Goal: Information Seeking & Learning: Learn about a topic

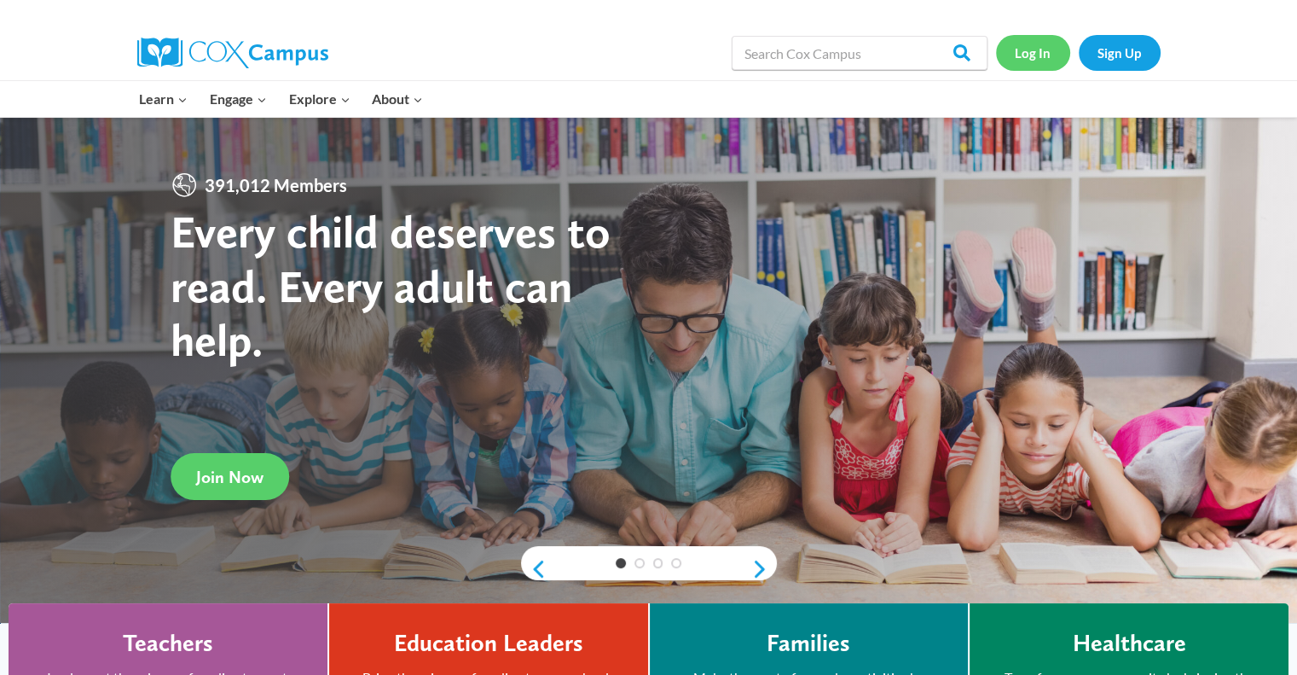
click at [1031, 53] on link "Log In" at bounding box center [1033, 52] width 74 height 35
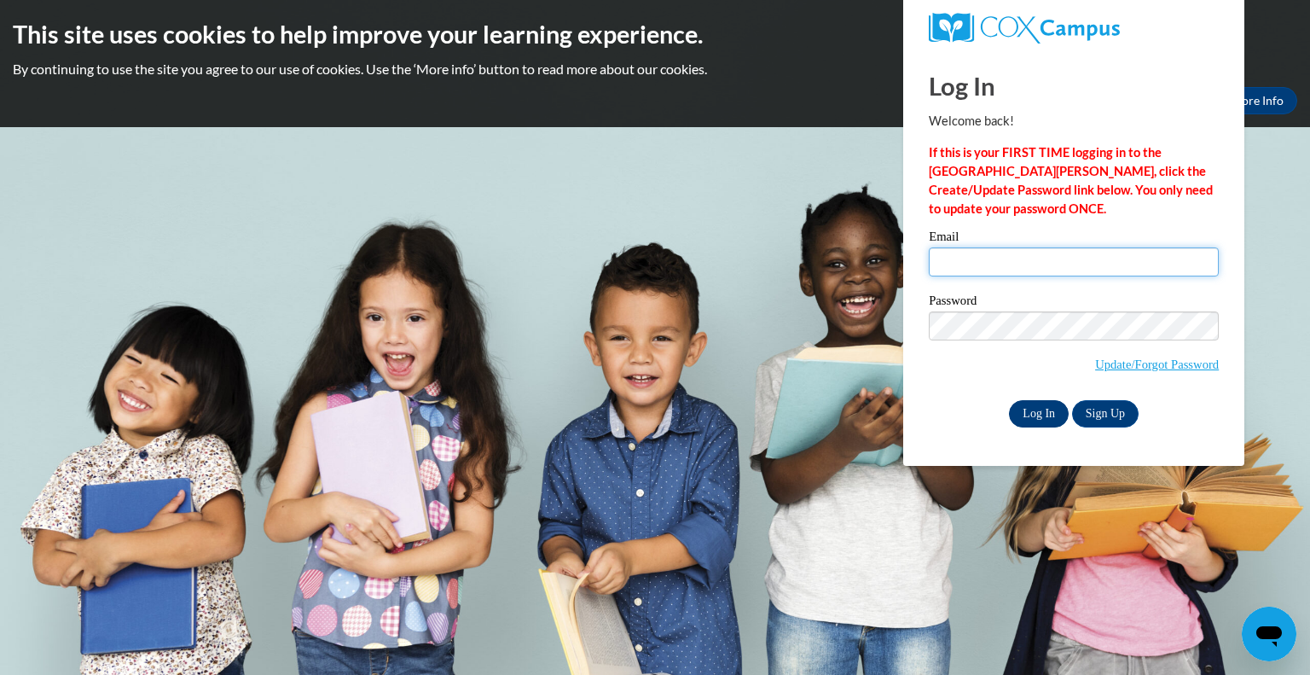
type input "cmanz@wivcs.org"
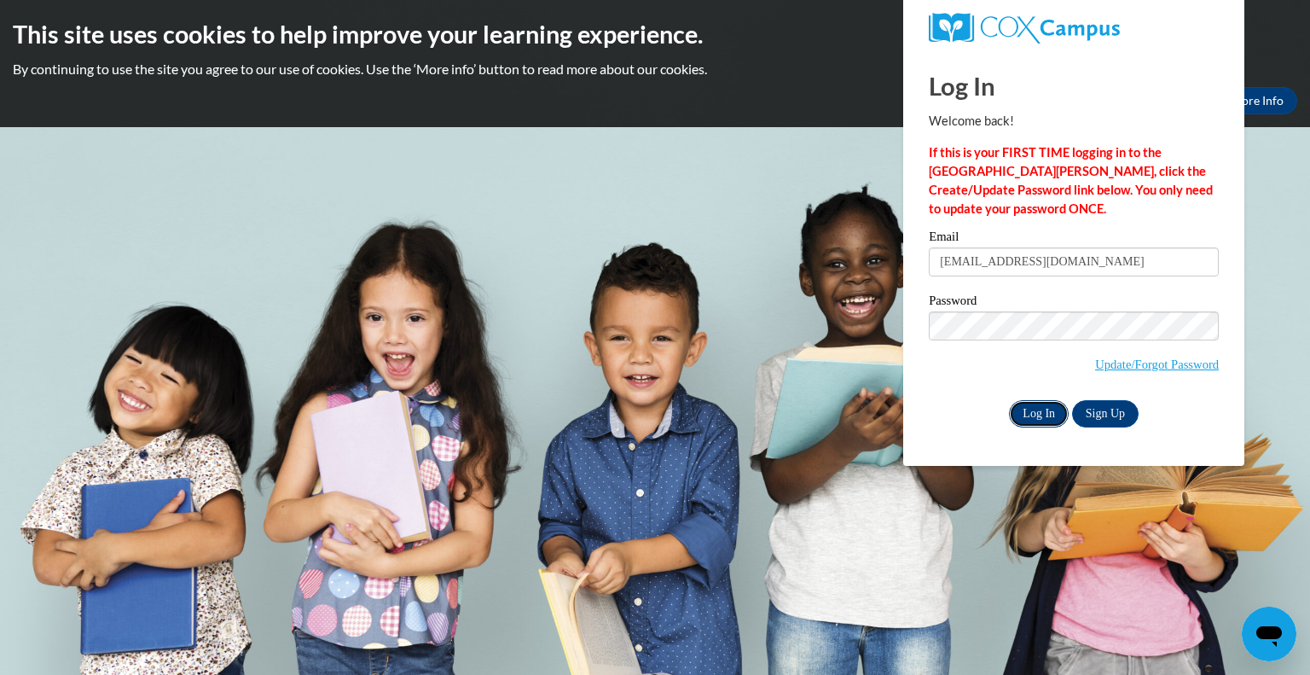
click at [1040, 423] on input "Log In" at bounding box center [1039, 413] width 60 height 27
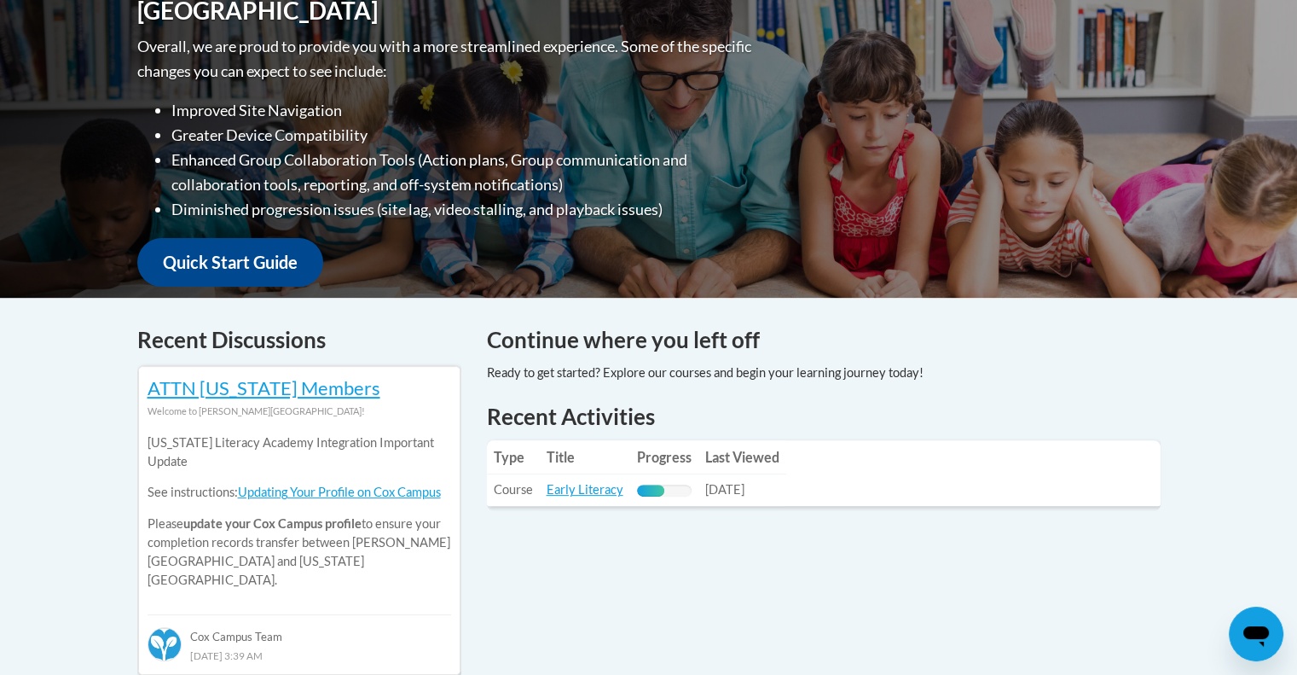
scroll to position [508, 0]
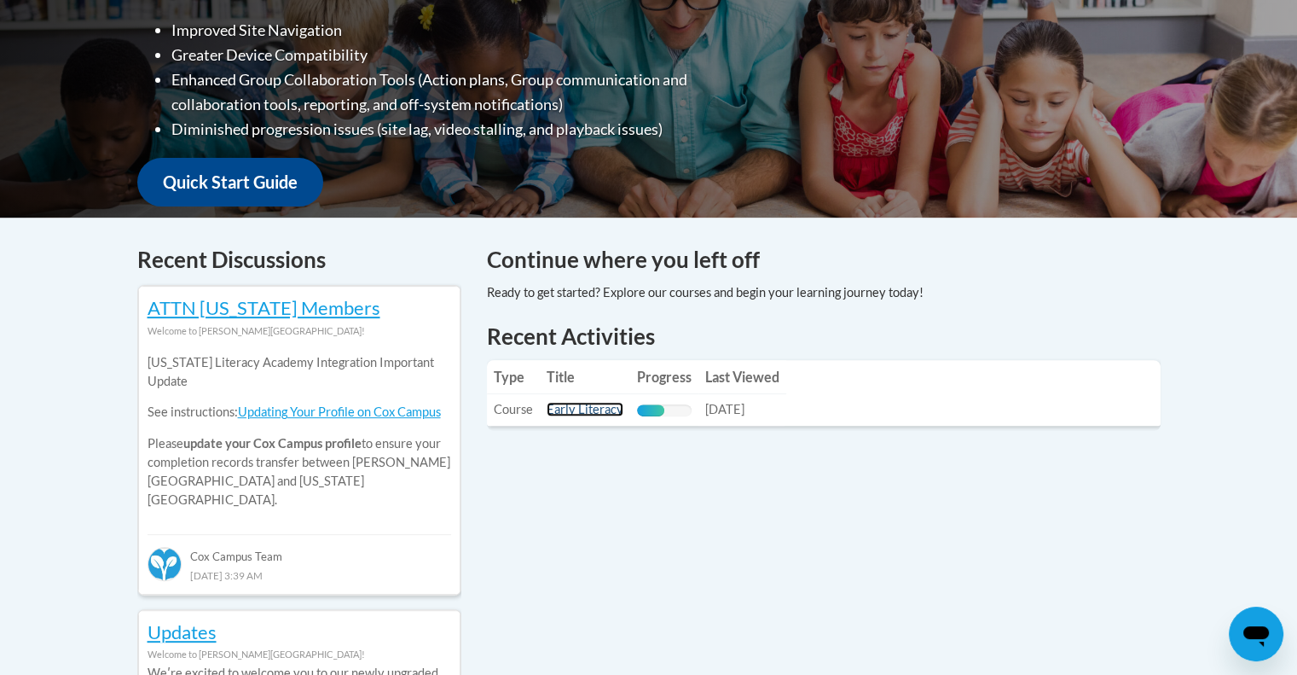
click at [587, 412] on link "Early Literacy" at bounding box center [585, 409] width 77 height 14
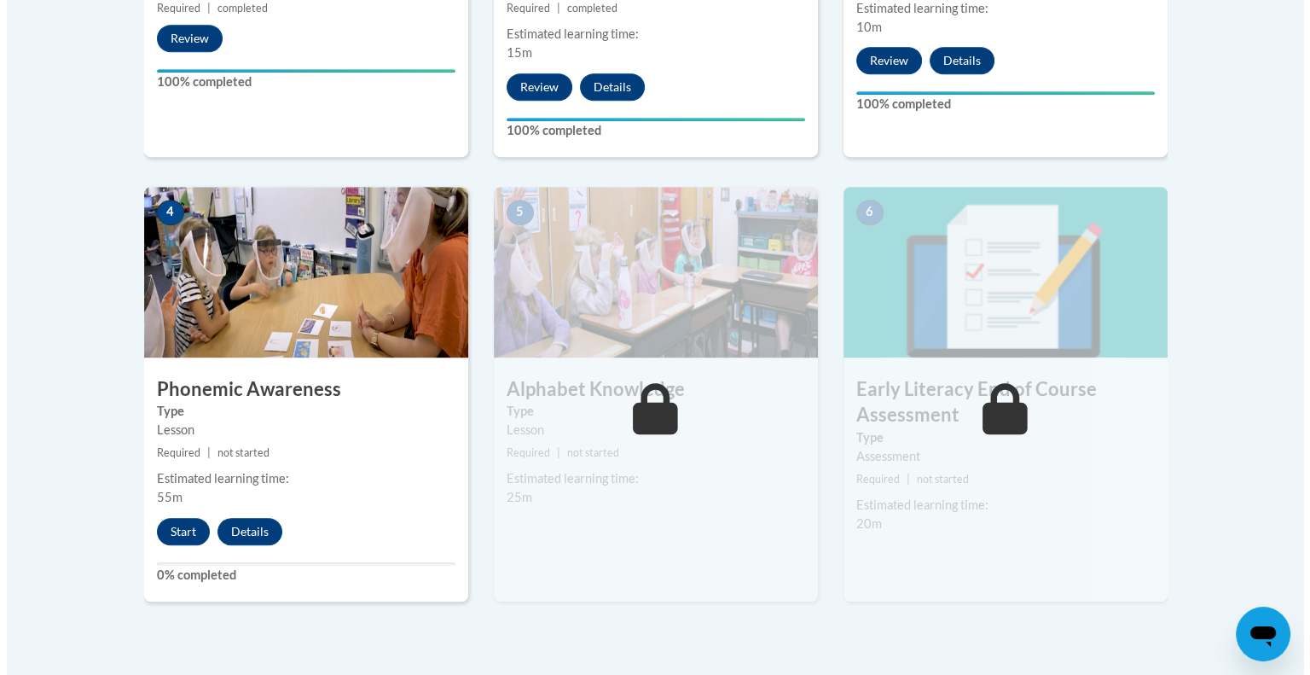
scroll to position [883, 0]
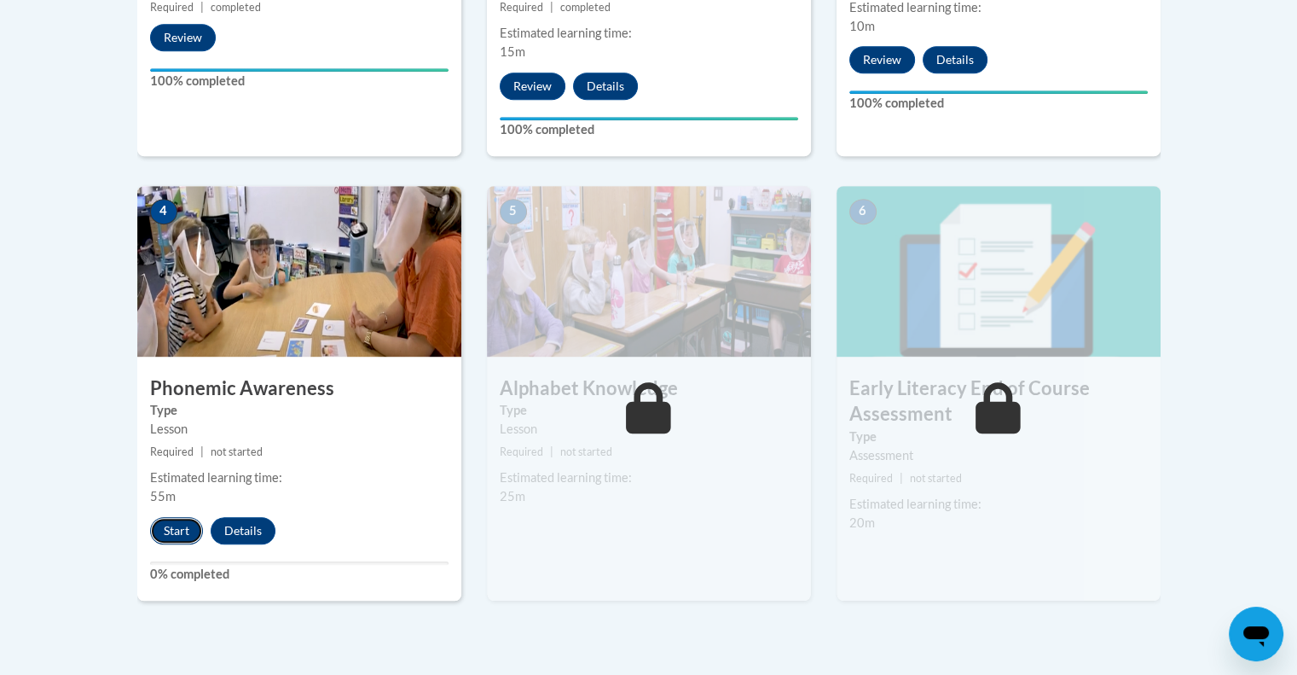
click at [181, 528] on button "Start" at bounding box center [176, 530] width 53 height 27
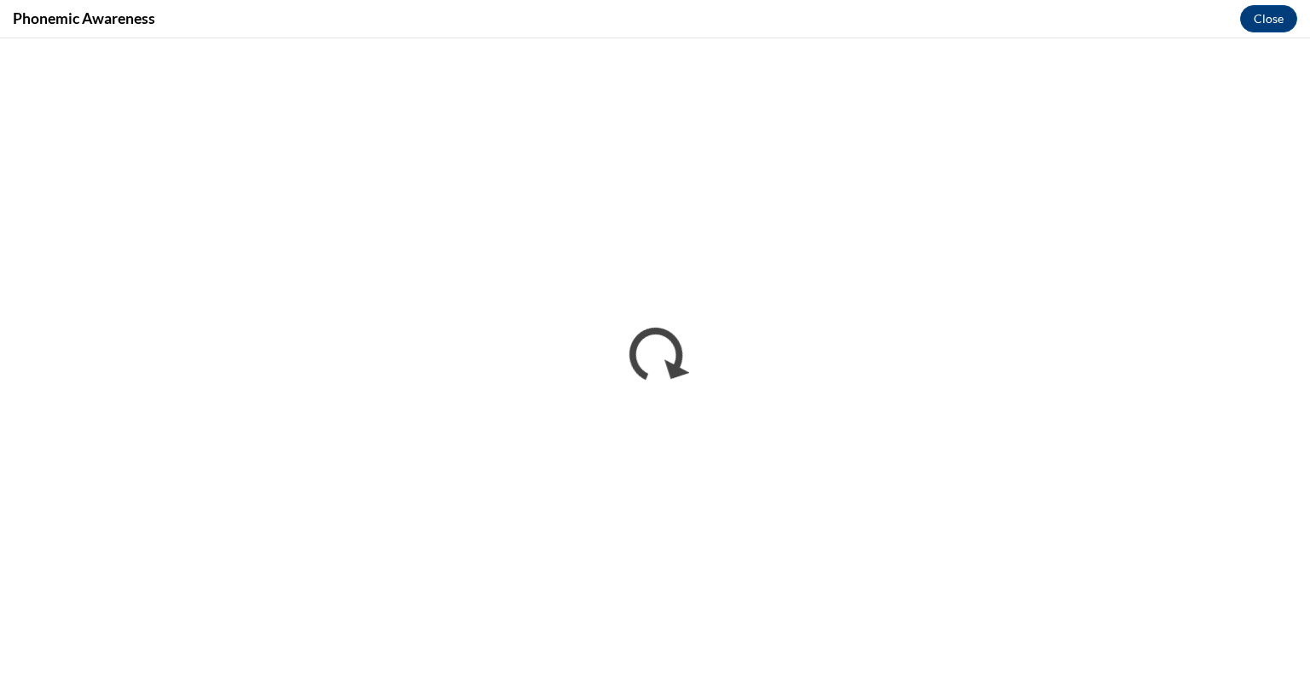
scroll to position [0, 0]
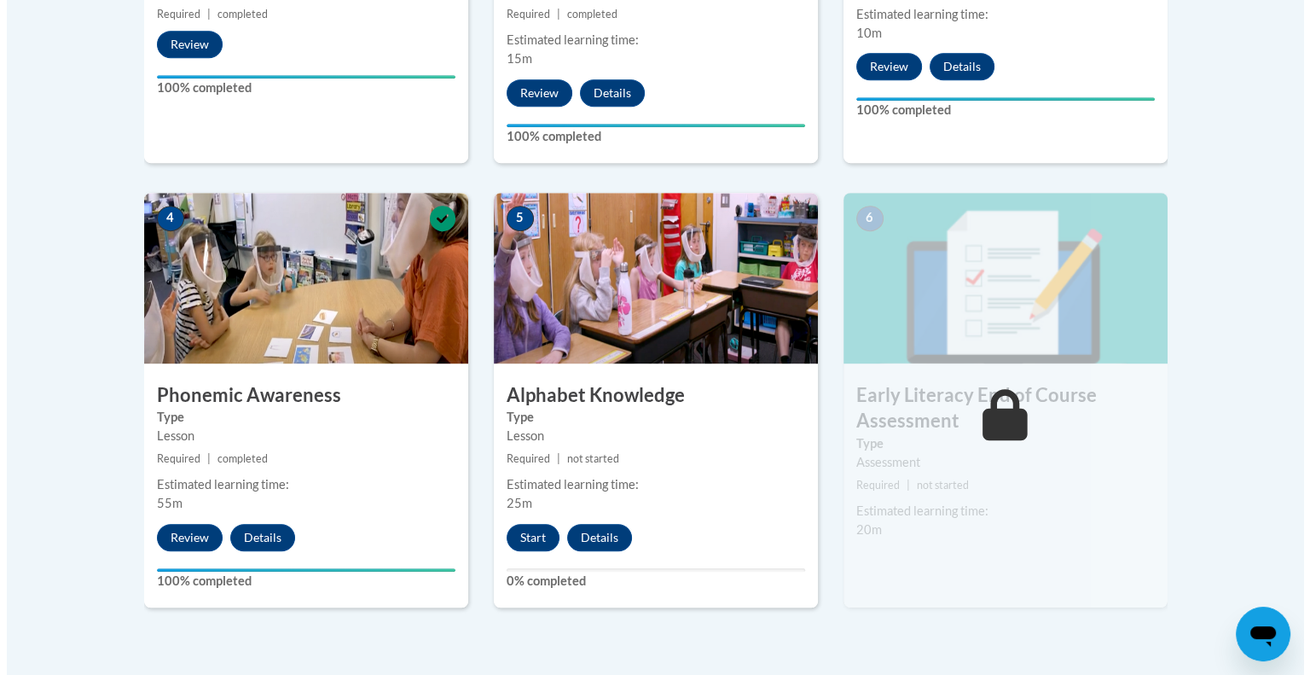
scroll to position [879, 0]
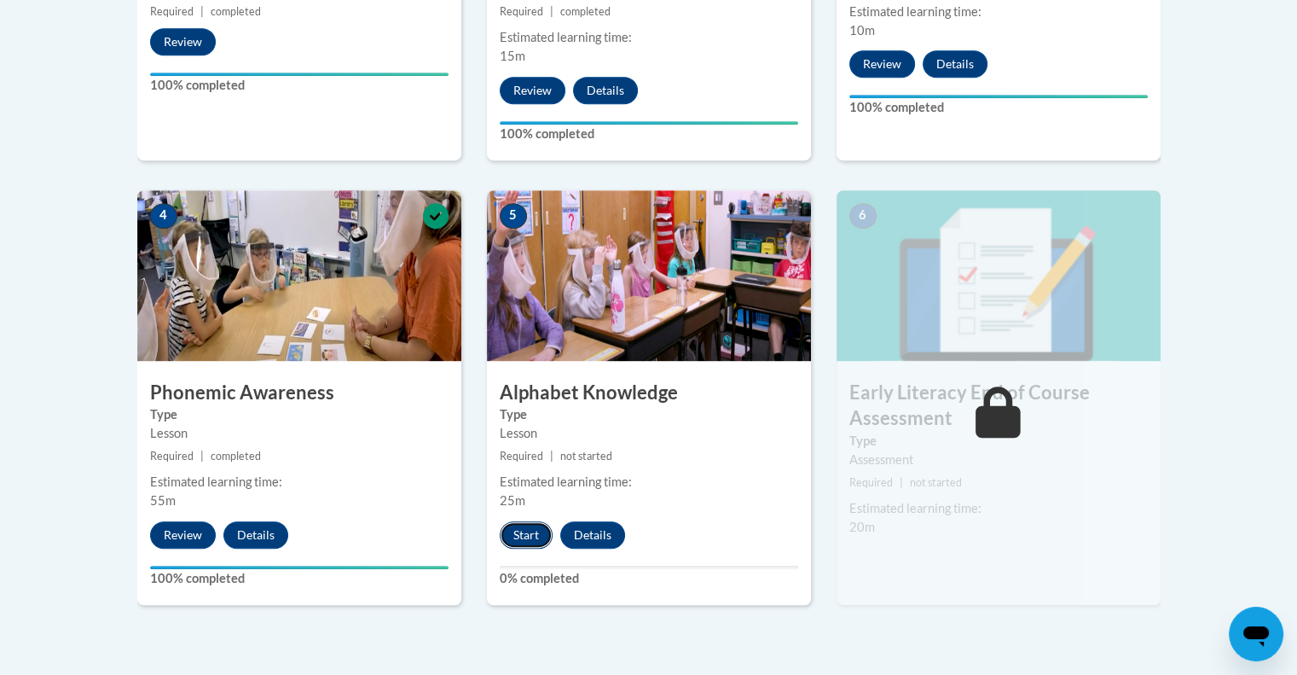
click at [525, 530] on button "Start" at bounding box center [526, 534] width 53 height 27
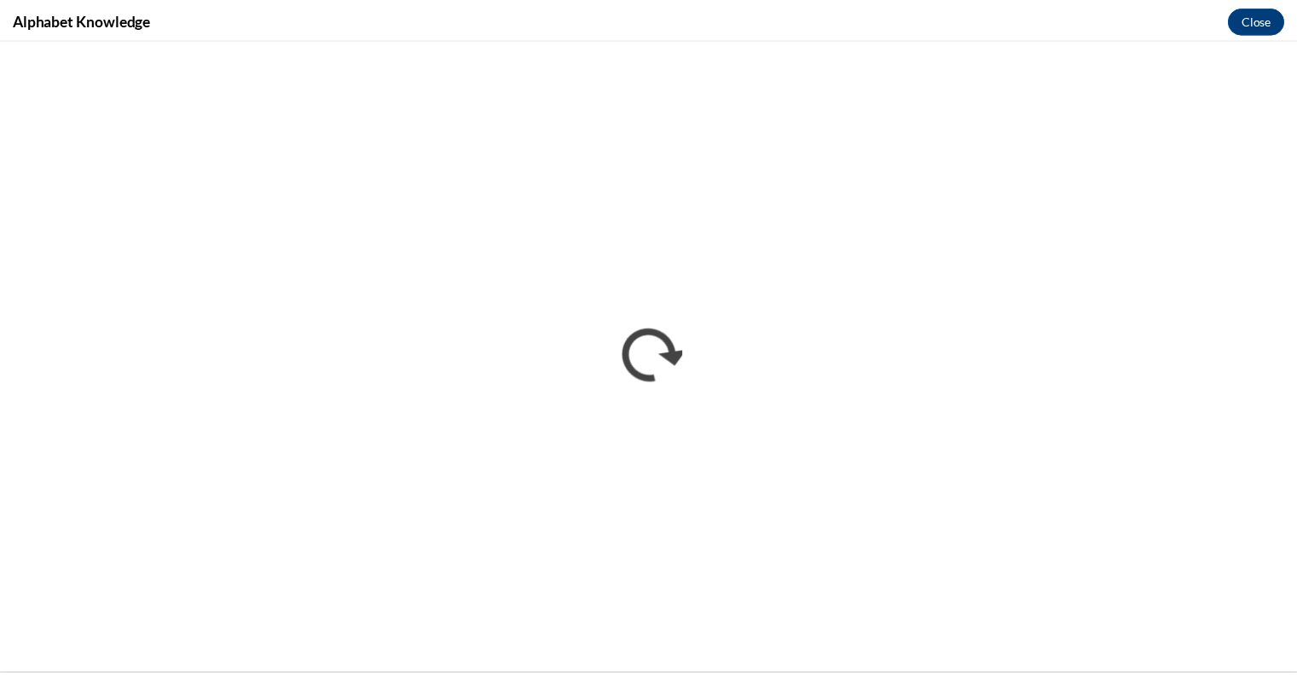
scroll to position [0, 0]
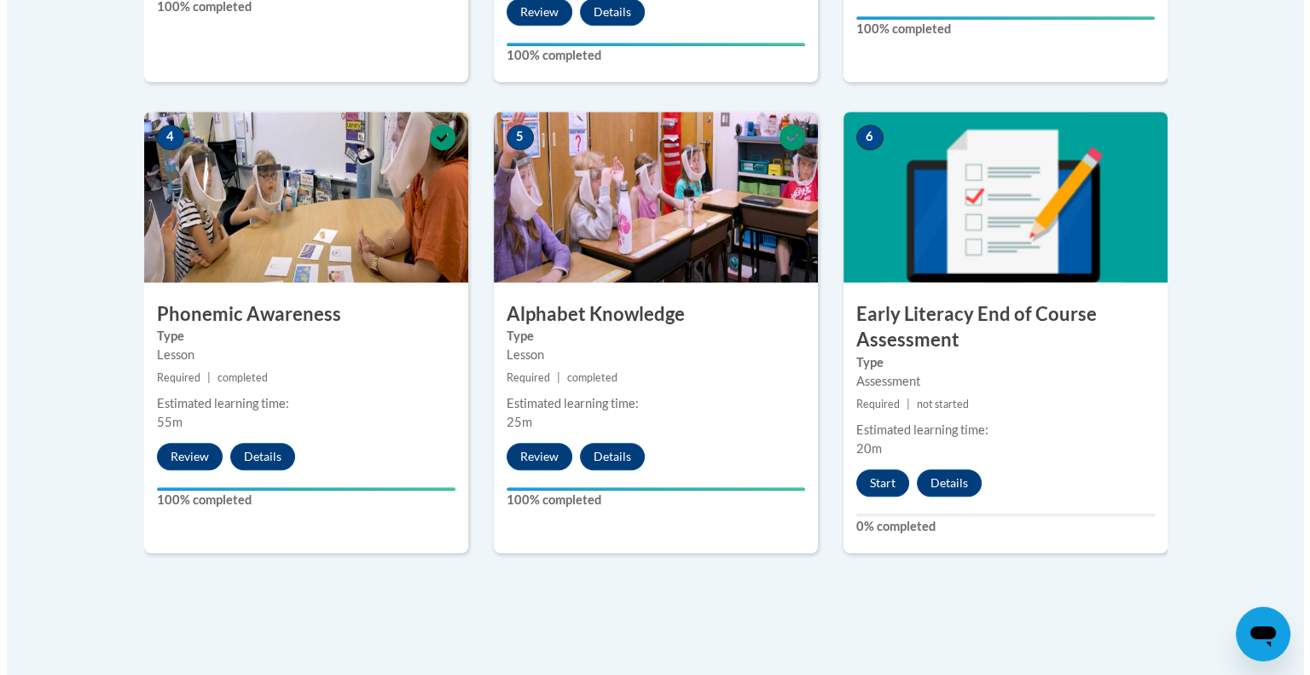
scroll to position [959, 0]
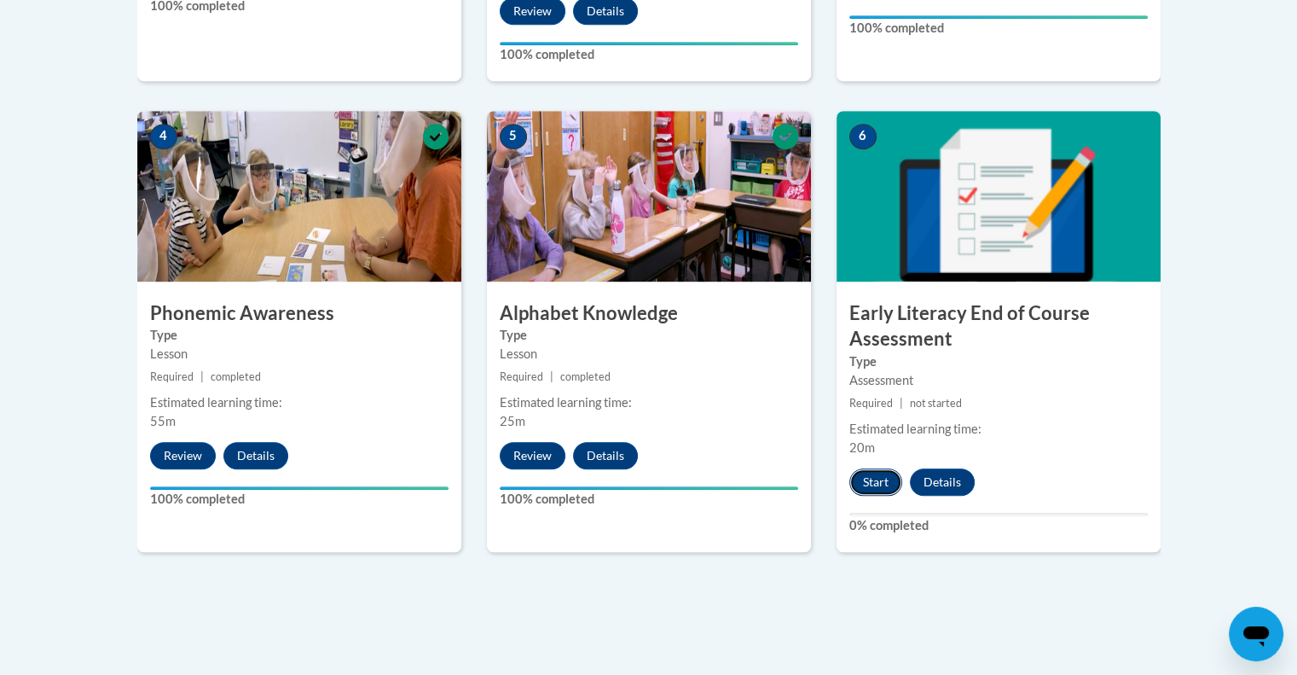
click at [875, 484] on button "Start" at bounding box center [875, 481] width 53 height 27
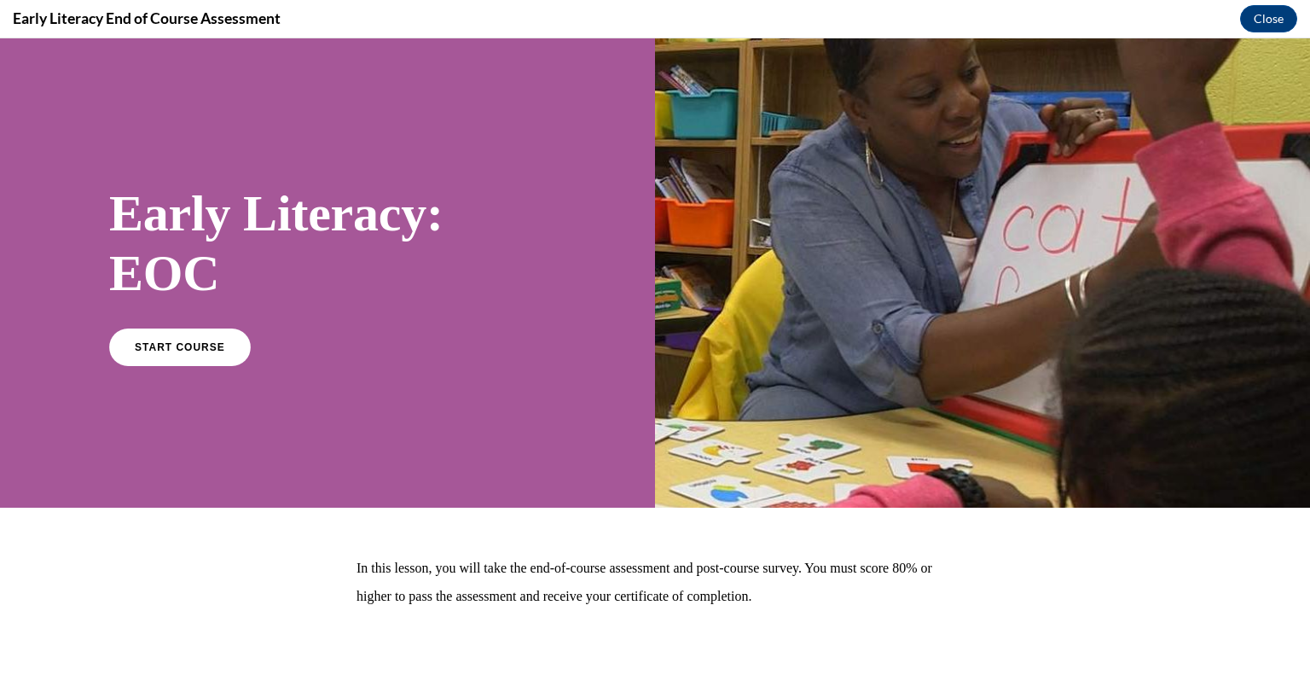
scroll to position [0, 0]
click at [208, 356] on link "START COURSE" at bounding box center [180, 346] width 148 height 39
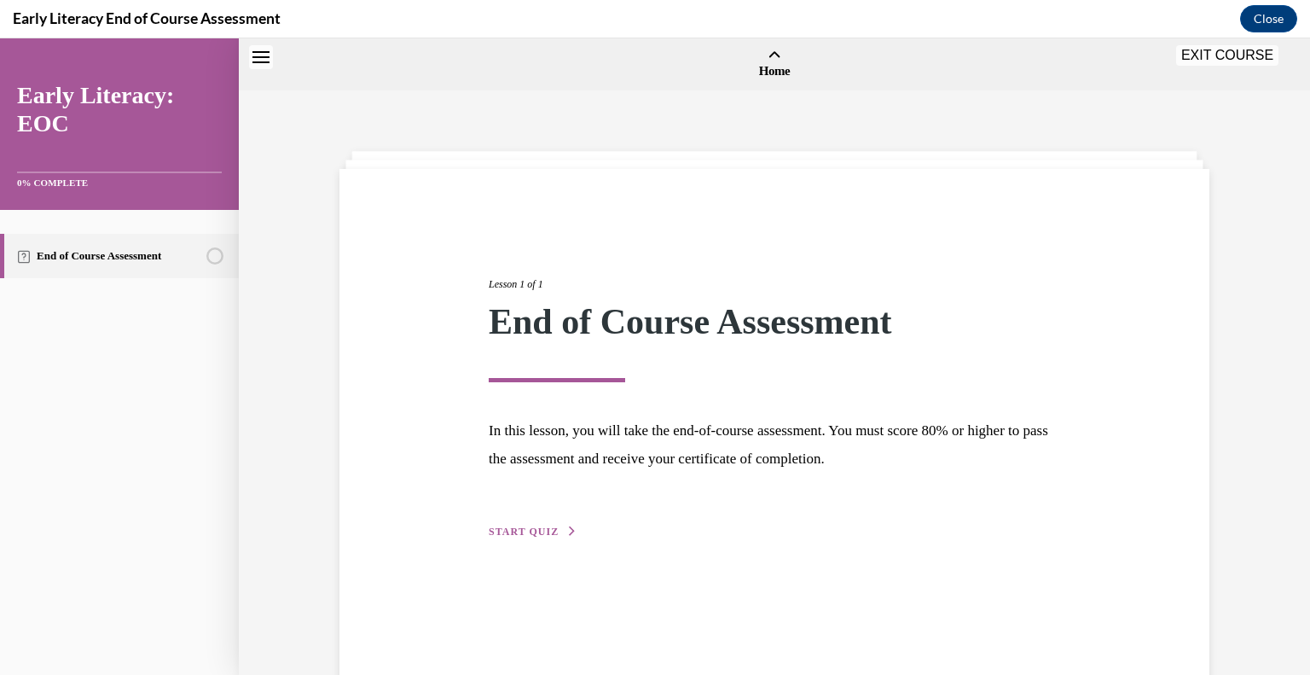
scroll to position [53, 0]
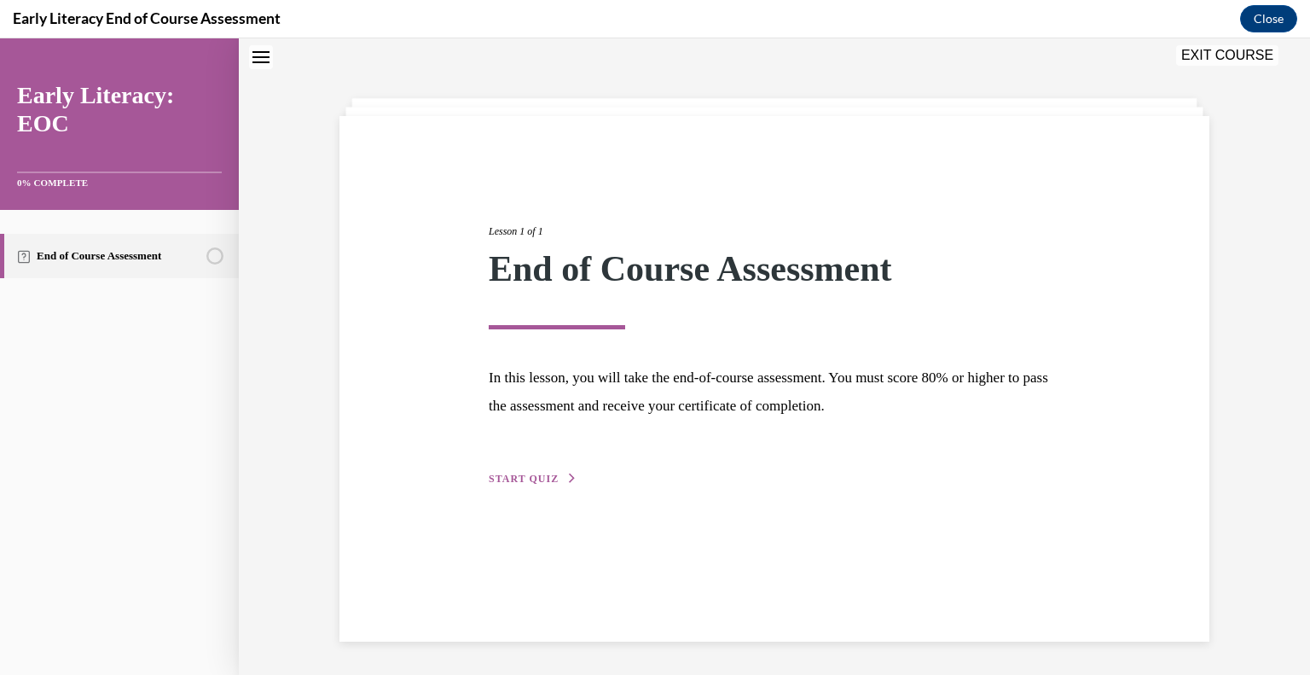
click at [521, 471] on button "START QUIZ" at bounding box center [533, 478] width 89 height 15
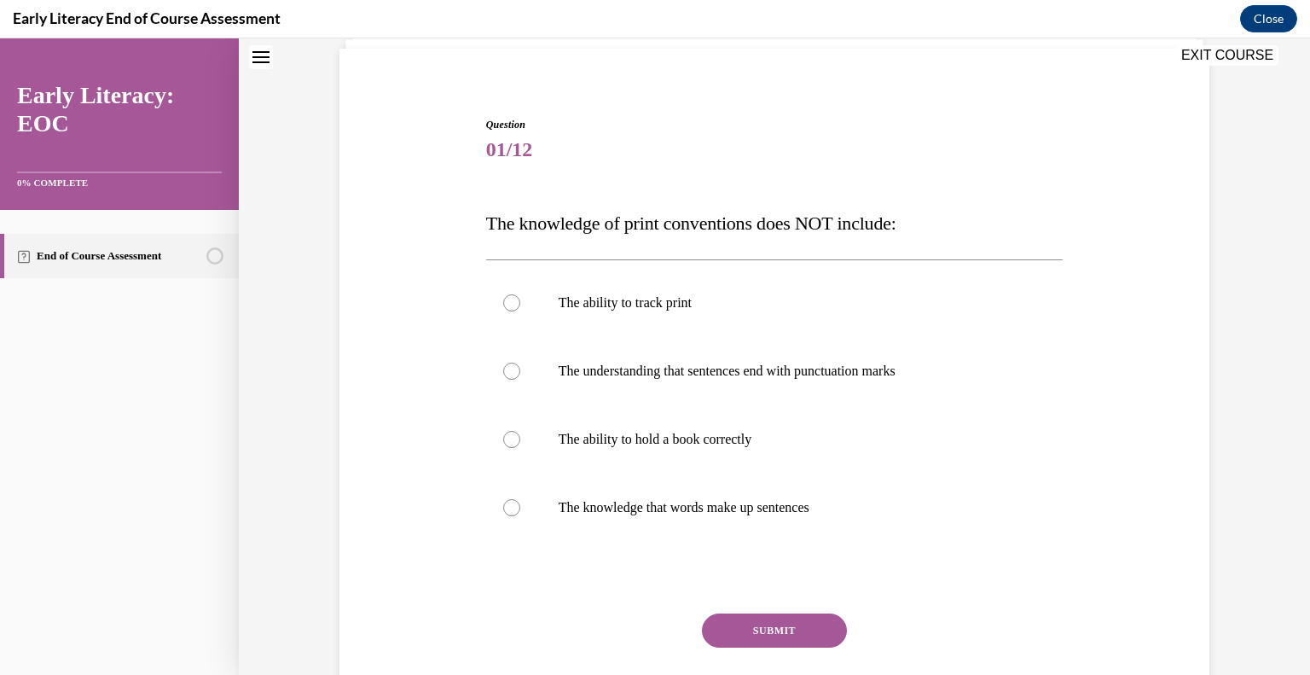
scroll to position [122, 0]
click at [515, 375] on div at bounding box center [774, 369] width 577 height 68
click at [523, 434] on div at bounding box center [774, 437] width 577 height 68
click at [773, 630] on button "SUBMIT" at bounding box center [774, 628] width 145 height 34
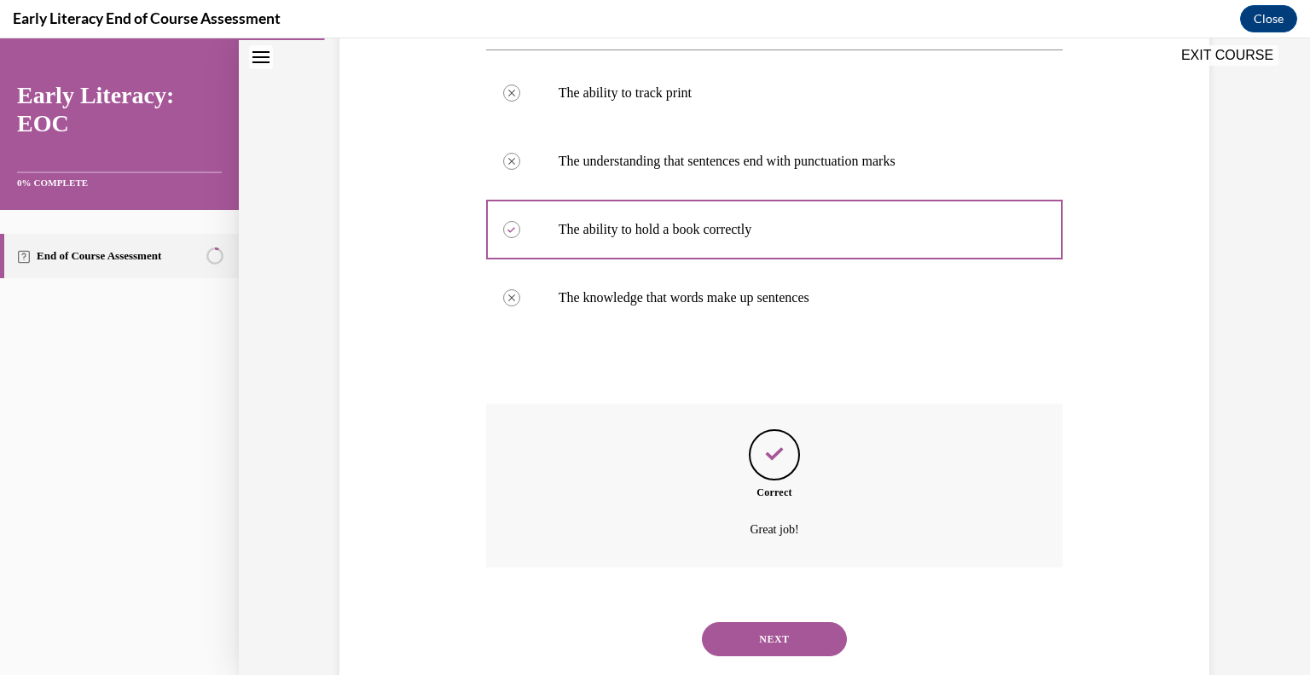
scroll to position [370, 0]
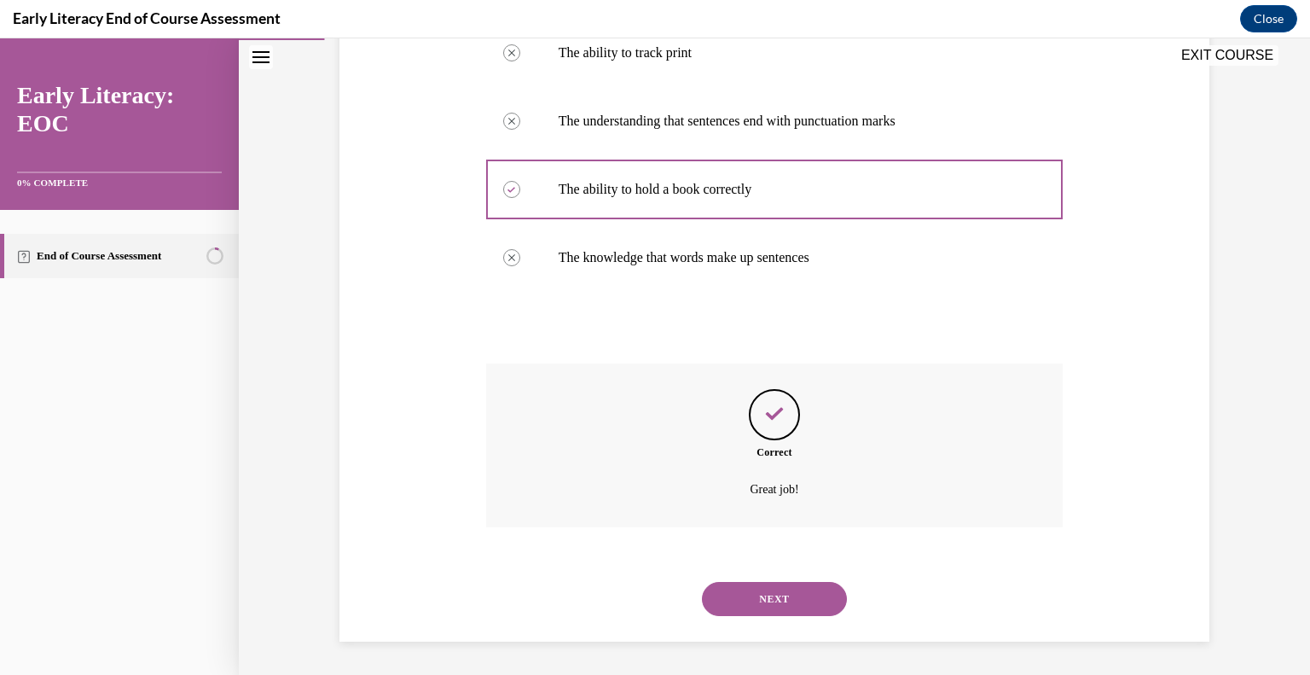
click at [766, 601] on button "NEXT" at bounding box center [774, 599] width 145 height 34
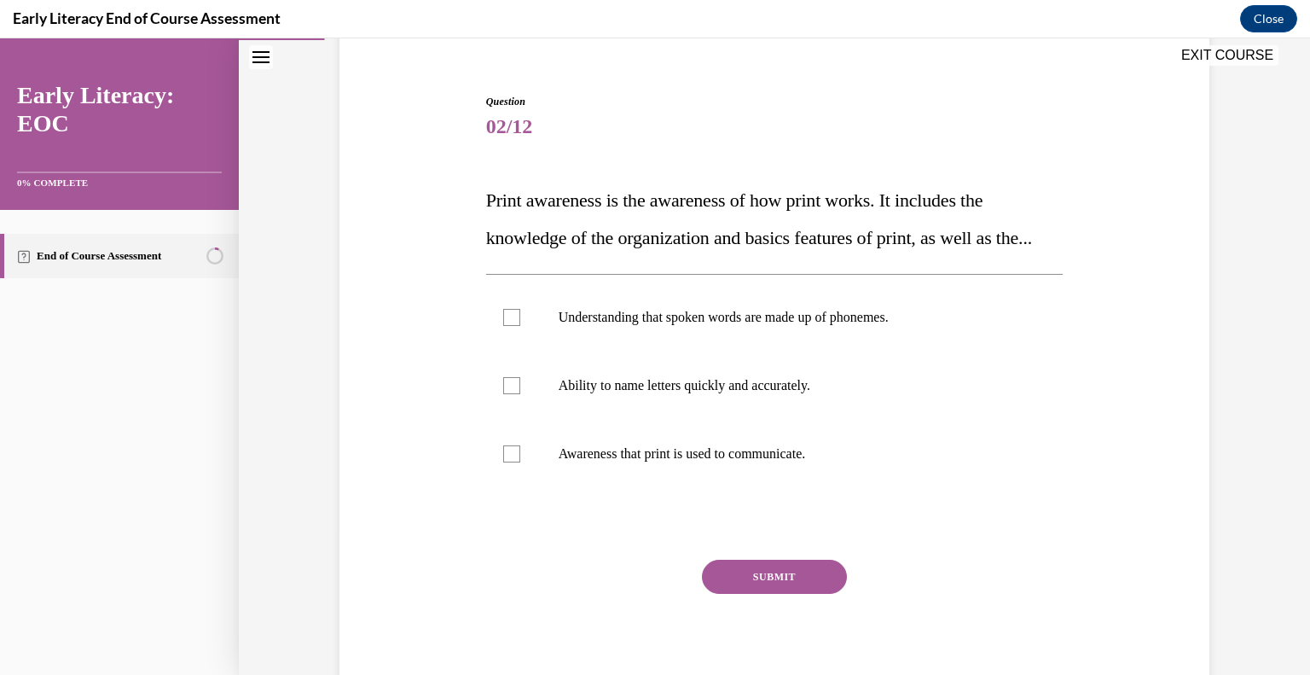
scroll to position [143, 0]
click at [644, 488] on div at bounding box center [774, 454] width 577 height 68
click at [769, 594] on button "SUBMIT" at bounding box center [774, 576] width 145 height 34
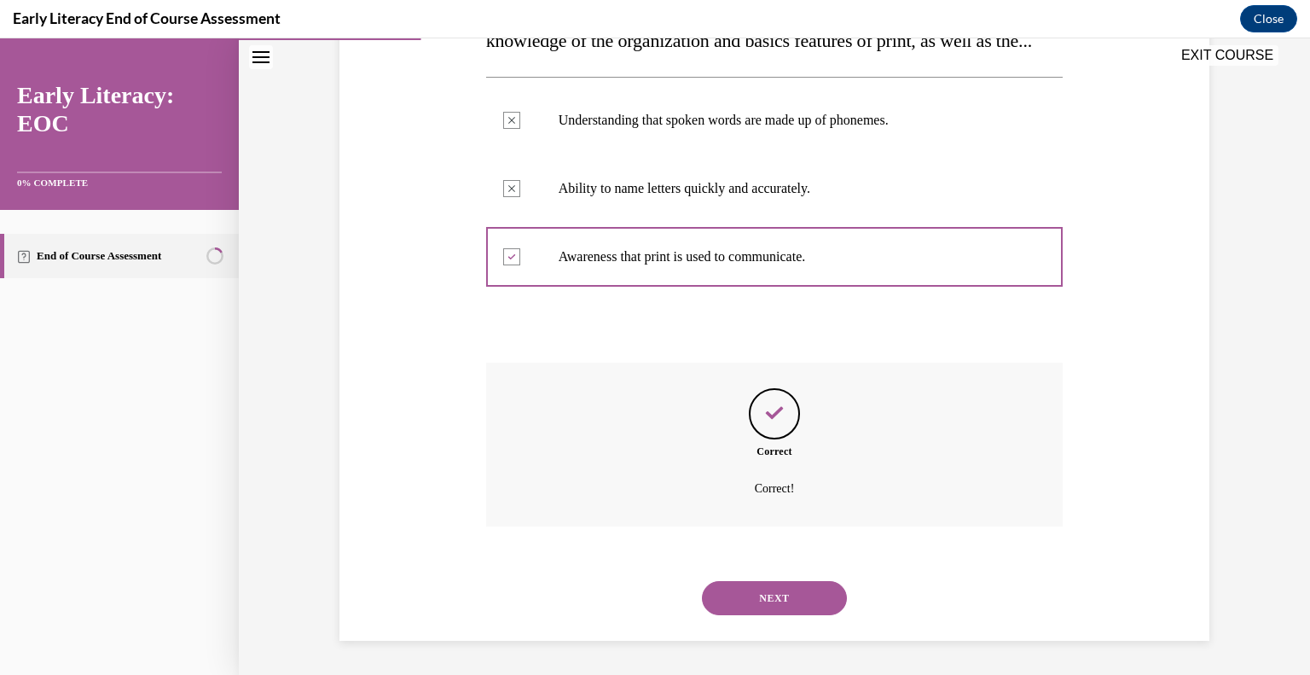
scroll to position [377, 0]
click at [766, 597] on button "NEXT" at bounding box center [774, 598] width 145 height 34
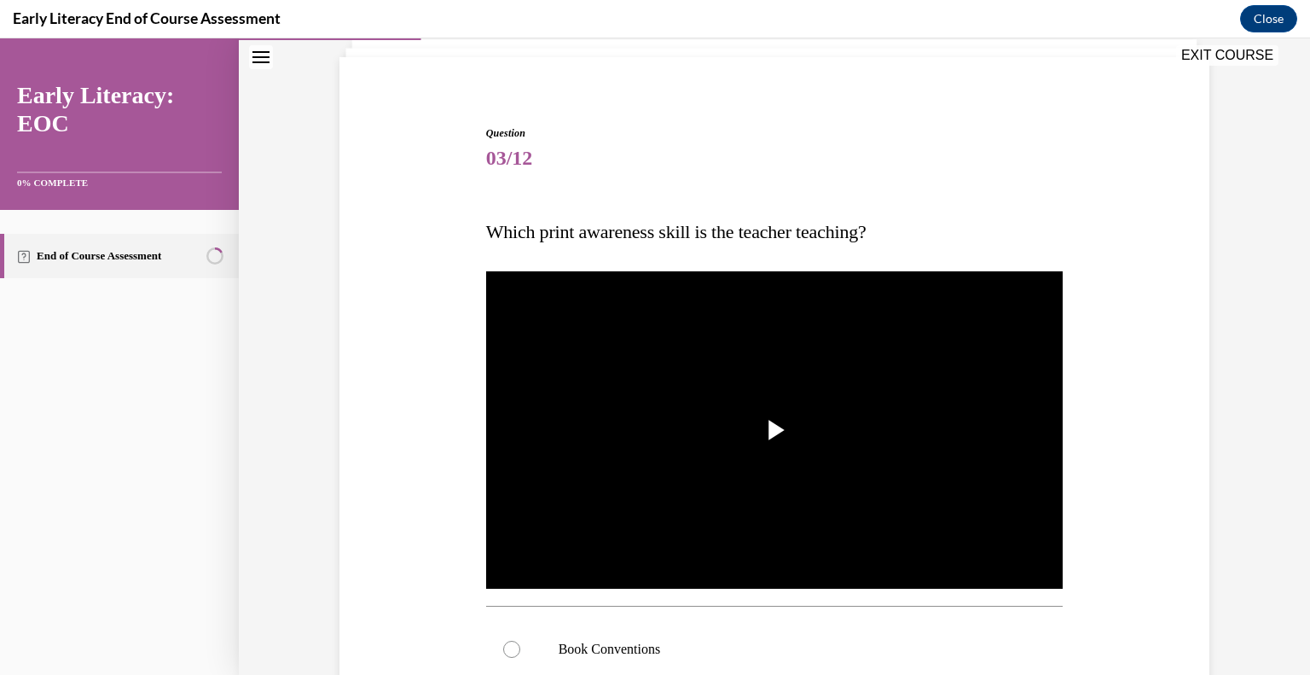
scroll to position [113, 0]
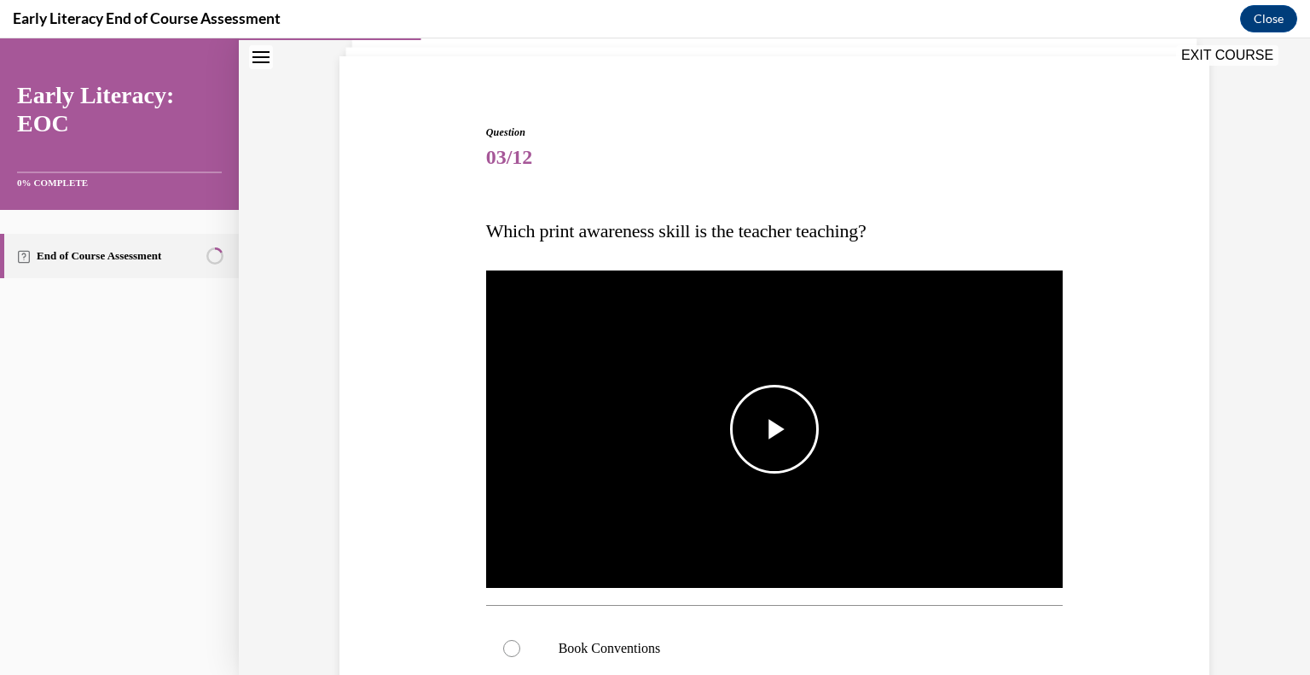
click at [774, 429] on span "Video player" at bounding box center [774, 429] width 0 height 0
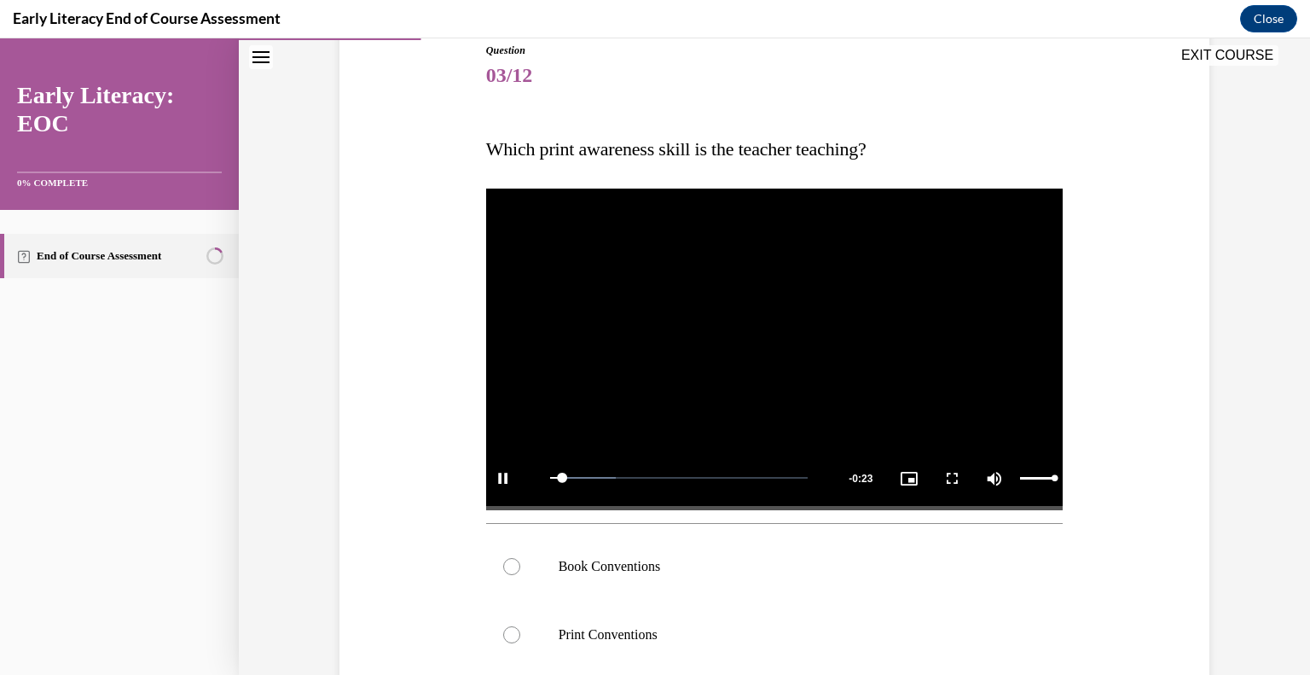
scroll to position [194, 0]
click at [512, 575] on div at bounding box center [774, 566] width 577 height 68
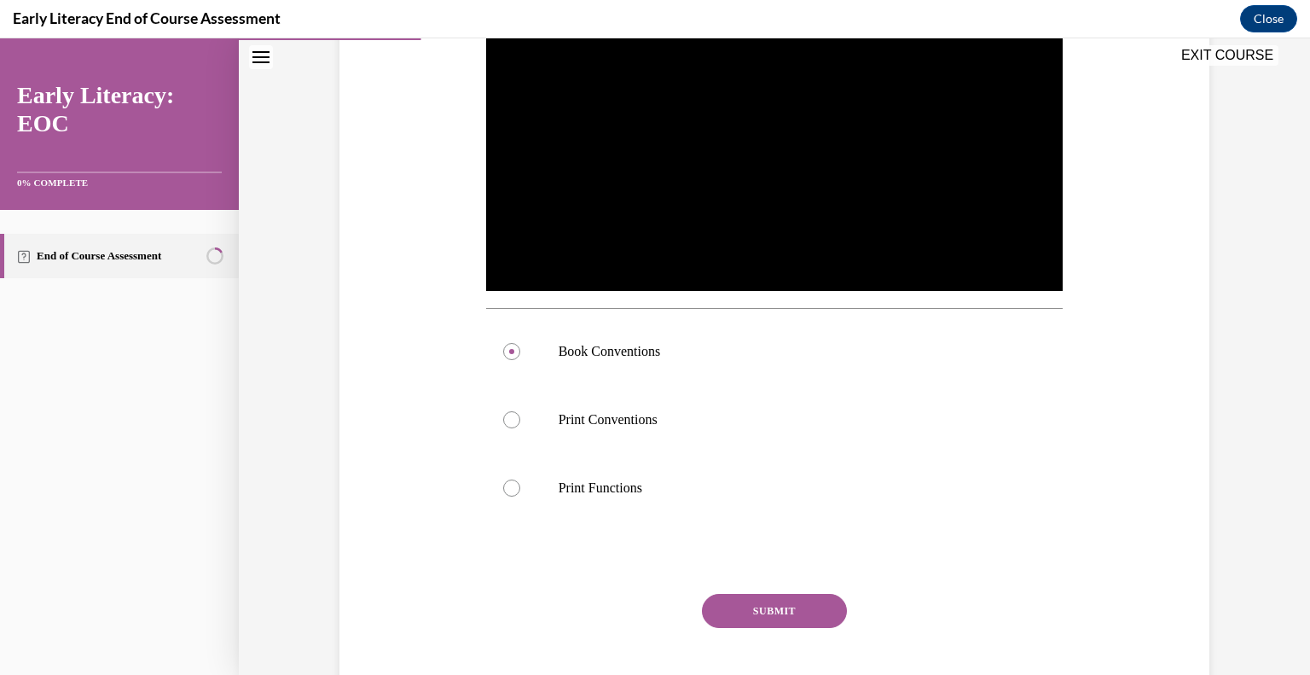
scroll to position [411, 0]
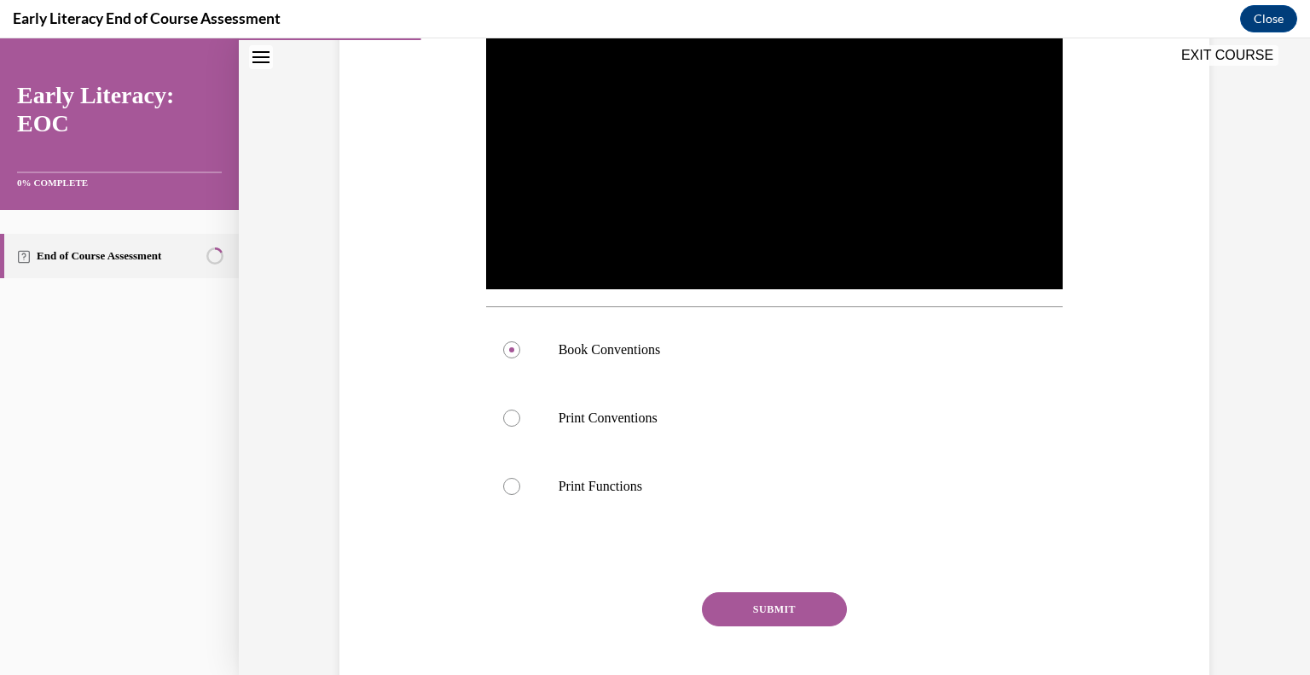
click at [753, 597] on button "SUBMIT" at bounding box center [774, 609] width 145 height 34
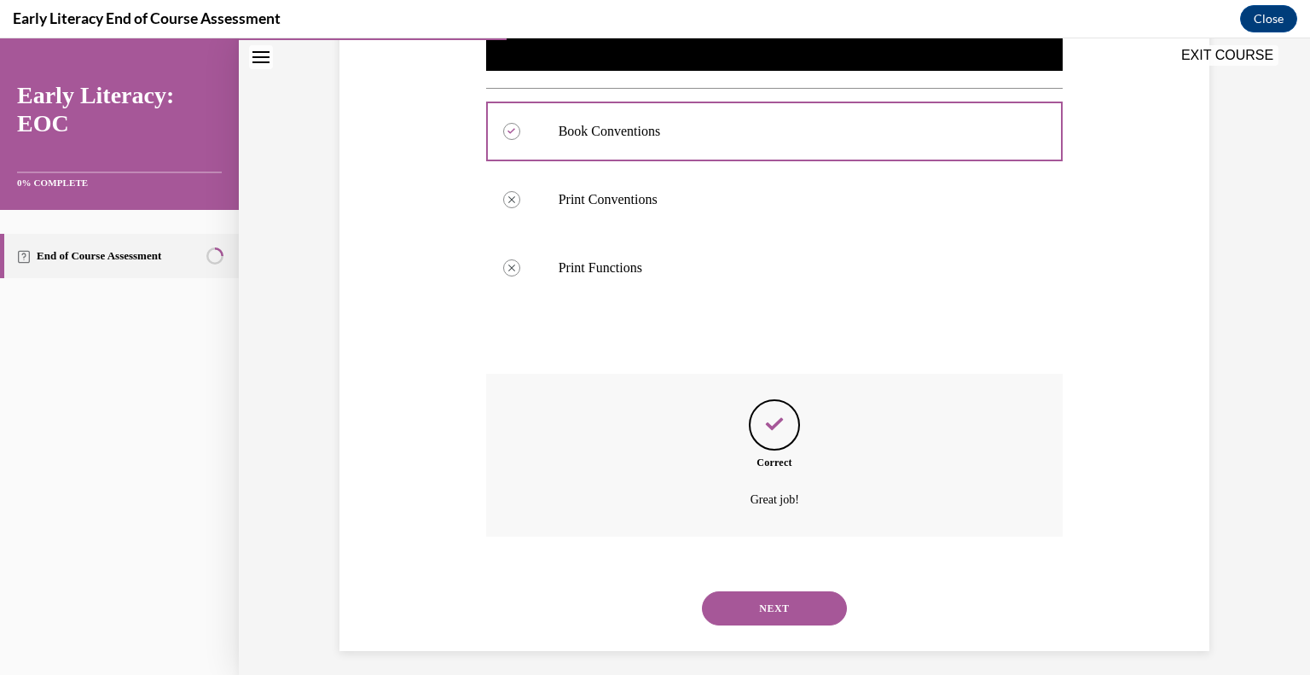
scroll to position [639, 0]
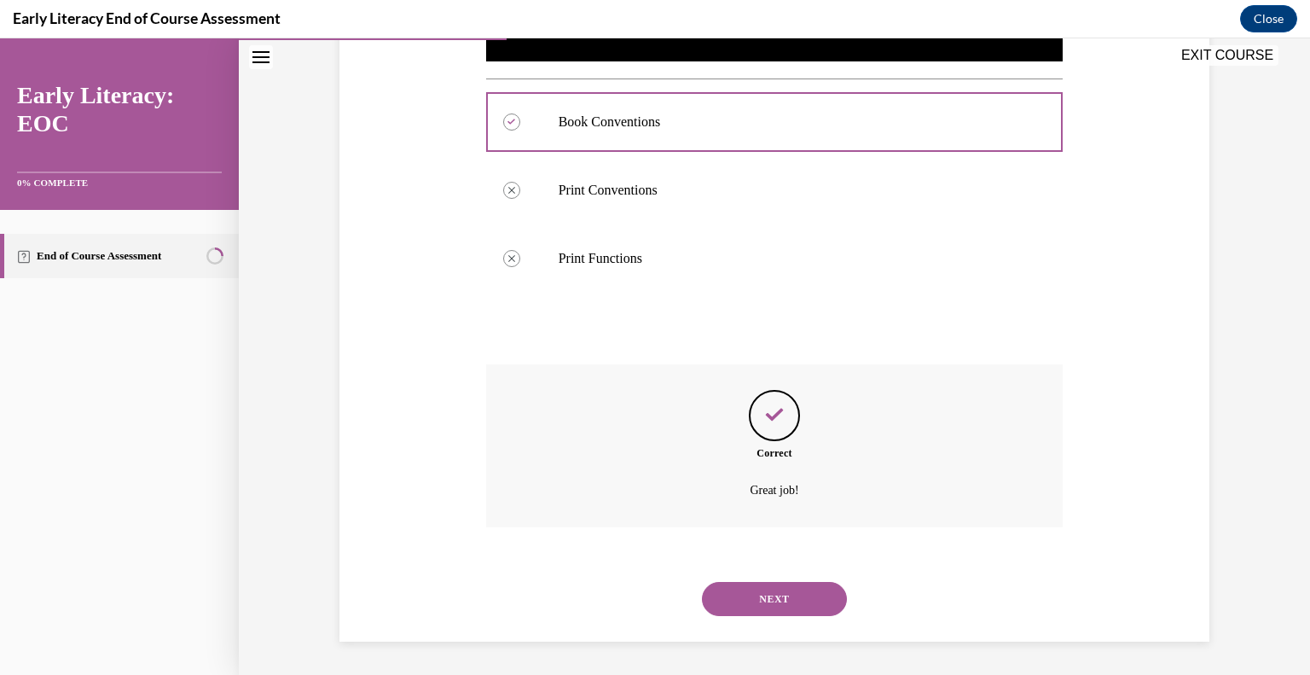
click at [759, 598] on button "NEXT" at bounding box center [774, 599] width 145 height 34
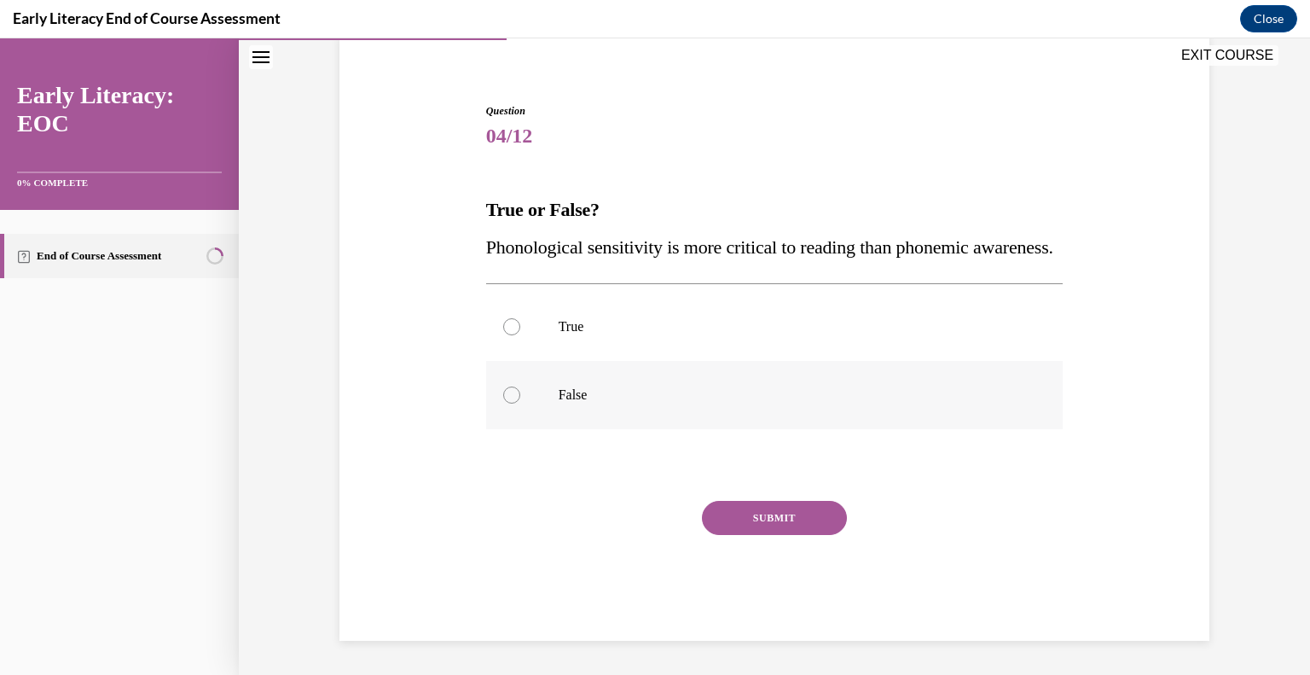
click at [508, 401] on div at bounding box center [511, 394] width 17 height 17
click at [727, 508] on button "SUBMIT" at bounding box center [774, 518] width 145 height 34
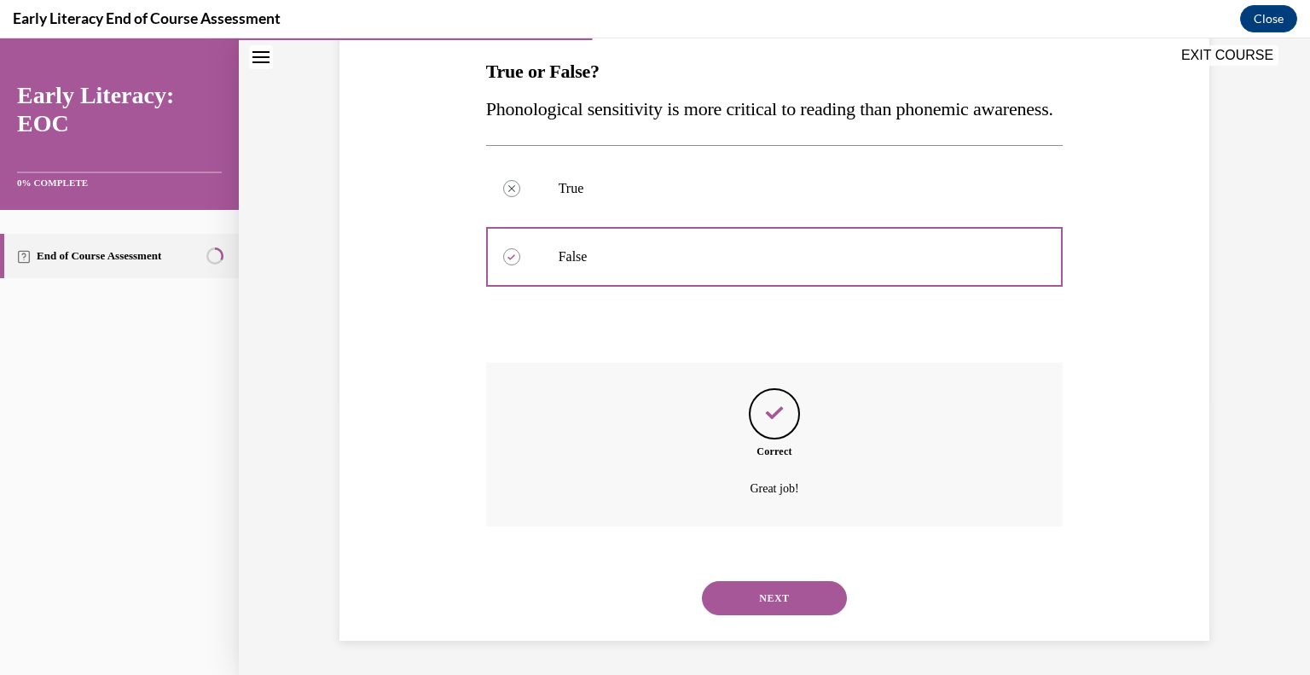
scroll to position [309, 0]
click at [768, 590] on button "NEXT" at bounding box center [774, 598] width 145 height 34
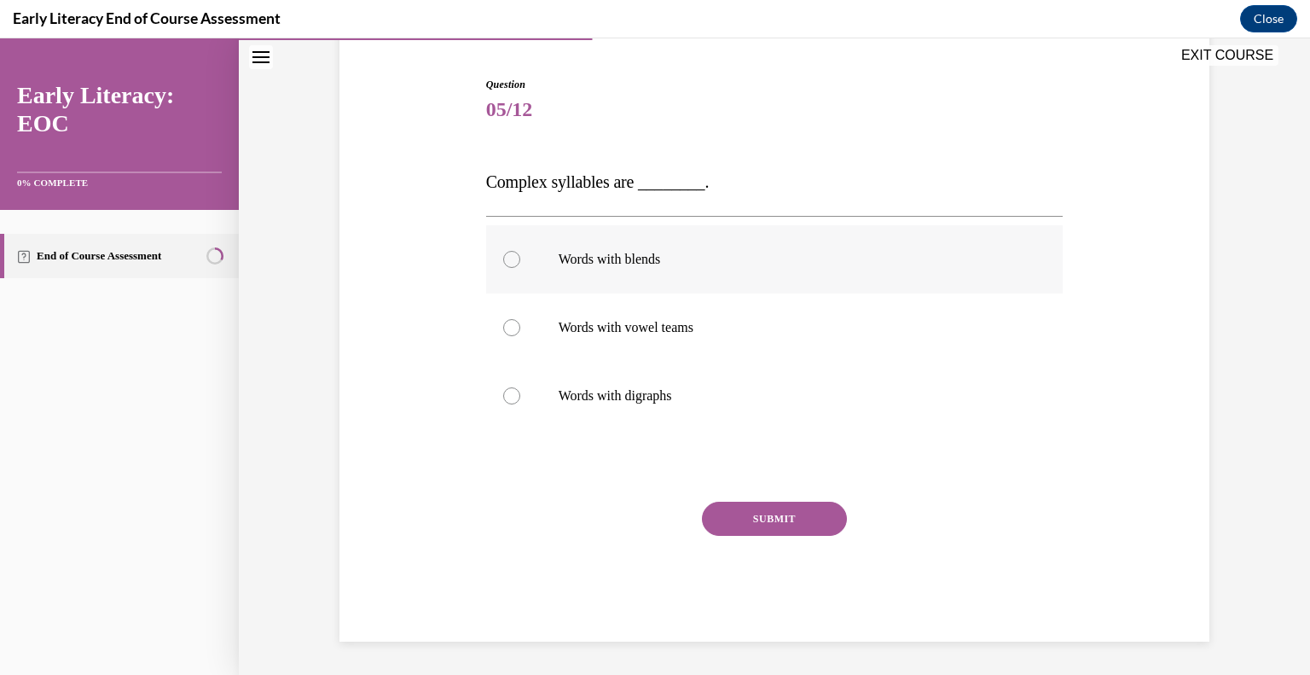
click at [507, 258] on div at bounding box center [511, 259] width 17 height 17
click at [729, 520] on button "SUBMIT" at bounding box center [774, 518] width 145 height 34
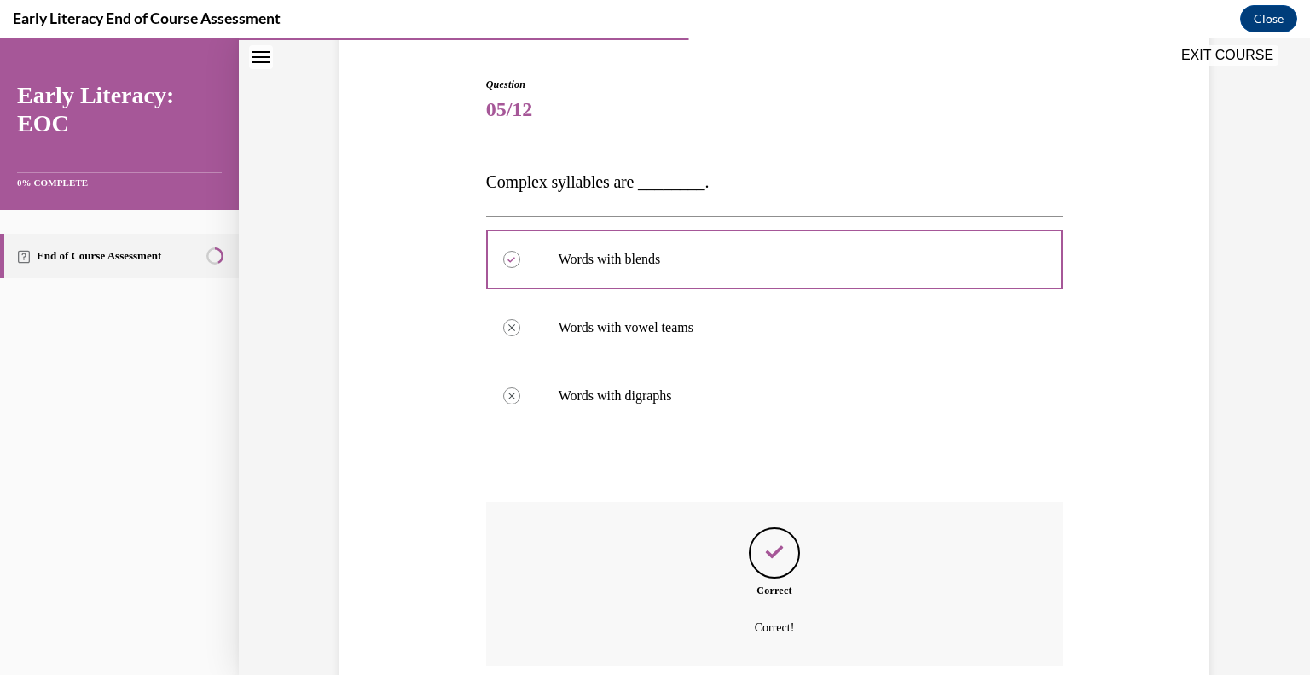
scroll to position [298, 0]
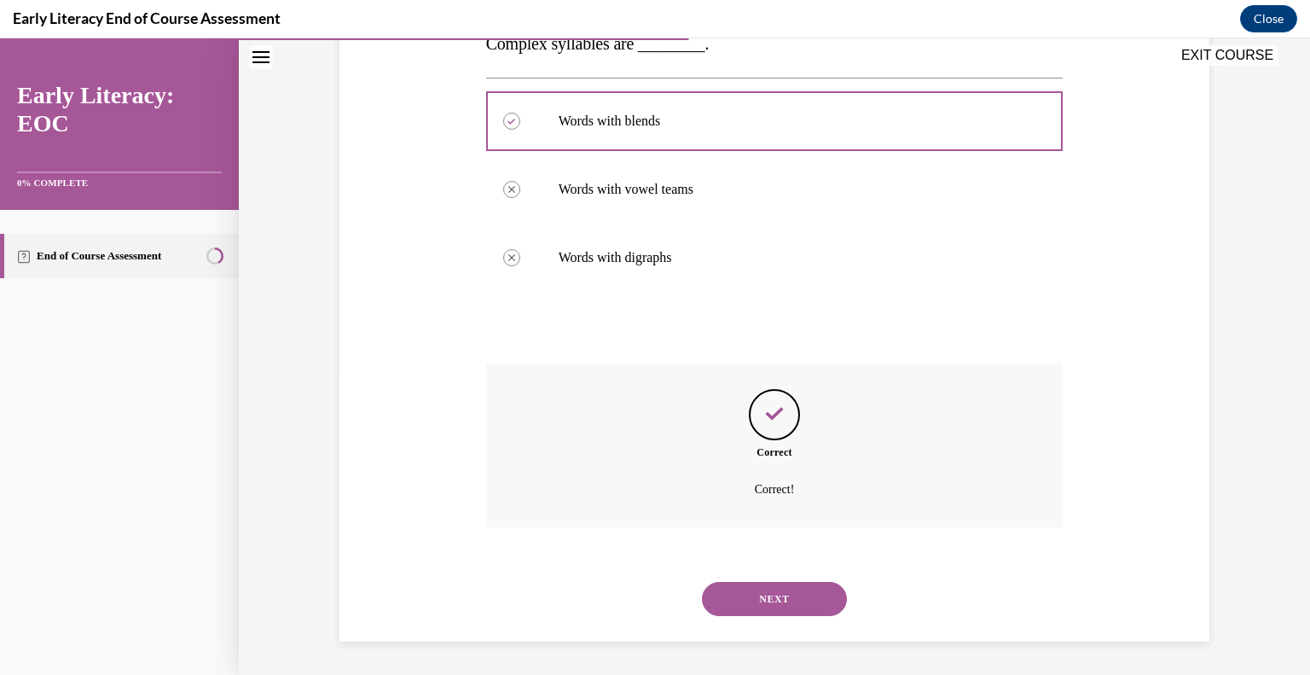
click at [757, 593] on button "NEXT" at bounding box center [774, 599] width 145 height 34
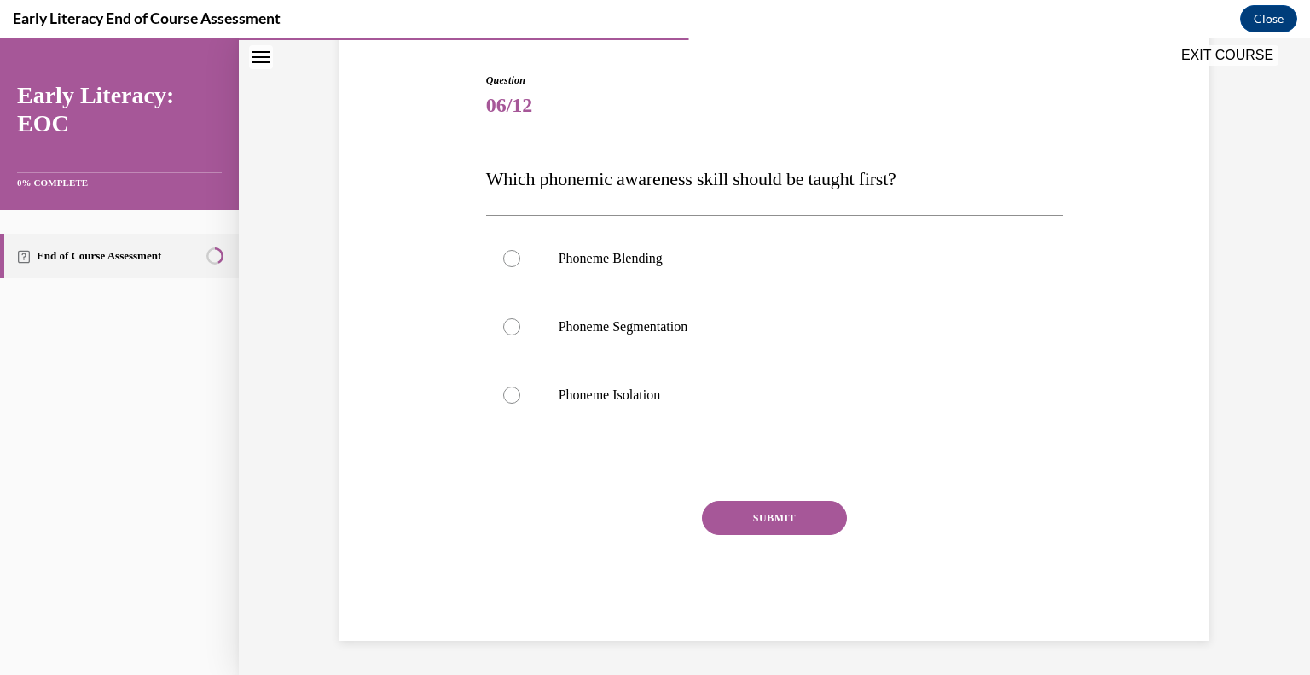
scroll to position [164, 0]
click at [509, 390] on div at bounding box center [511, 395] width 17 height 17
click at [769, 513] on button "SUBMIT" at bounding box center [774, 518] width 145 height 34
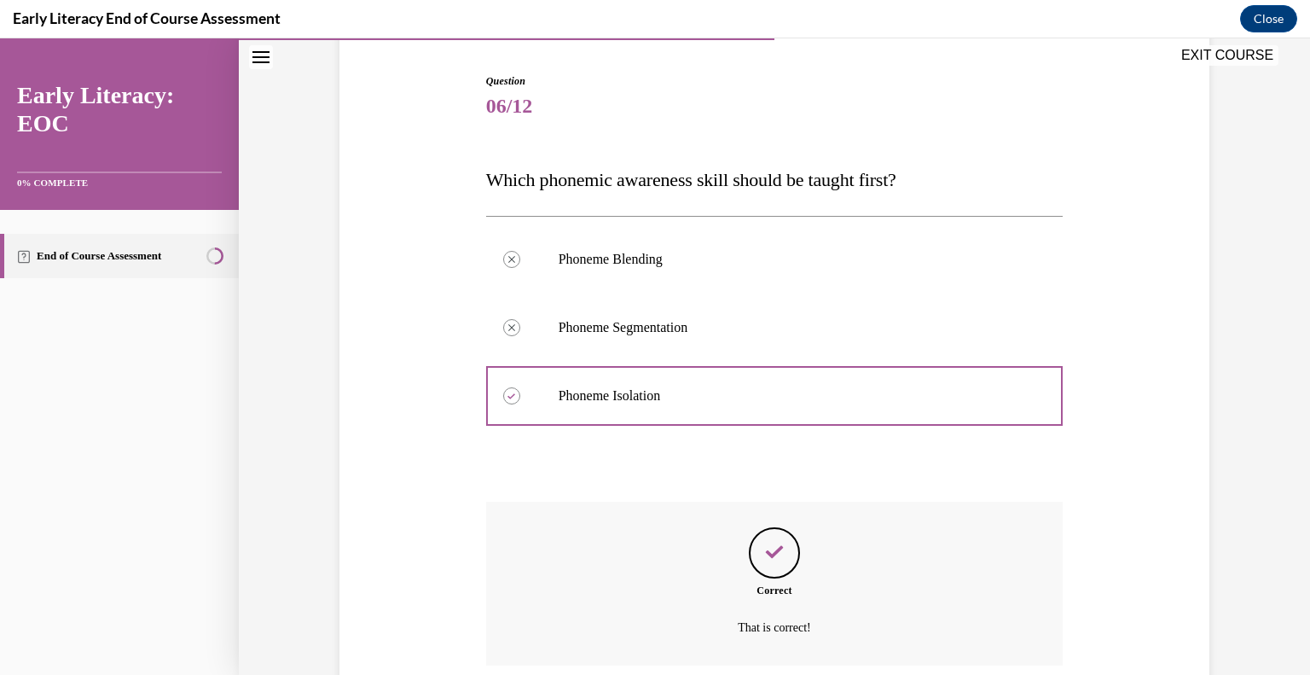
scroll to position [302, 0]
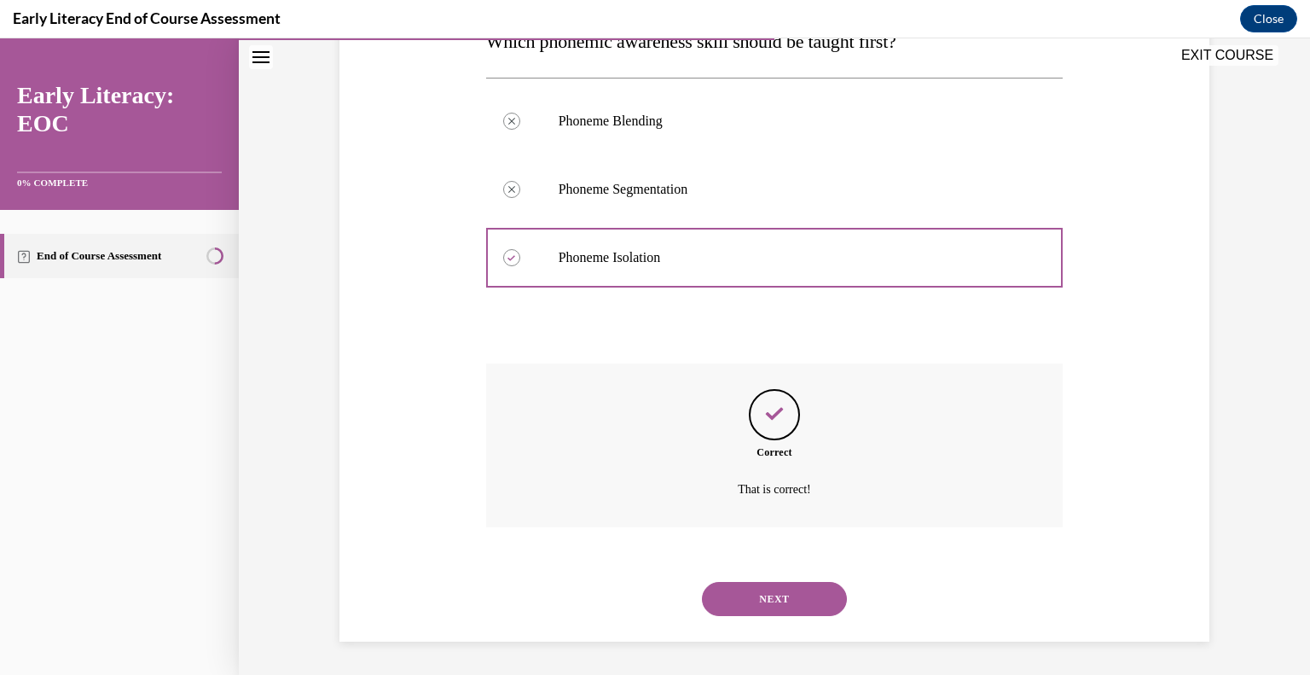
click at [774, 602] on button "NEXT" at bounding box center [774, 599] width 145 height 34
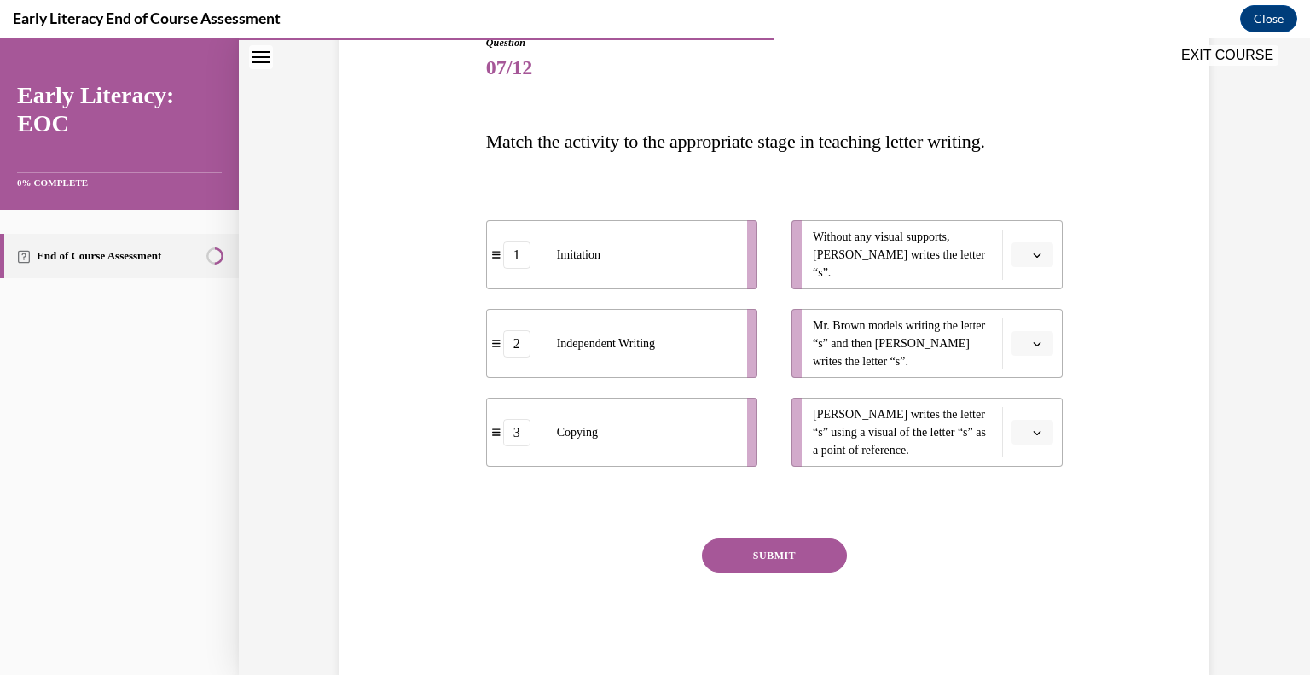
scroll to position [199, 0]
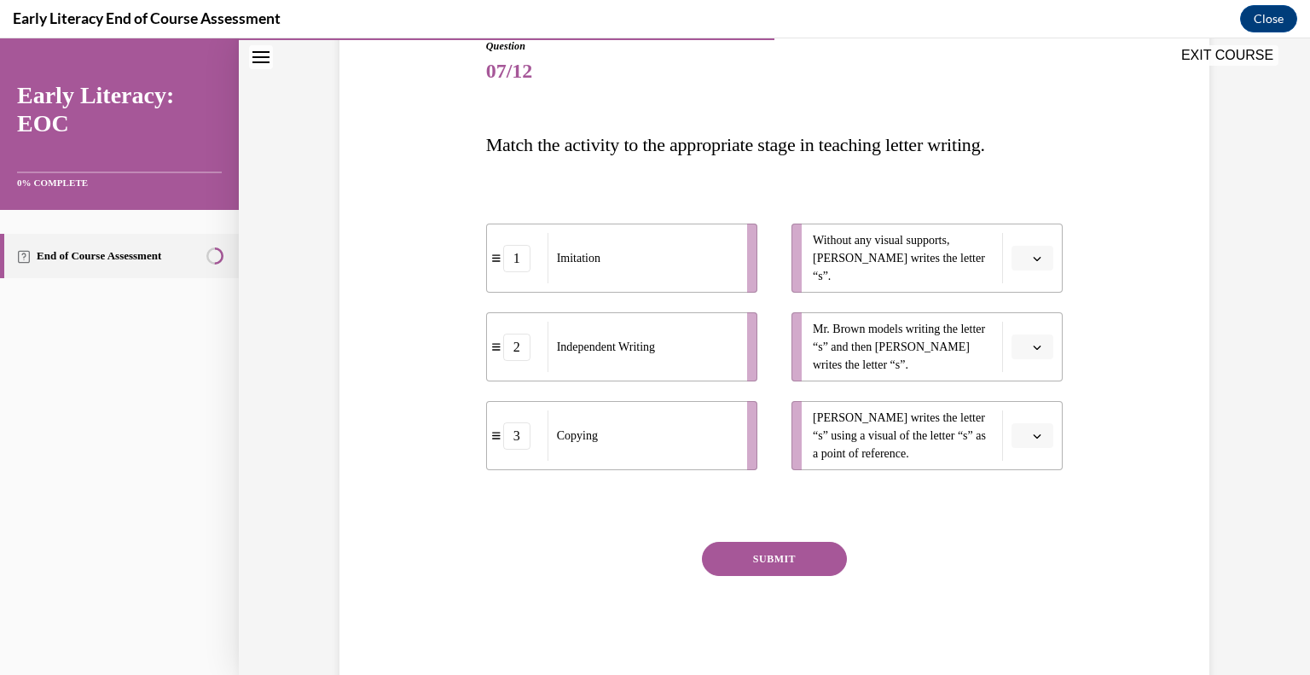
click at [1033, 344] on icon "button" at bounding box center [1037, 347] width 9 height 9
click at [1021, 422] on span "1" at bounding box center [1019, 419] width 6 height 14
click at [1033, 431] on icon "button" at bounding box center [1037, 435] width 9 height 9
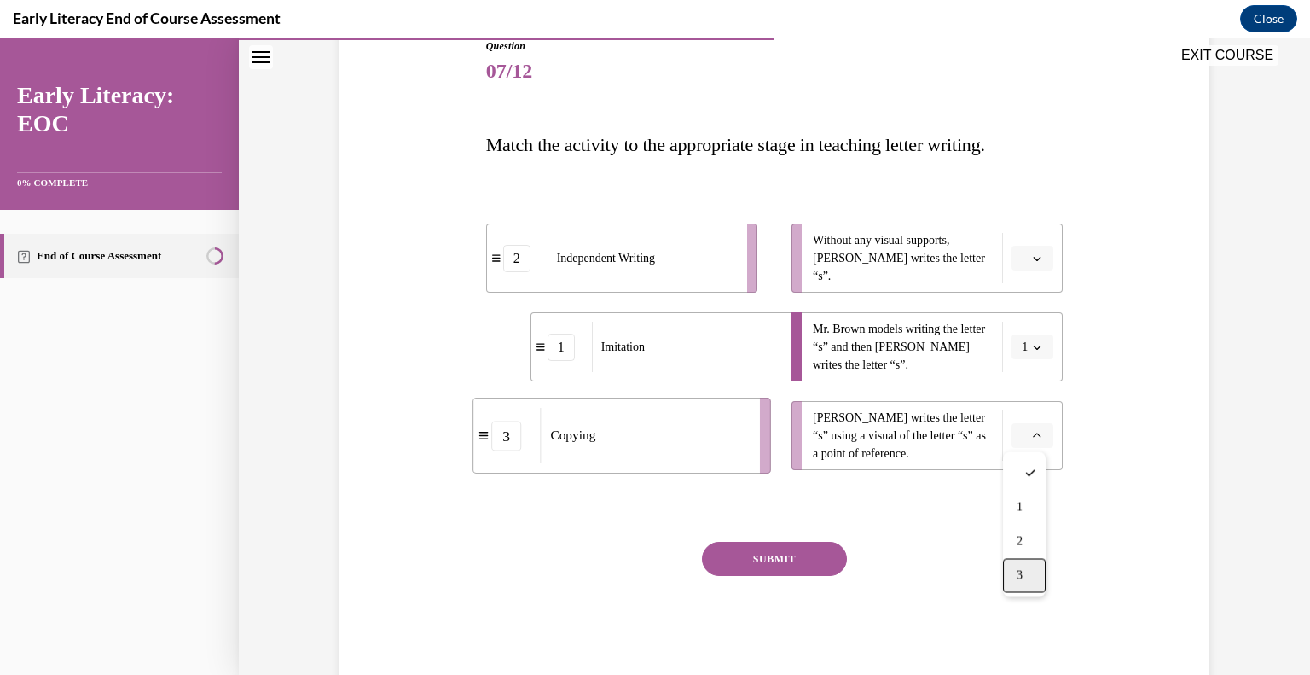
click at [1034, 571] on div "3" at bounding box center [1024, 576] width 43 height 34
click at [1022, 255] on button "button" at bounding box center [1032, 259] width 42 height 26
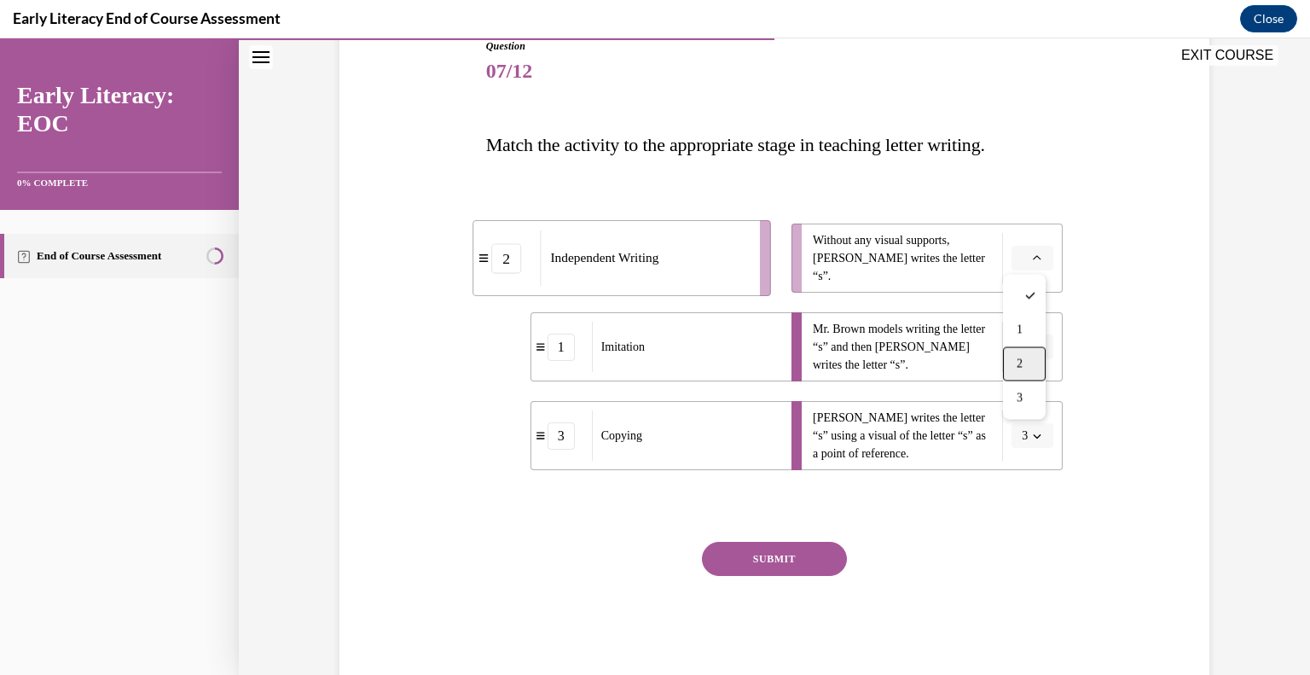
click at [1028, 367] on div "2" at bounding box center [1024, 364] width 43 height 34
click at [795, 552] on button "SUBMIT" at bounding box center [774, 559] width 145 height 34
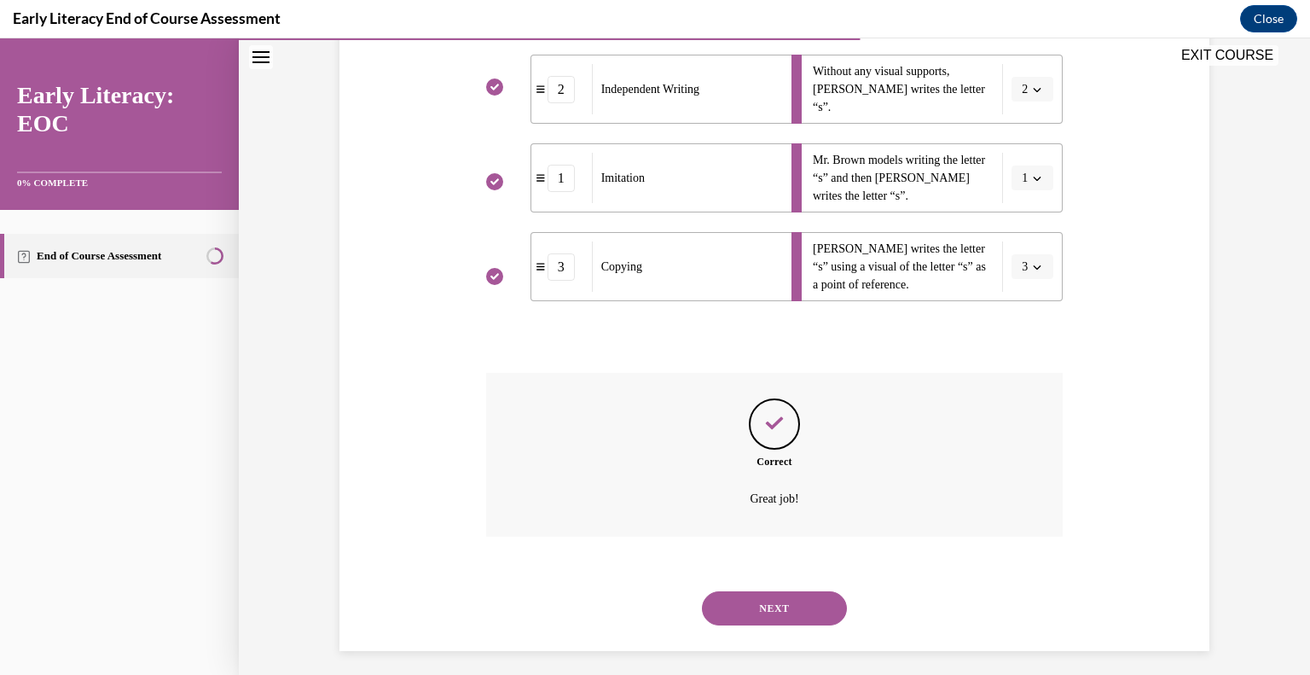
scroll to position [377, 0]
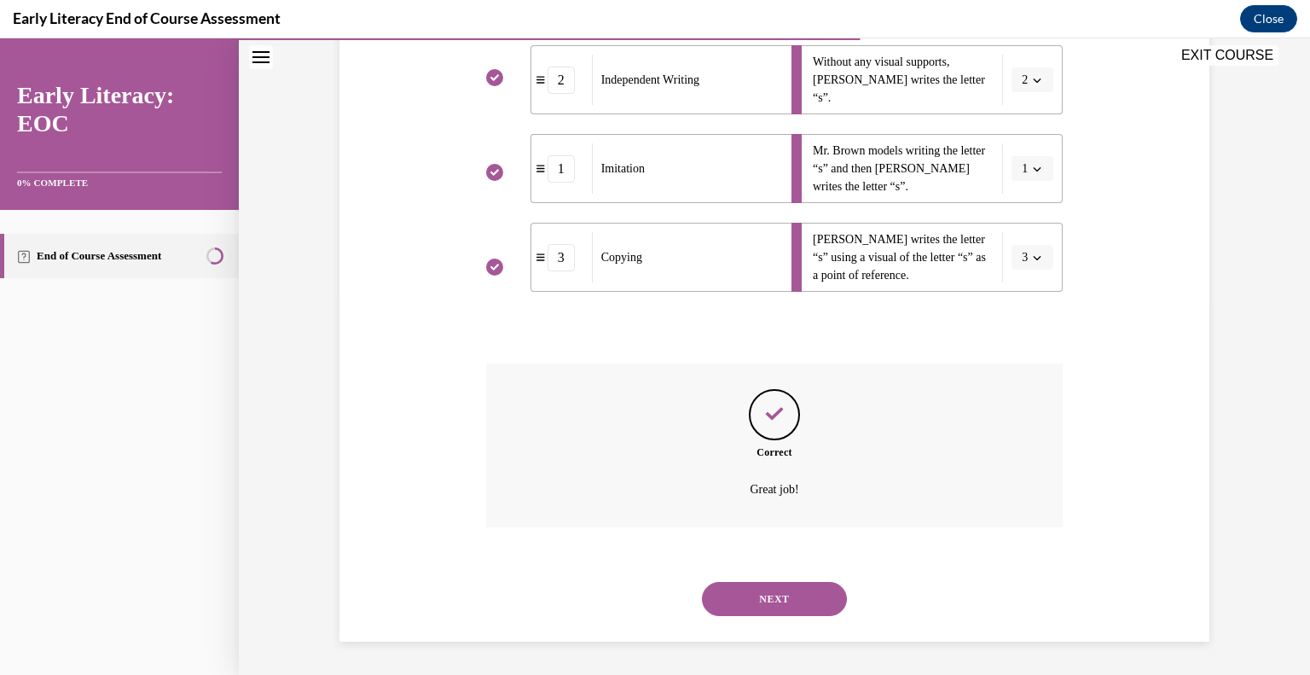
click at [743, 595] on button "NEXT" at bounding box center [774, 599] width 145 height 34
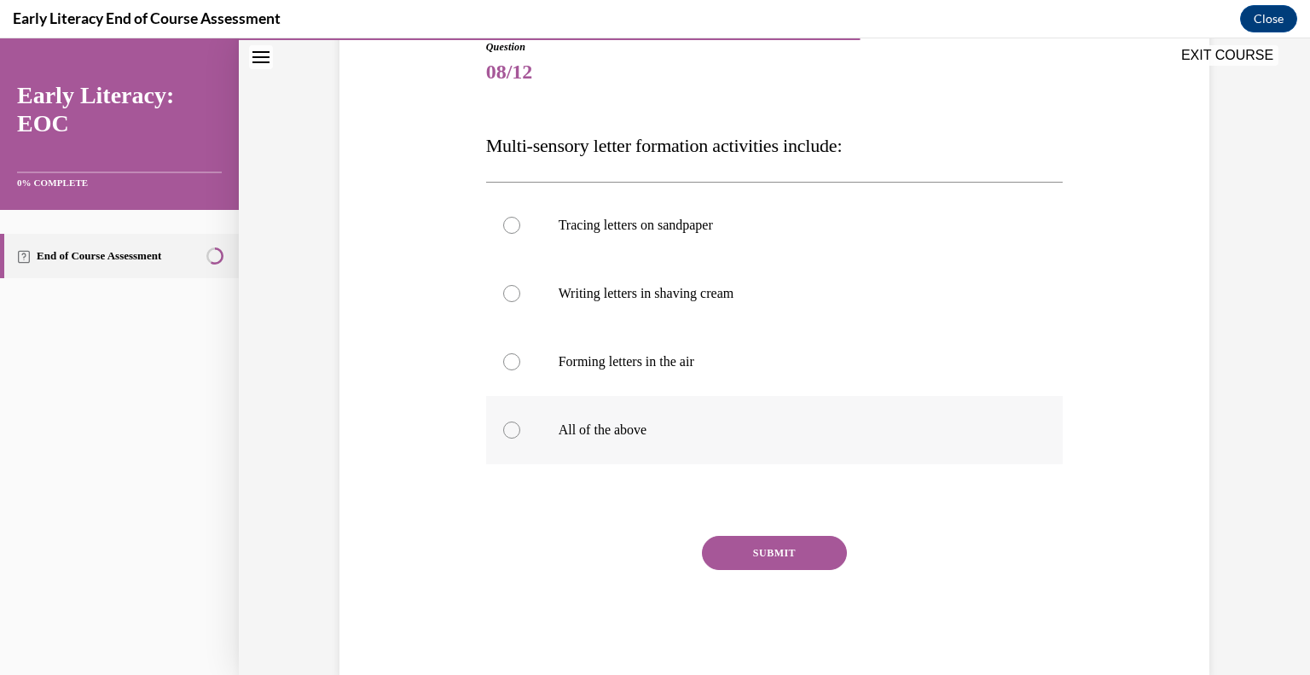
scroll to position [198, 0]
click at [660, 422] on p "All of the above" at bounding box center [790, 429] width 462 height 17
click at [757, 553] on button "SUBMIT" at bounding box center [774, 553] width 145 height 34
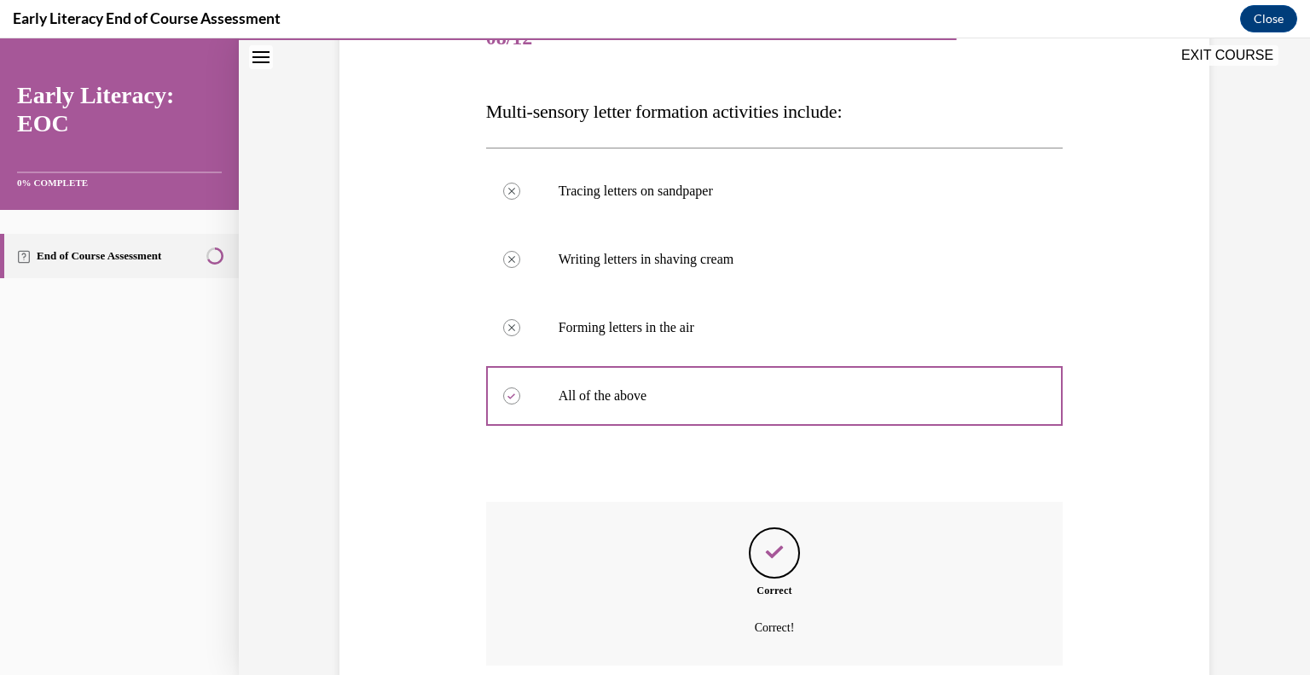
scroll to position [370, 0]
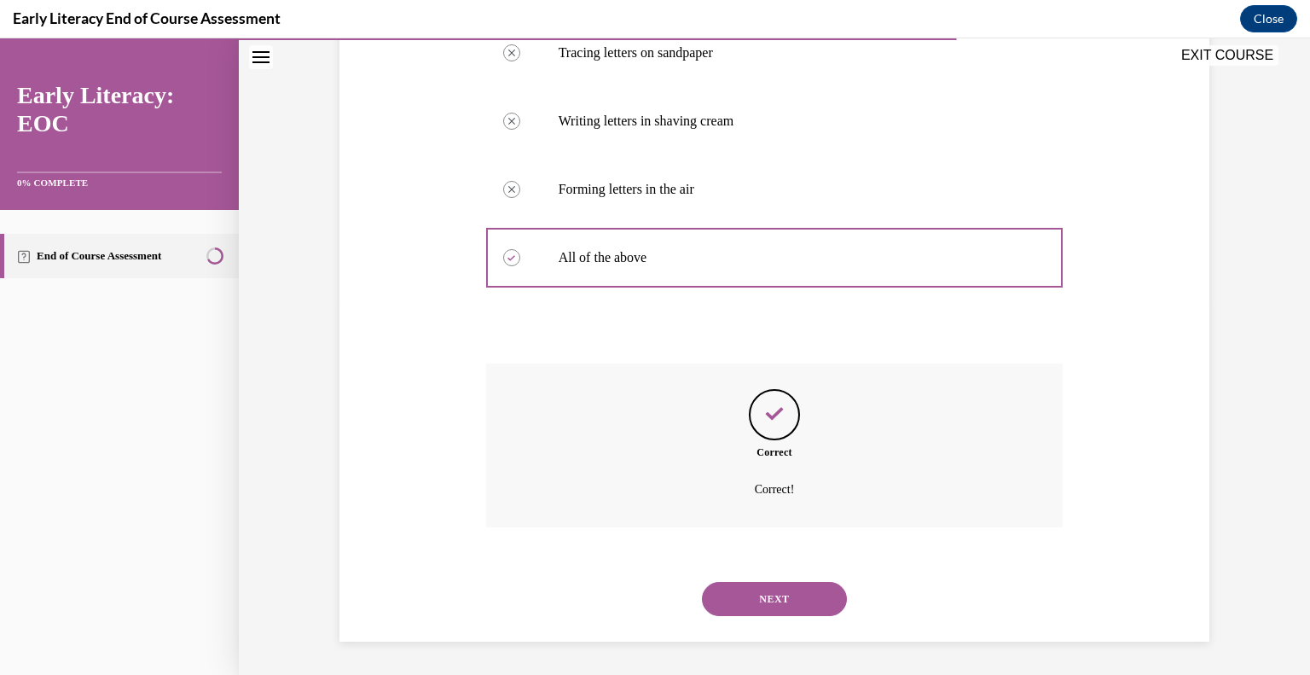
click at [772, 594] on button "NEXT" at bounding box center [774, 599] width 145 height 34
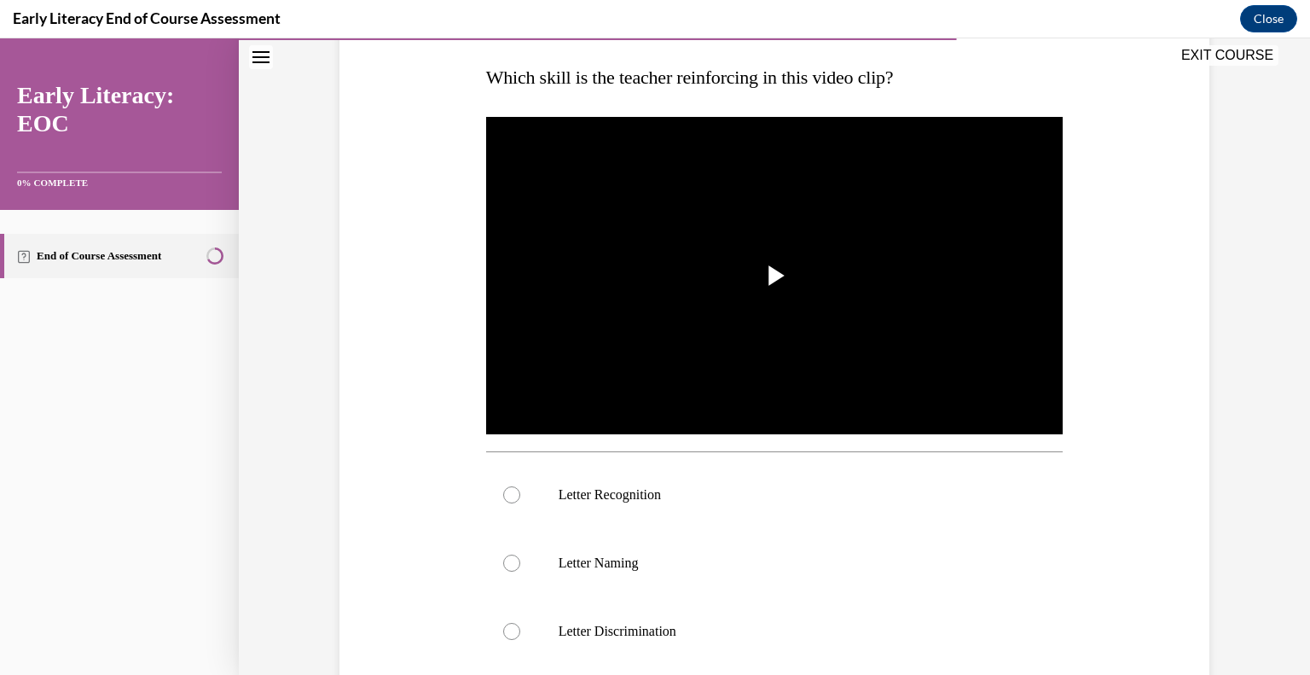
scroll to position [265, 0]
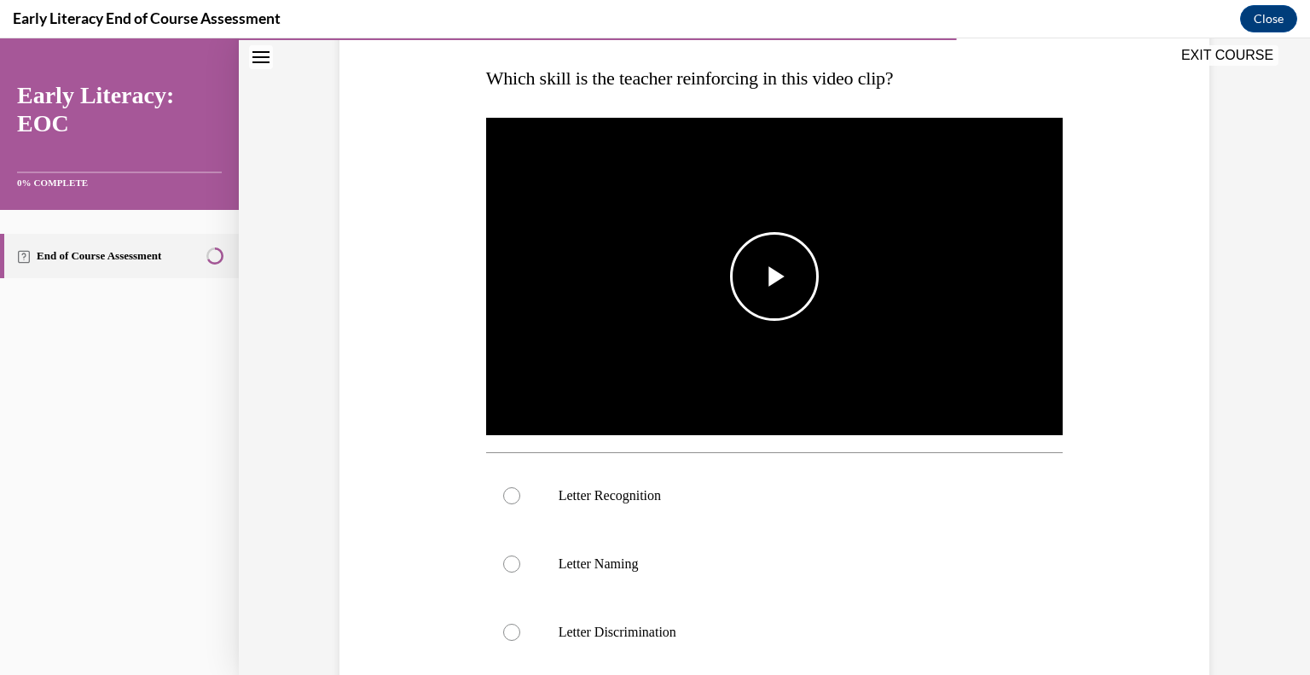
click at [774, 276] on span "Video player" at bounding box center [774, 276] width 0 height 0
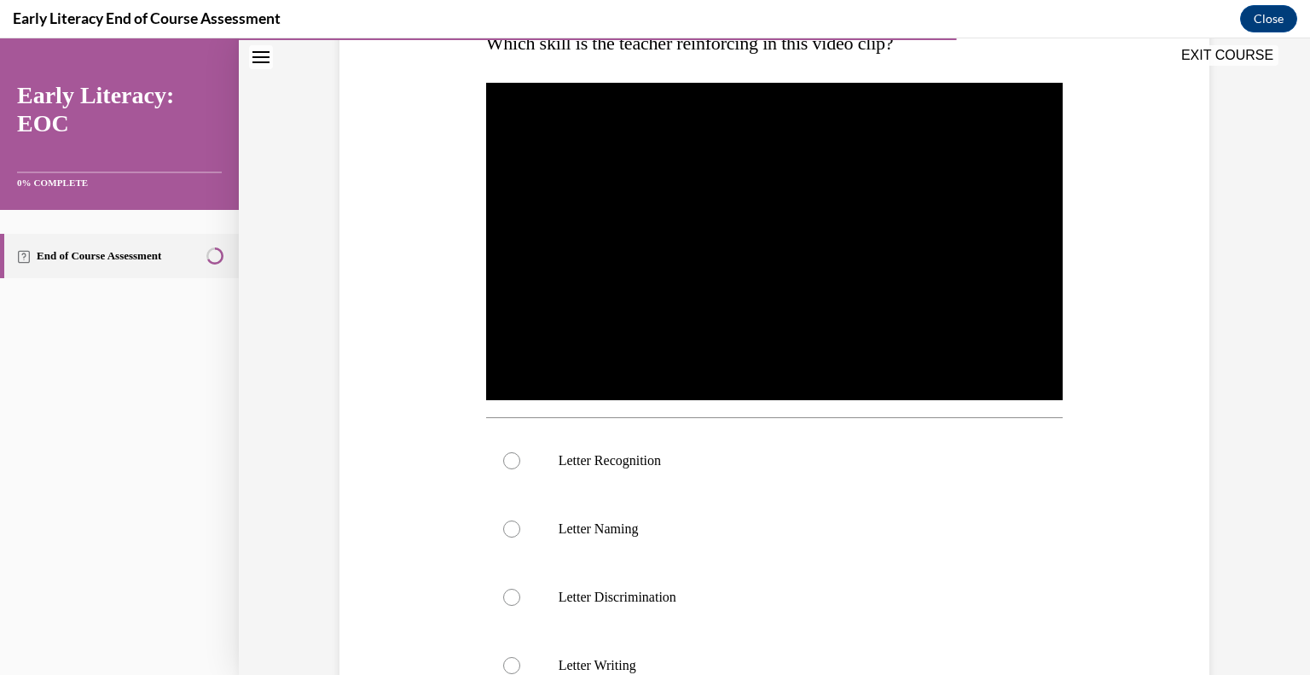
scroll to position [317, 0]
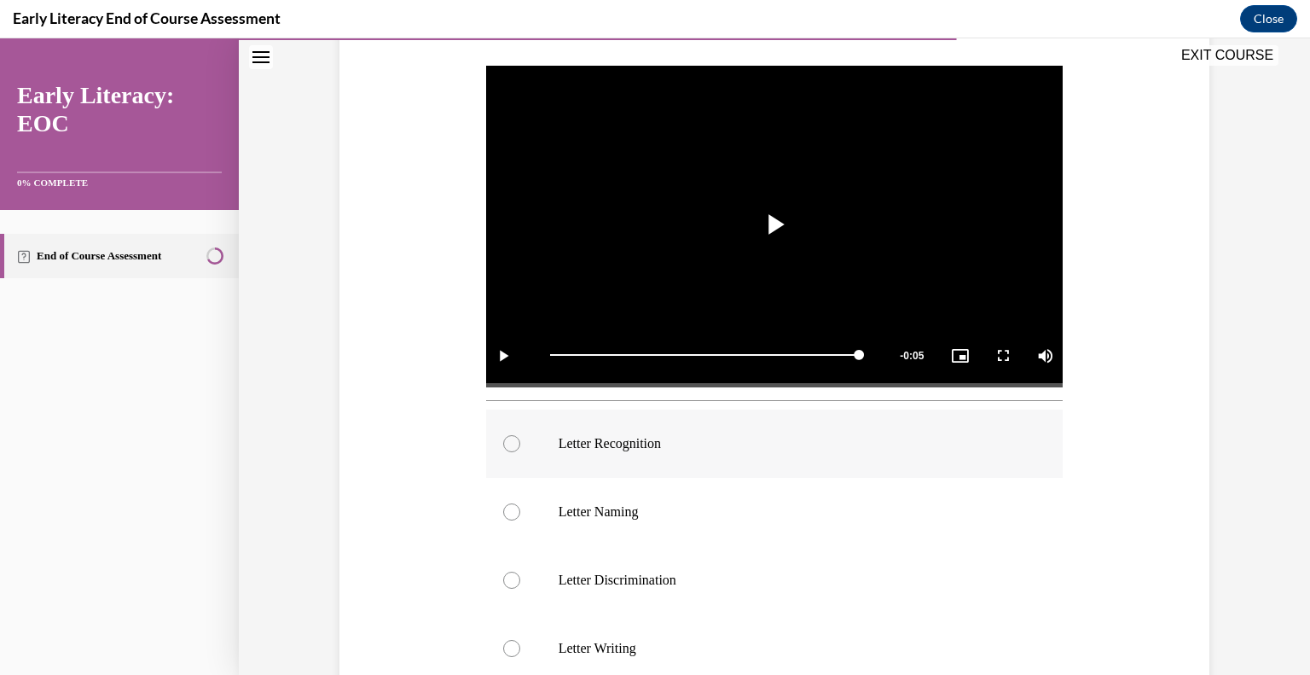
click at [525, 449] on div at bounding box center [774, 443] width 577 height 68
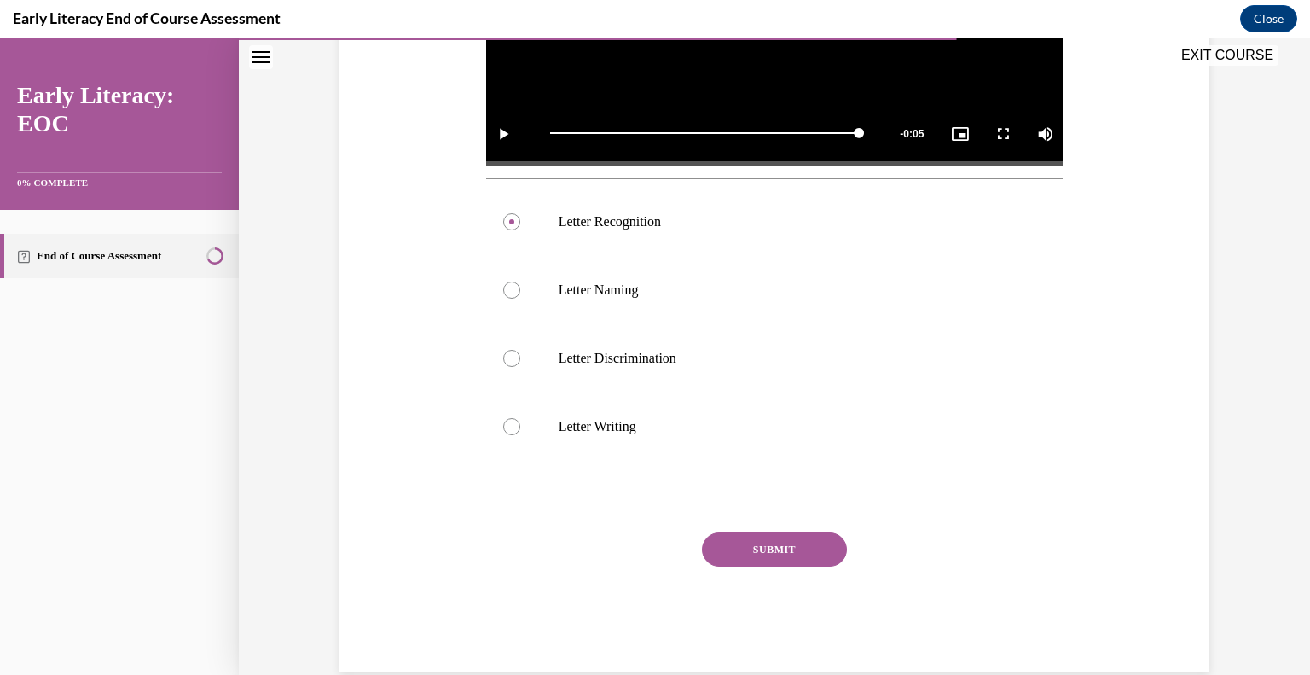
click at [768, 535] on button "SUBMIT" at bounding box center [774, 549] width 145 height 34
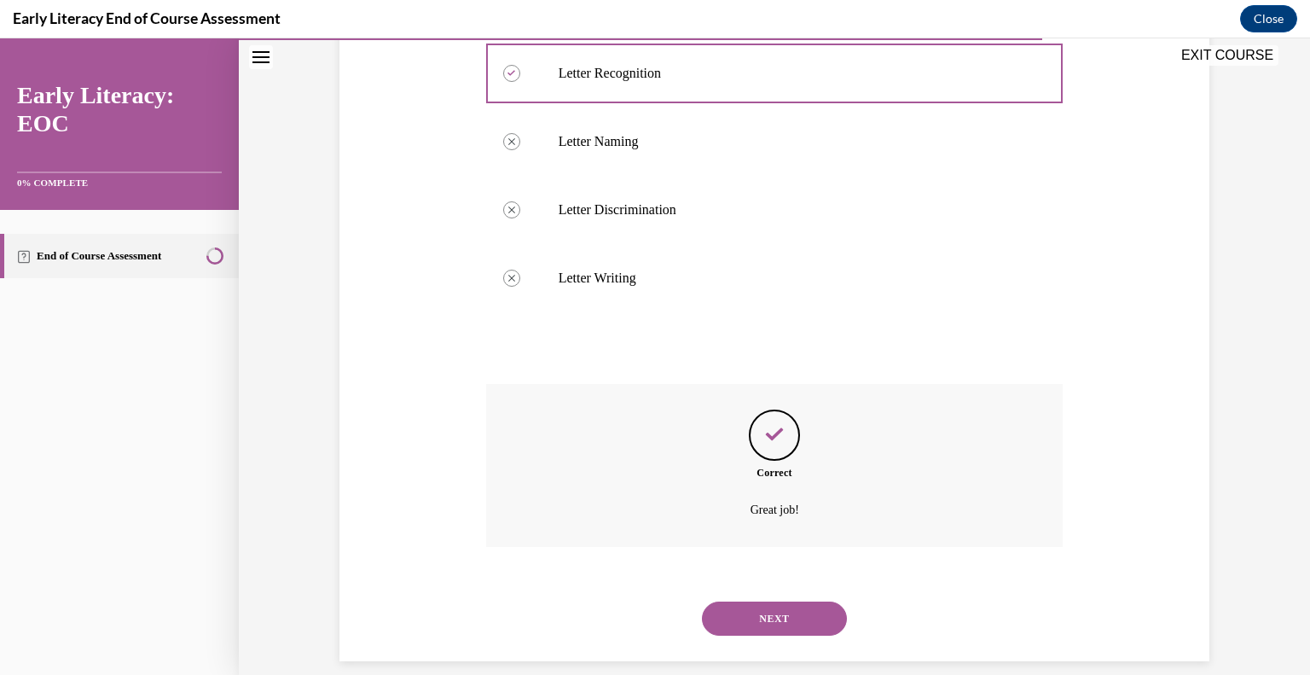
scroll to position [707, 0]
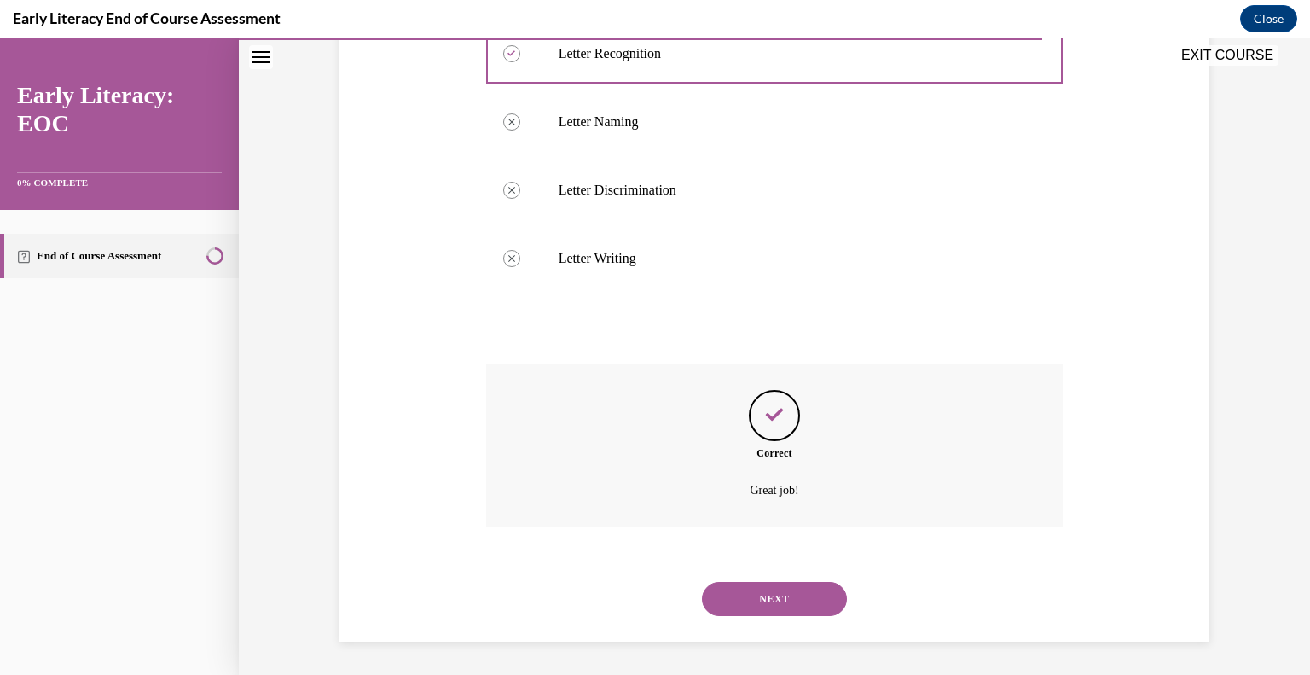
click at [757, 577] on div "NEXT" at bounding box center [774, 599] width 577 height 68
click at [757, 610] on button "NEXT" at bounding box center [774, 599] width 145 height 34
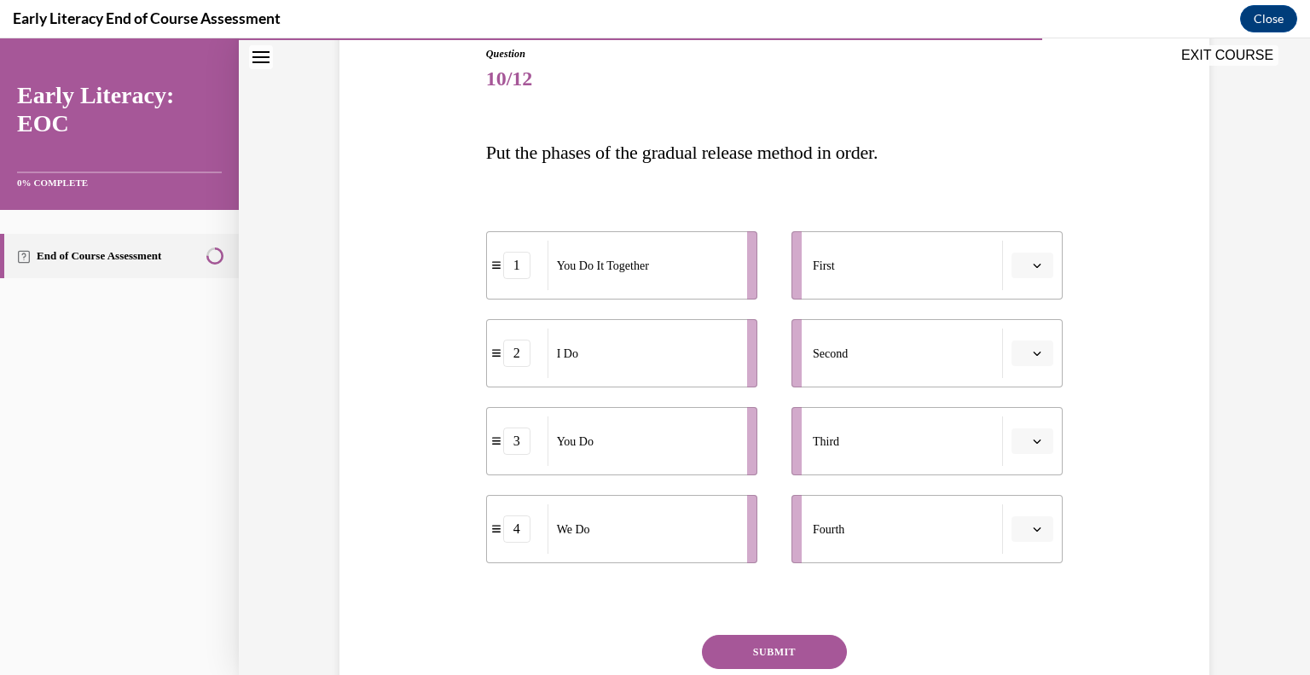
scroll to position [190, 0]
click at [1022, 273] on span "Please select an option" at bounding box center [1025, 266] width 6 height 17
click at [1020, 374] on span "2" at bounding box center [1019, 372] width 6 height 14
click at [1037, 352] on button "button" at bounding box center [1032, 354] width 42 height 26
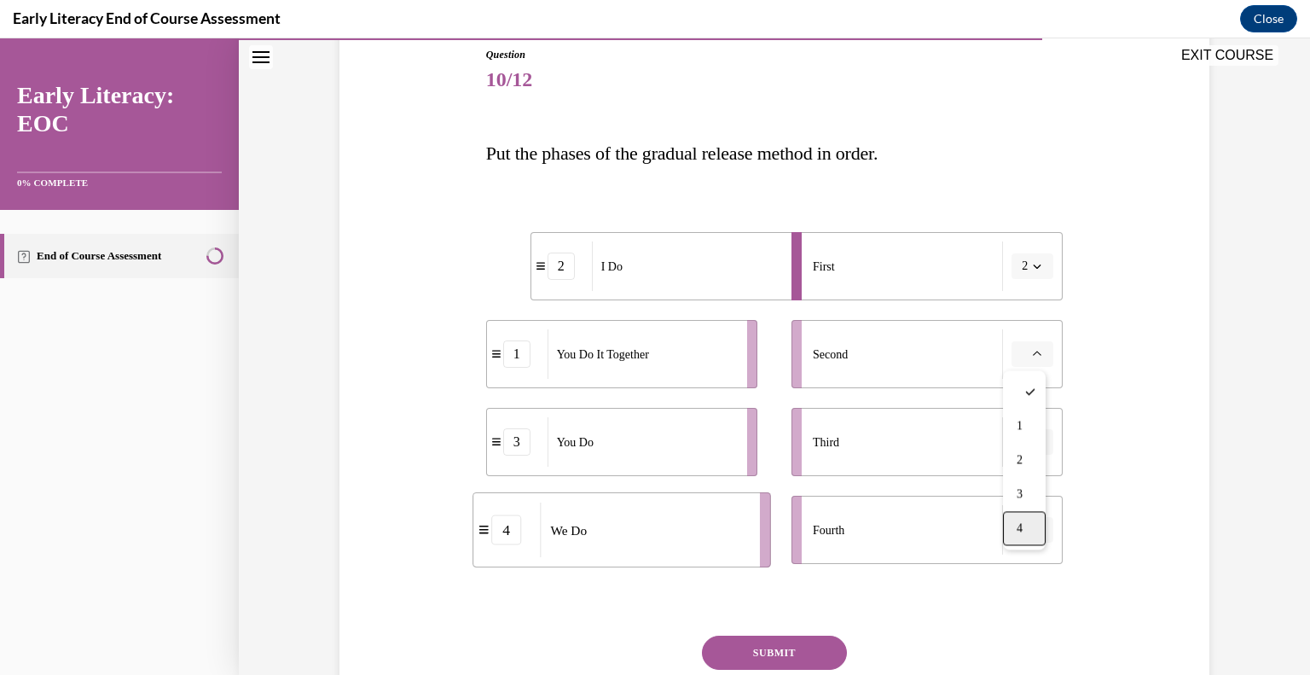
click at [1020, 523] on span "4" at bounding box center [1019, 528] width 6 height 14
click at [1031, 436] on span "button" at bounding box center [1037, 442] width 12 height 12
click at [1023, 521] on div "1" at bounding box center [1024, 513] width 43 height 34
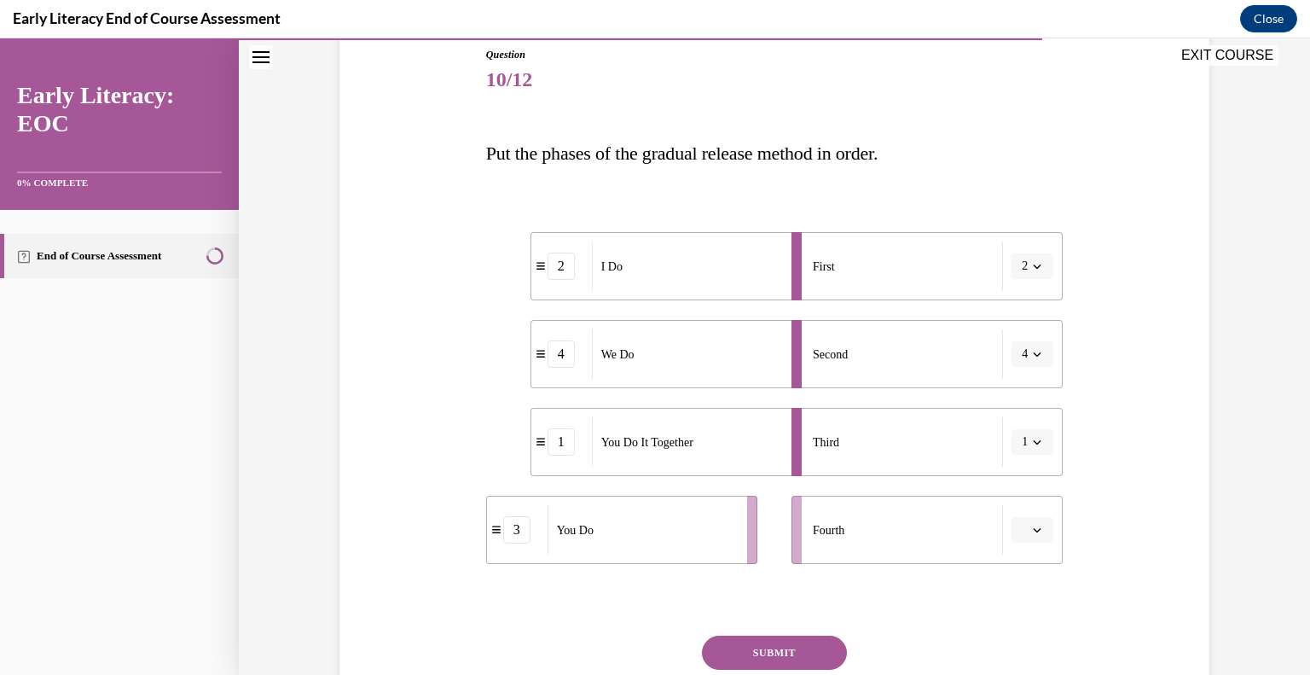
click at [1032, 534] on span "button" at bounding box center [1037, 530] width 12 height 12
click at [1028, 459] on div "3" at bounding box center [1024, 457] width 43 height 34
click at [805, 643] on button "SUBMIT" at bounding box center [774, 652] width 145 height 34
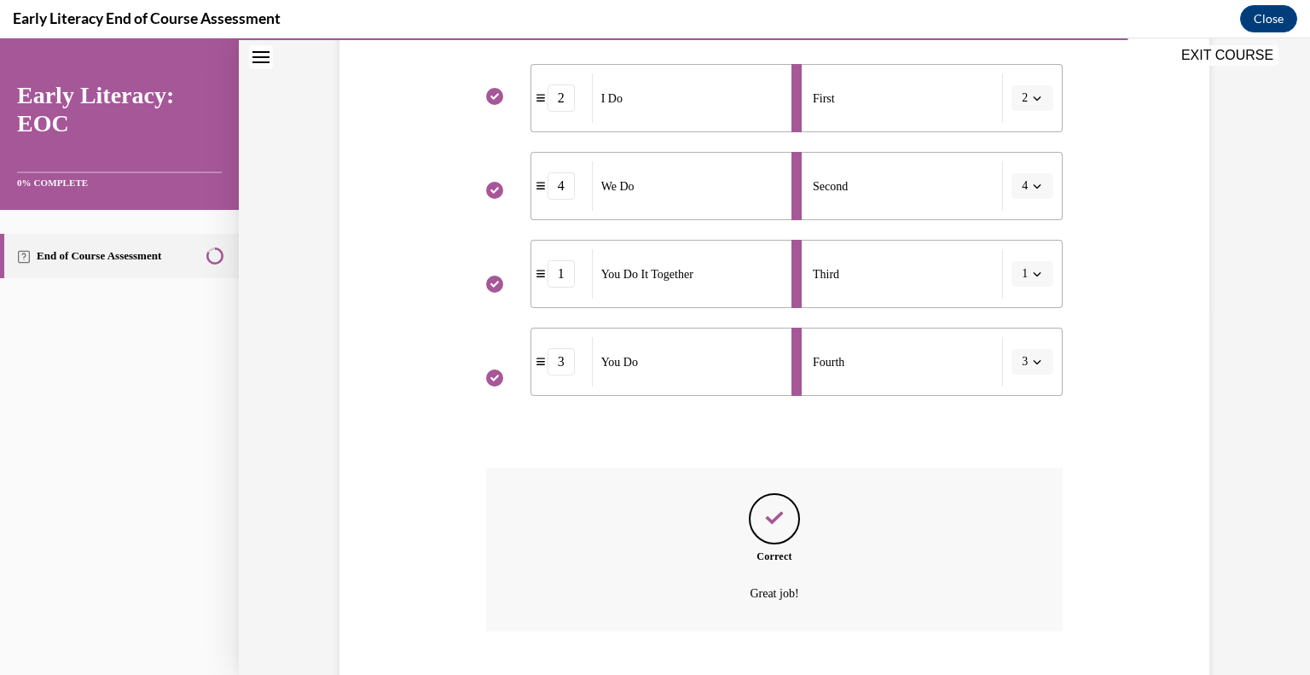
scroll to position [462, 0]
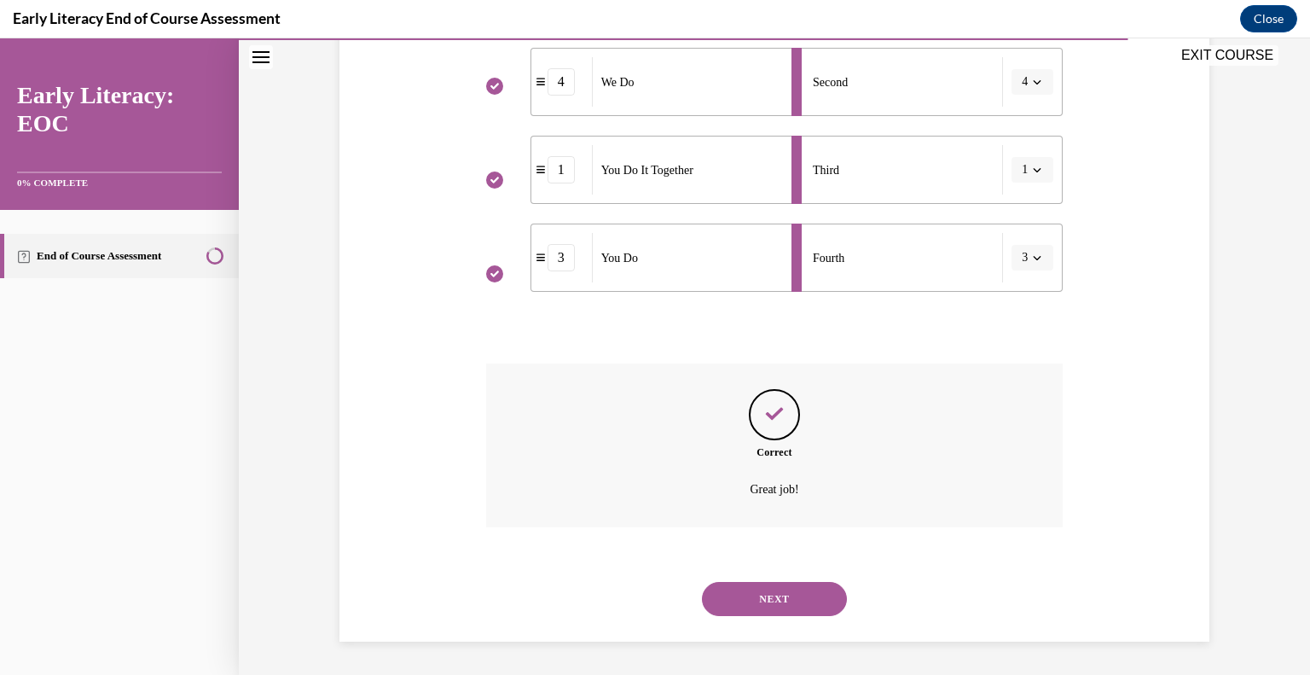
click at [781, 595] on button "NEXT" at bounding box center [774, 599] width 145 height 34
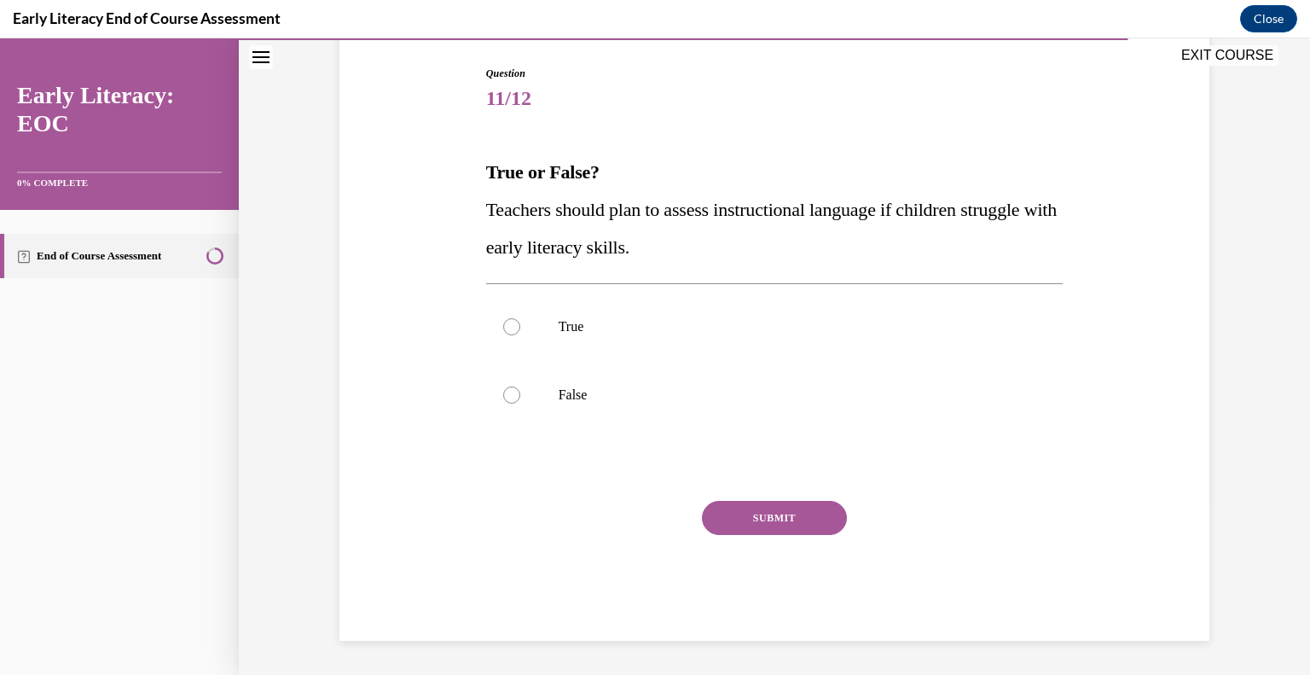
scroll to position [171, 0]
click at [512, 324] on div at bounding box center [511, 327] width 17 height 17
click at [733, 515] on button "SUBMIT" at bounding box center [774, 518] width 145 height 34
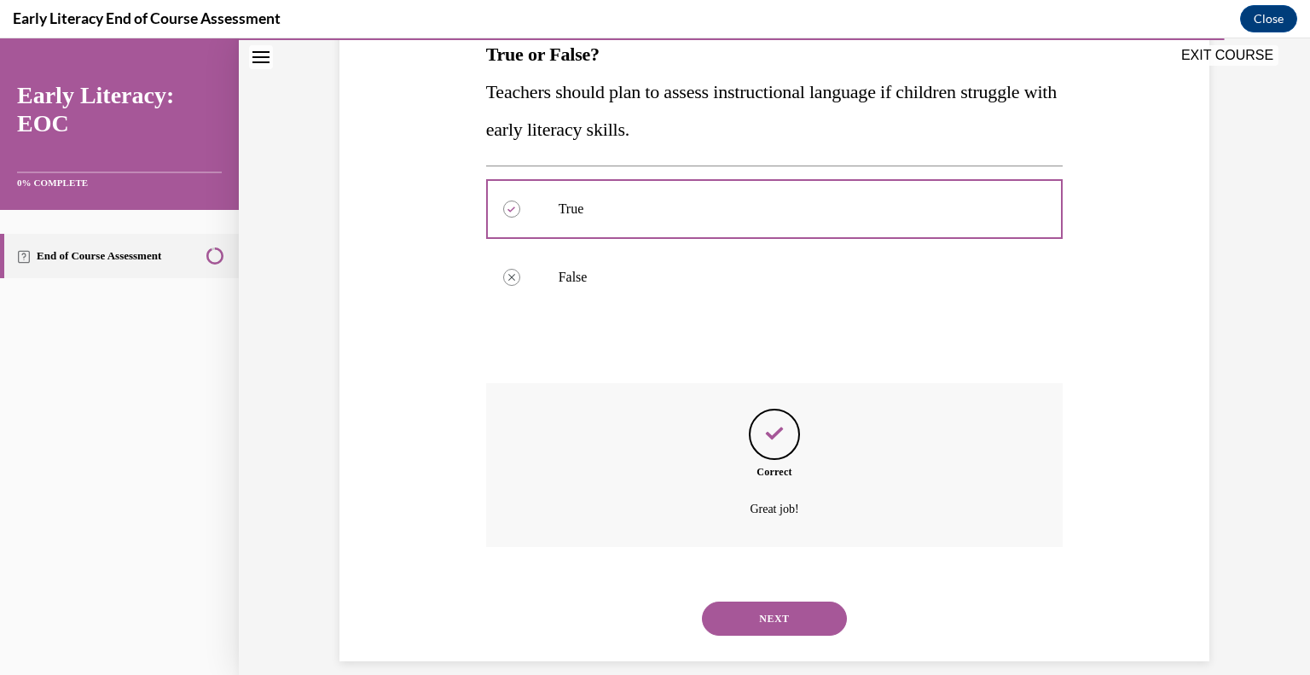
scroll to position [309, 0]
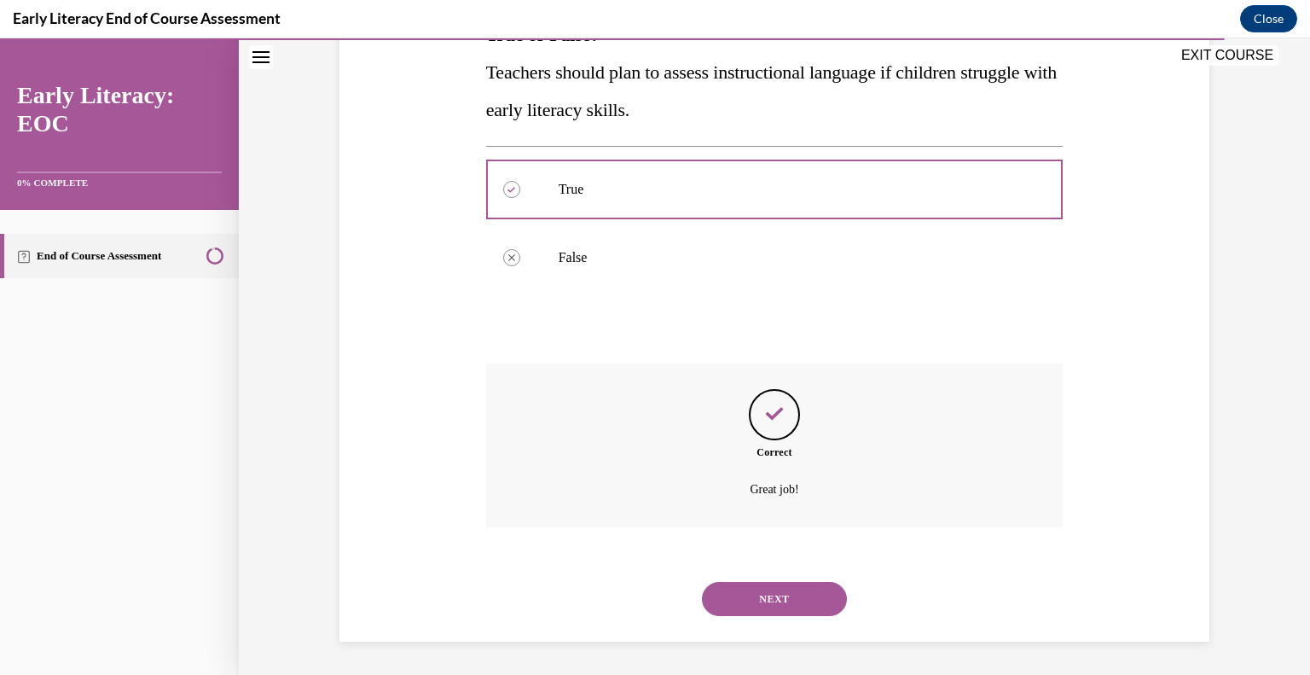
click at [767, 601] on button "NEXT" at bounding box center [774, 599] width 145 height 34
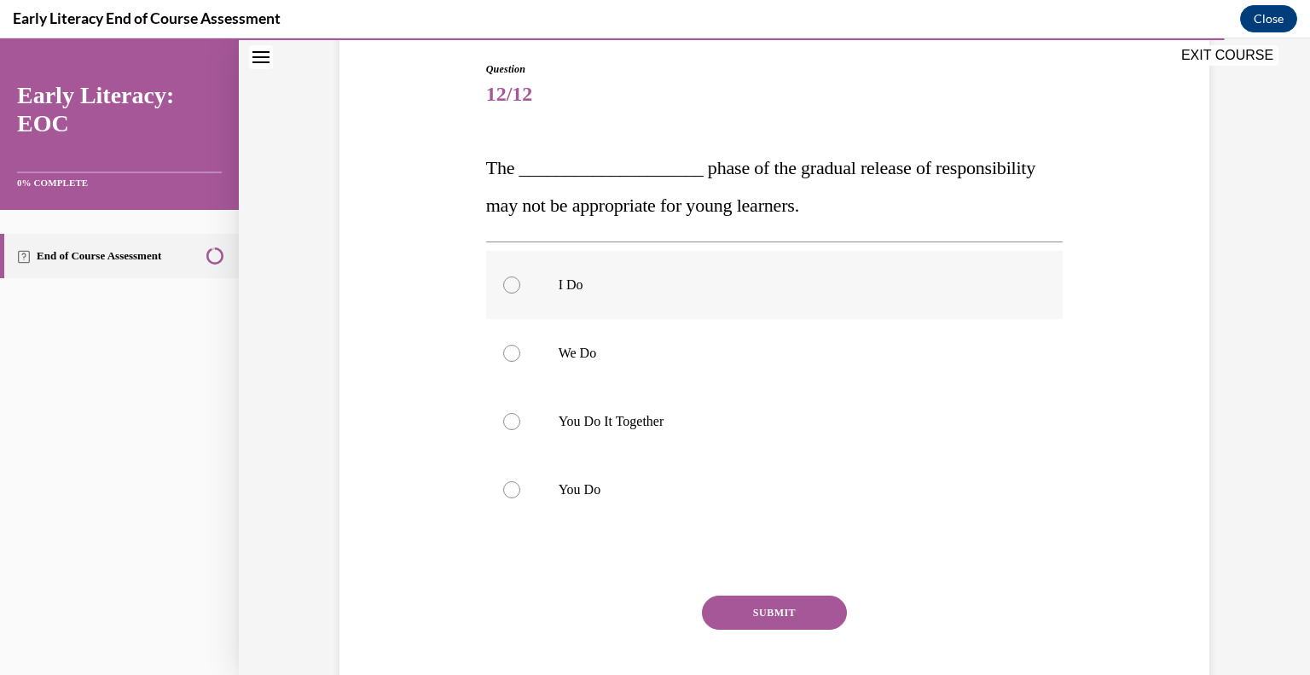
scroll to position [182, 0]
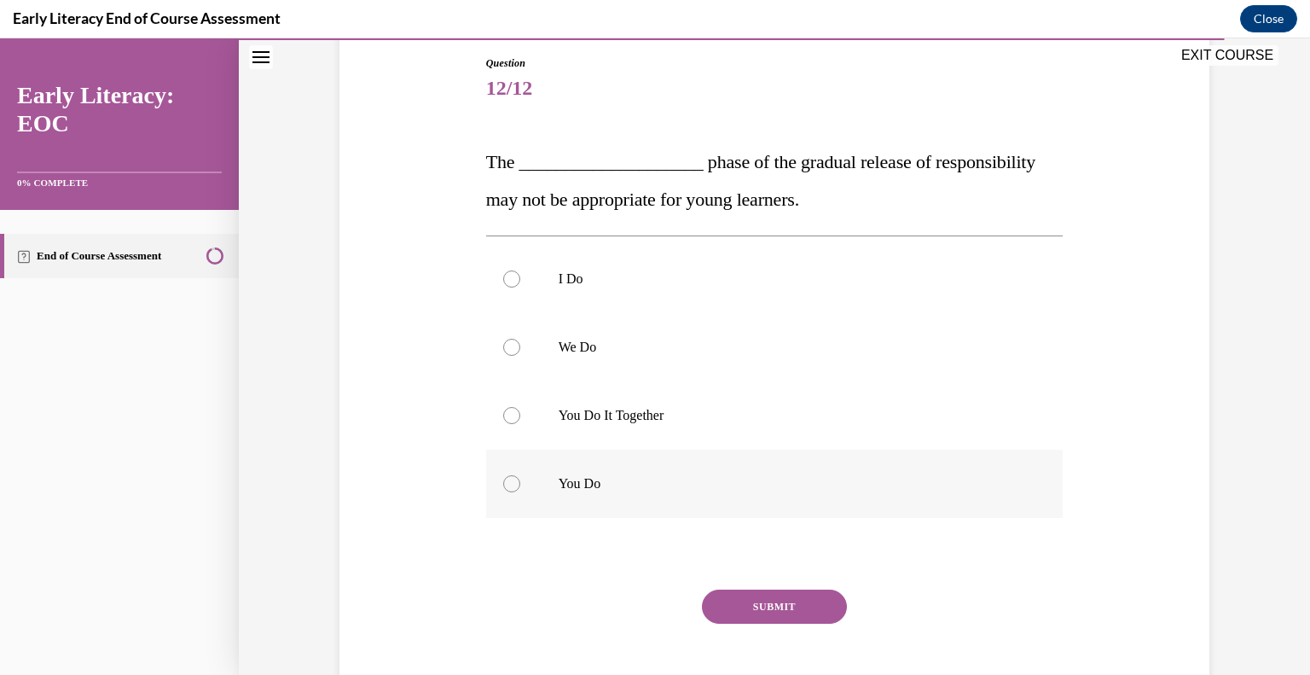
click at [503, 479] on div at bounding box center [511, 483] width 17 height 17
click at [767, 611] on button "SUBMIT" at bounding box center [774, 606] width 145 height 34
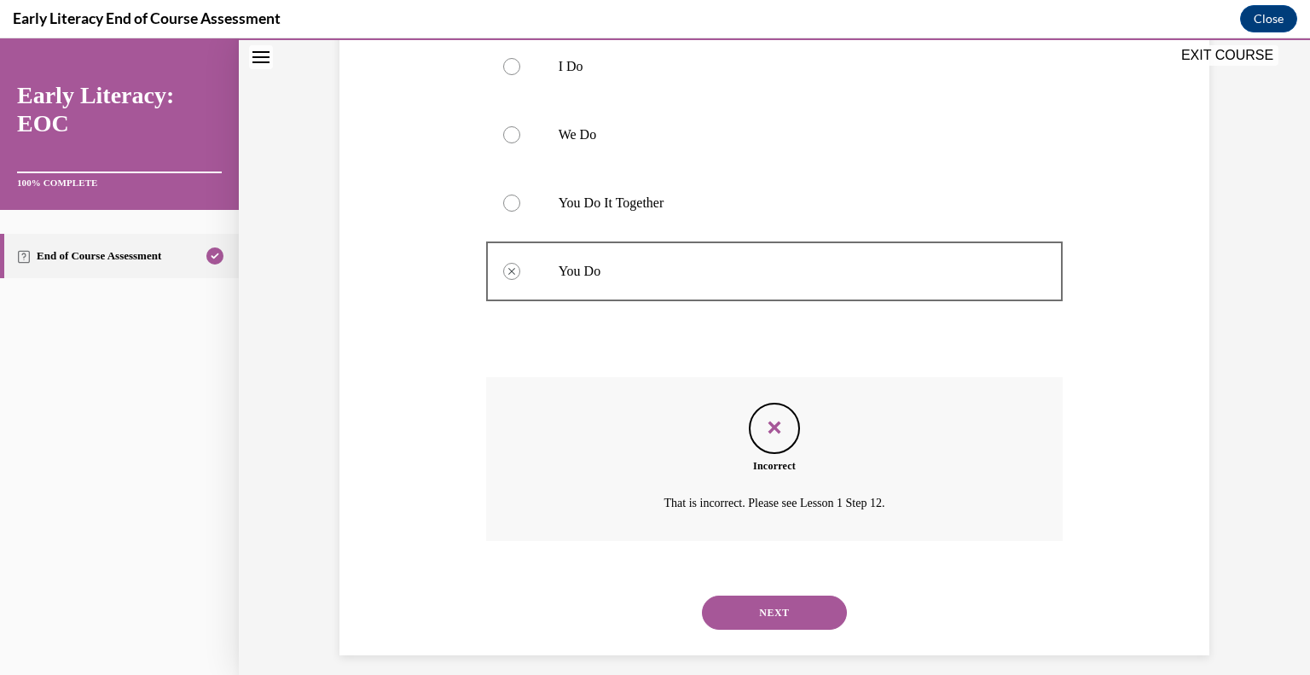
scroll to position [393, 0]
click at [783, 607] on button "NEXT" at bounding box center [774, 613] width 145 height 34
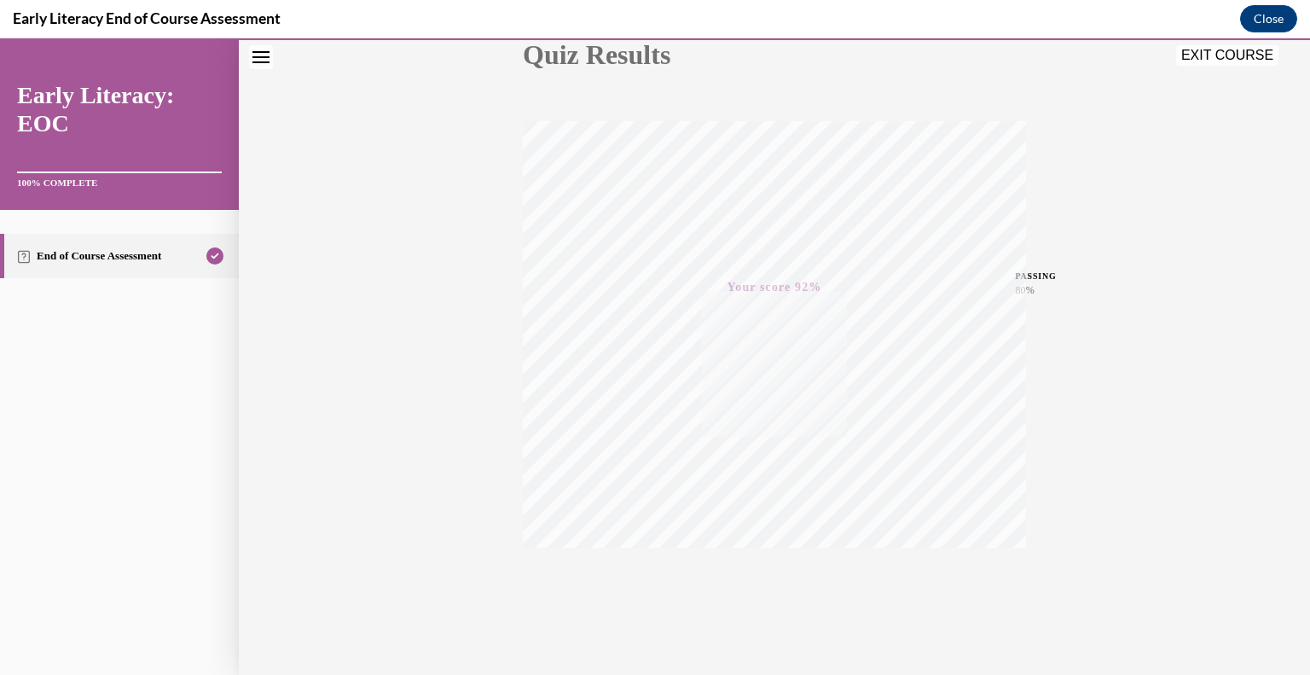
scroll to position [237, 0]
click at [1195, 61] on button "EXIT COURSE" at bounding box center [1227, 55] width 102 height 20
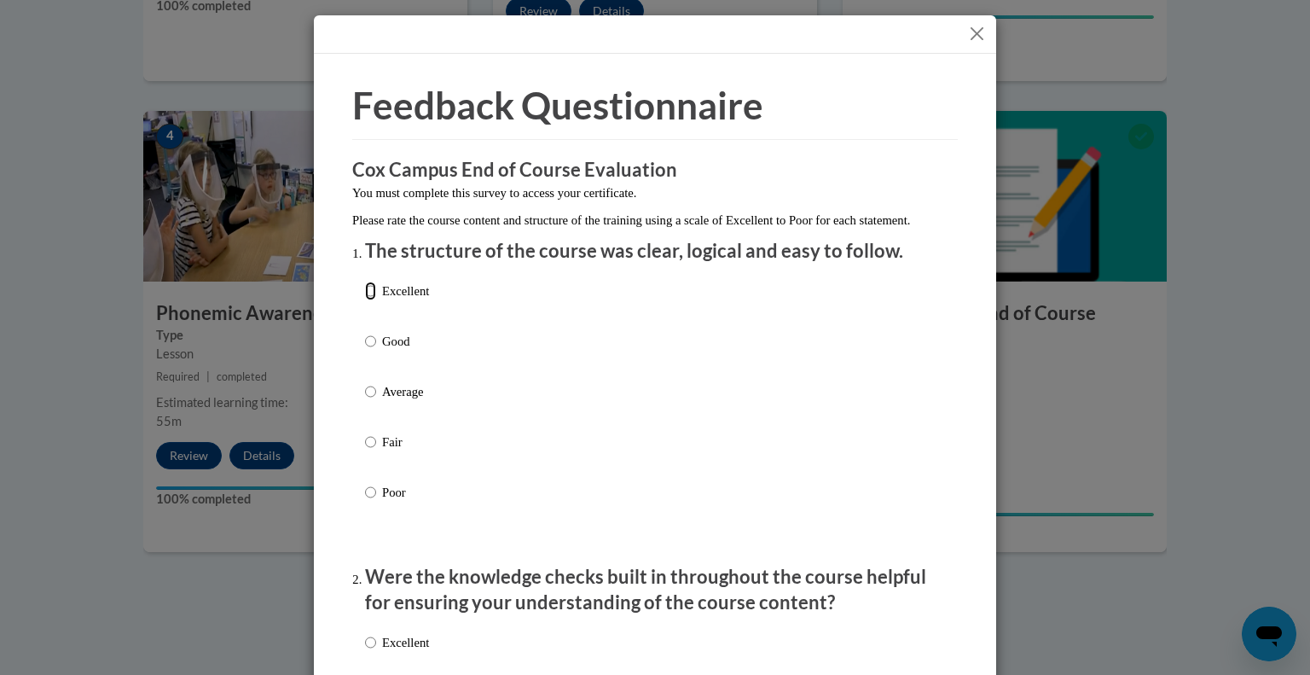
click at [365, 300] on input "Excellent" at bounding box center [370, 290] width 11 height 19
radio input "true"
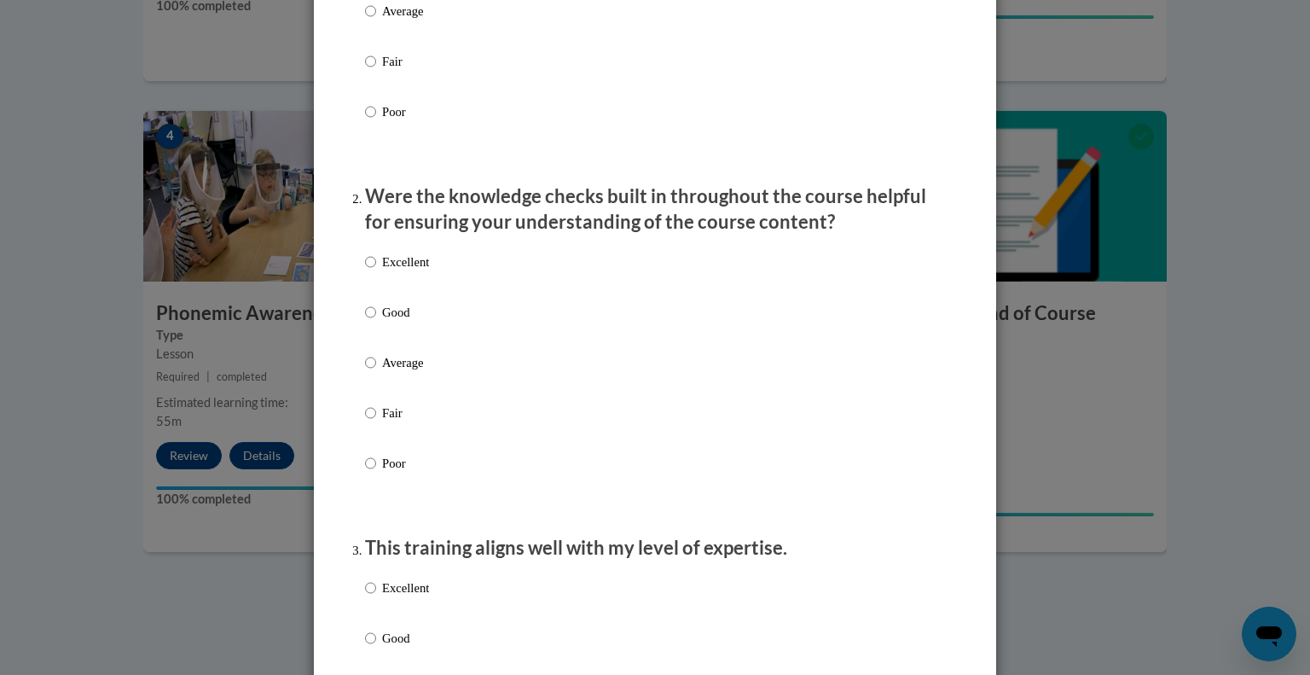
scroll to position [381, 0]
click at [368, 371] on input "Average" at bounding box center [370, 361] width 11 height 19
radio input "true"
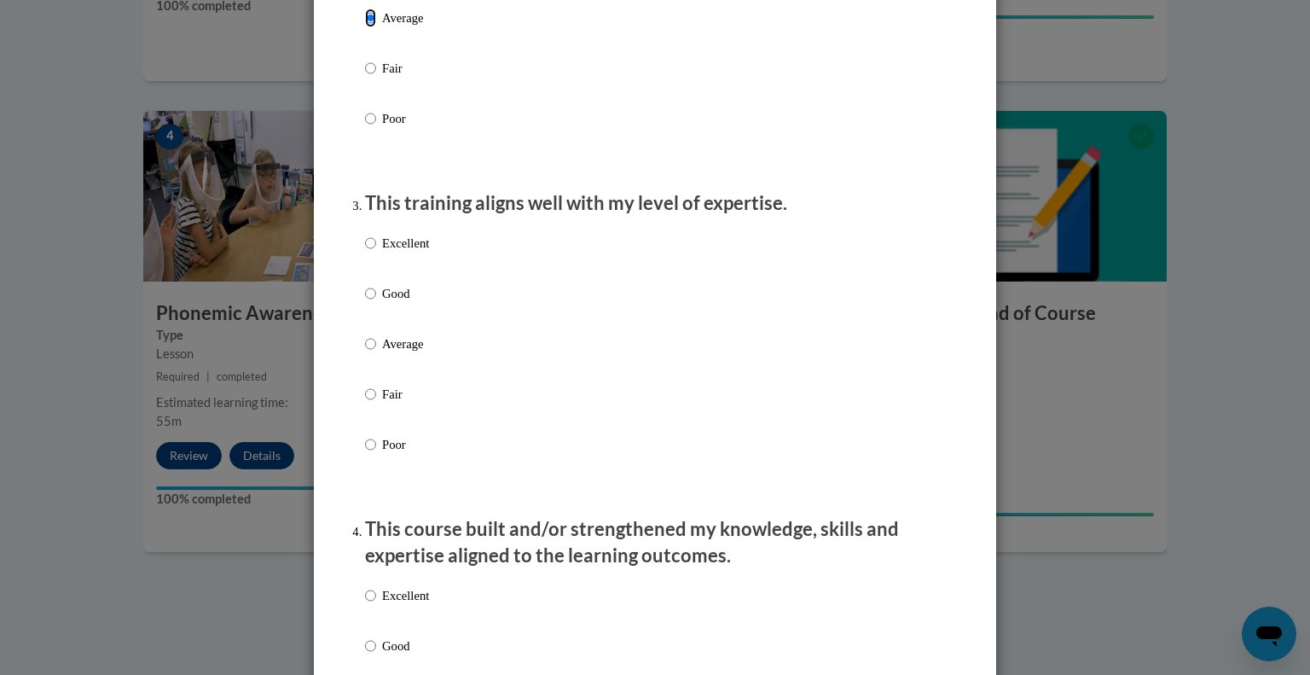
scroll to position [727, 0]
click at [365, 301] on input "Good" at bounding box center [370, 291] width 11 height 19
radio input "true"
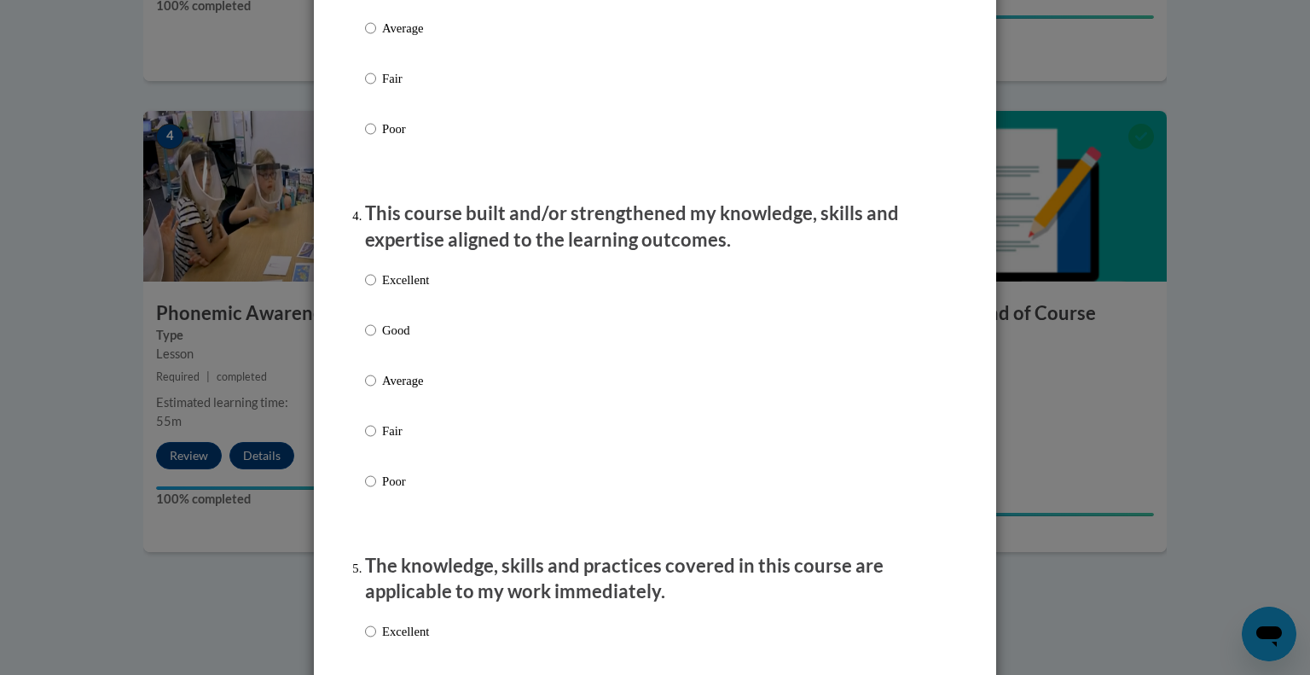
scroll to position [1042, 0]
click at [382, 338] on p "Good" at bounding box center [405, 328] width 47 height 19
click at [376, 338] on input "Good" at bounding box center [370, 328] width 11 height 19
radio input "true"
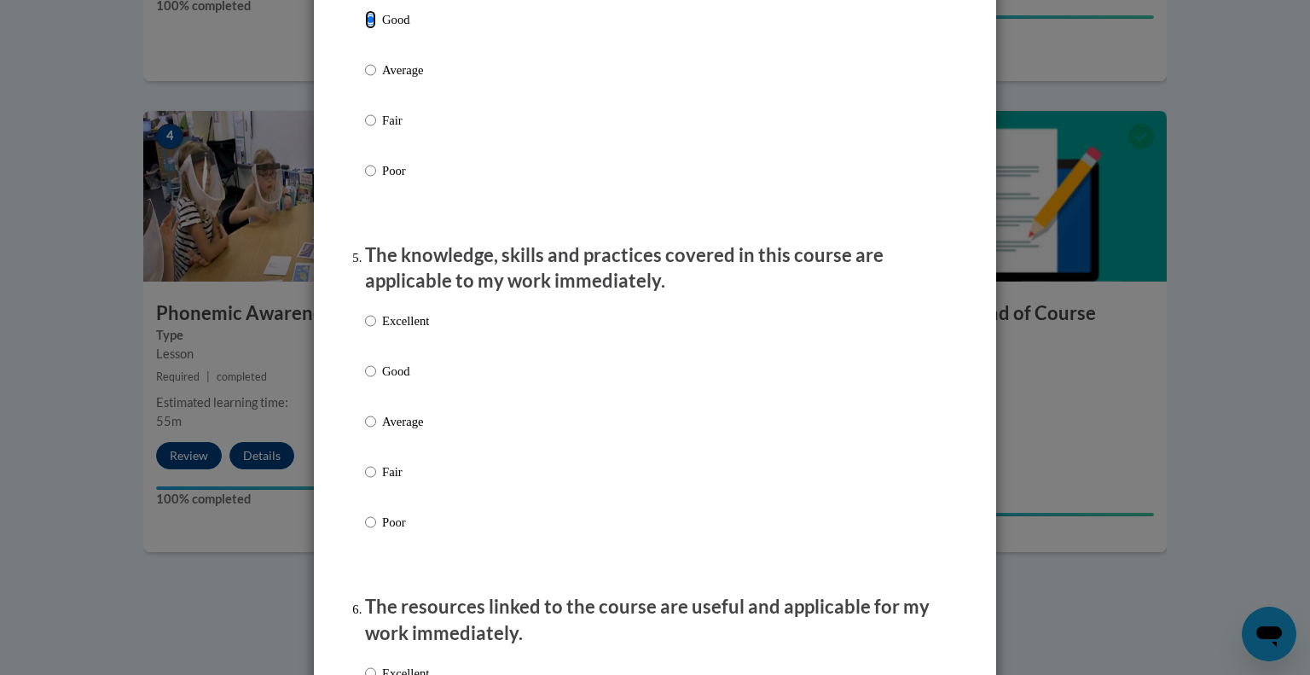
scroll to position [1356, 0]
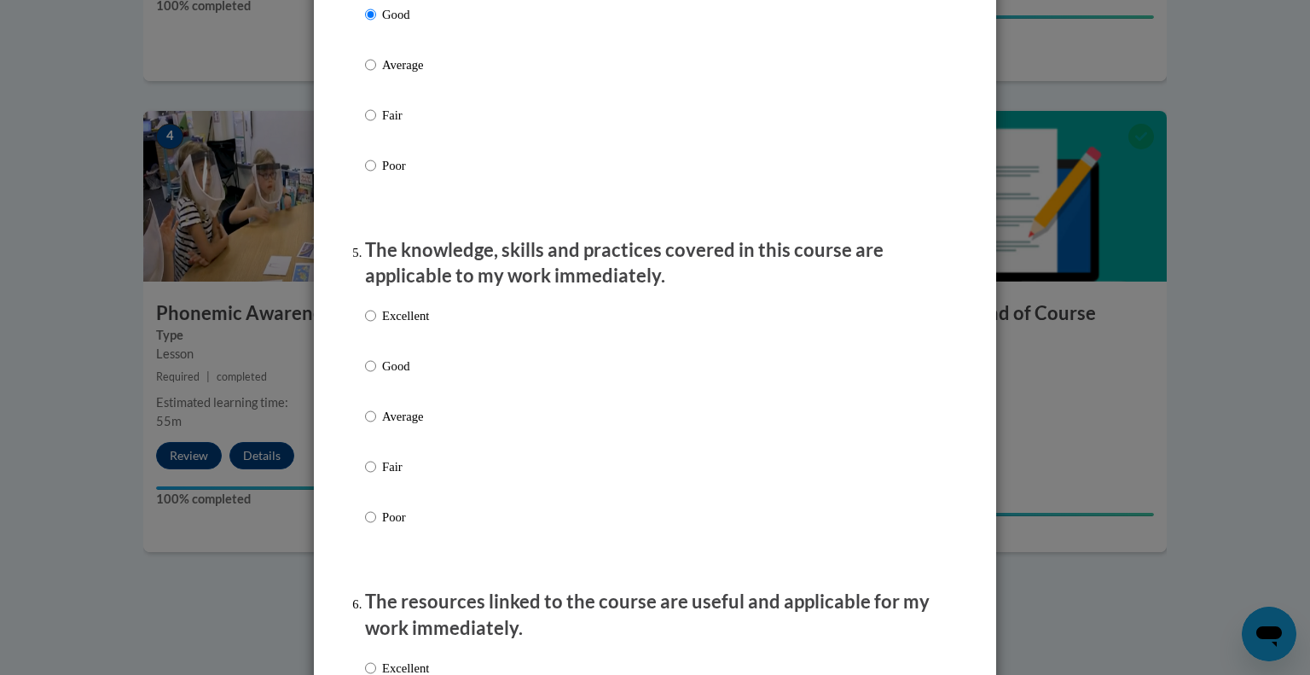
click at [382, 375] on p "Good" at bounding box center [405, 365] width 47 height 19
click at [376, 375] on input "Good" at bounding box center [370, 365] width 11 height 19
radio input "true"
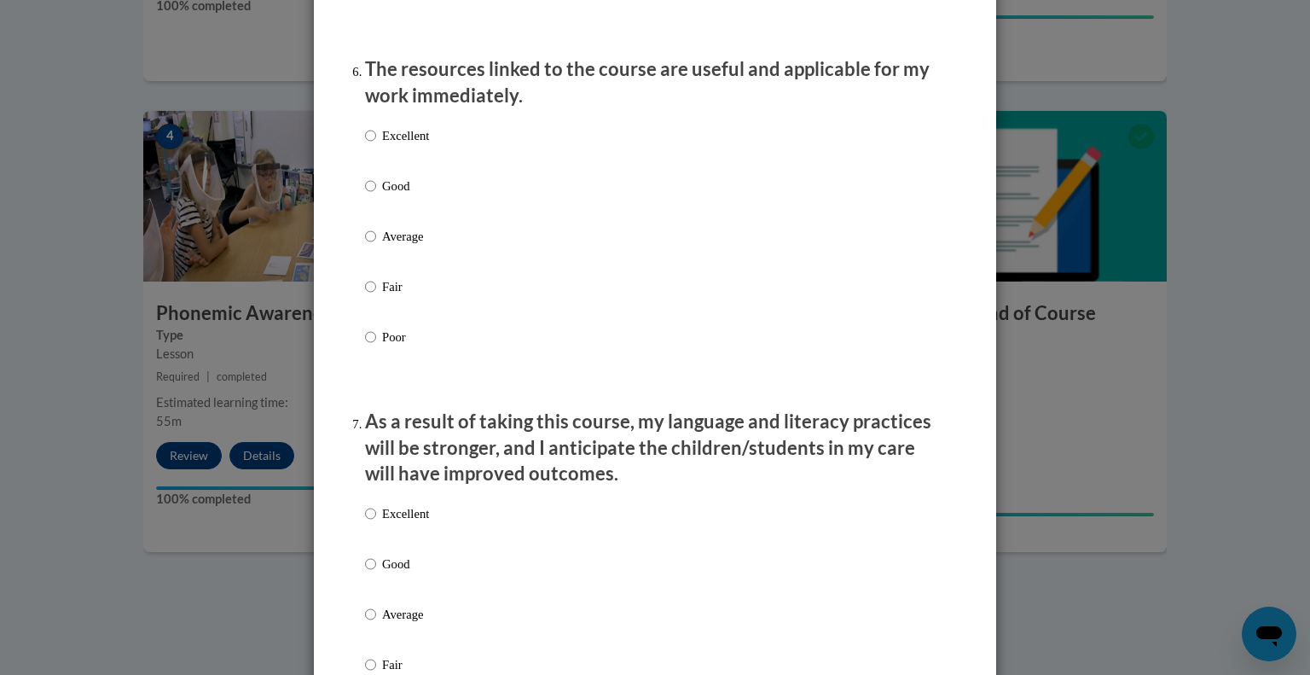
scroll to position [1890, 0]
click at [370, 211] on label "Good" at bounding box center [397, 198] width 64 height 46
click at [370, 194] on input "Good" at bounding box center [370, 184] width 11 height 19
radio input "true"
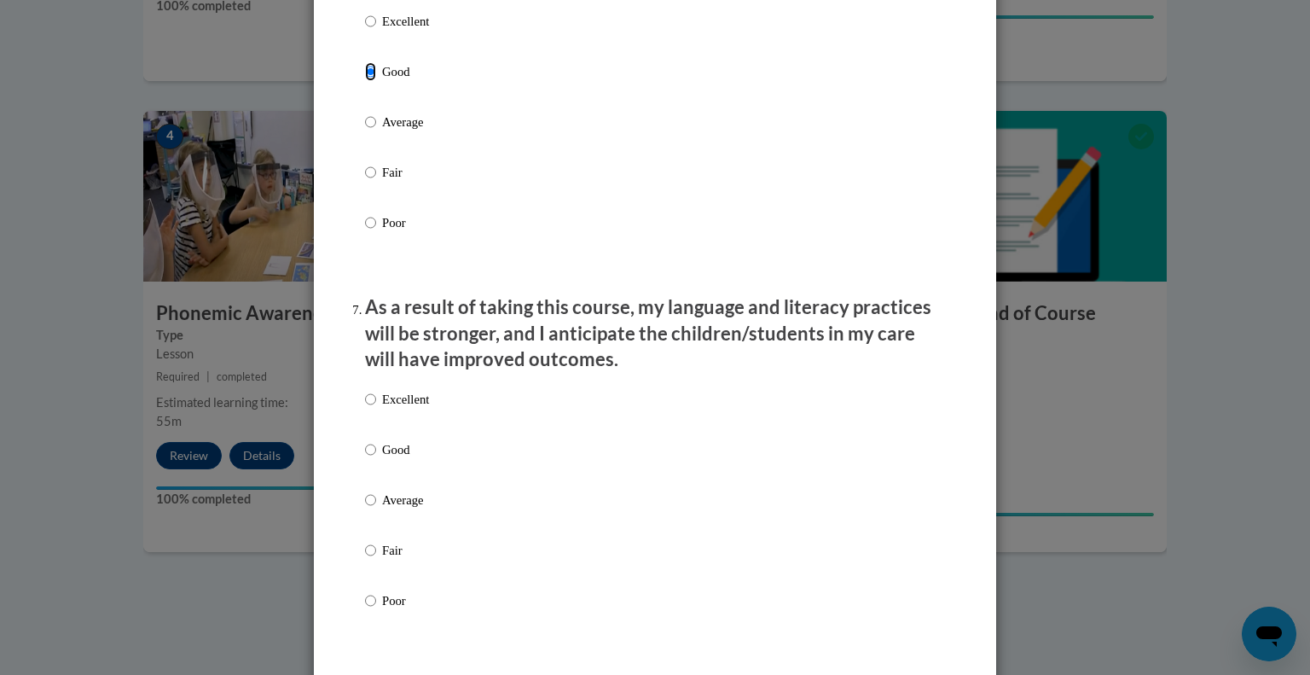
scroll to position [2124, 0]
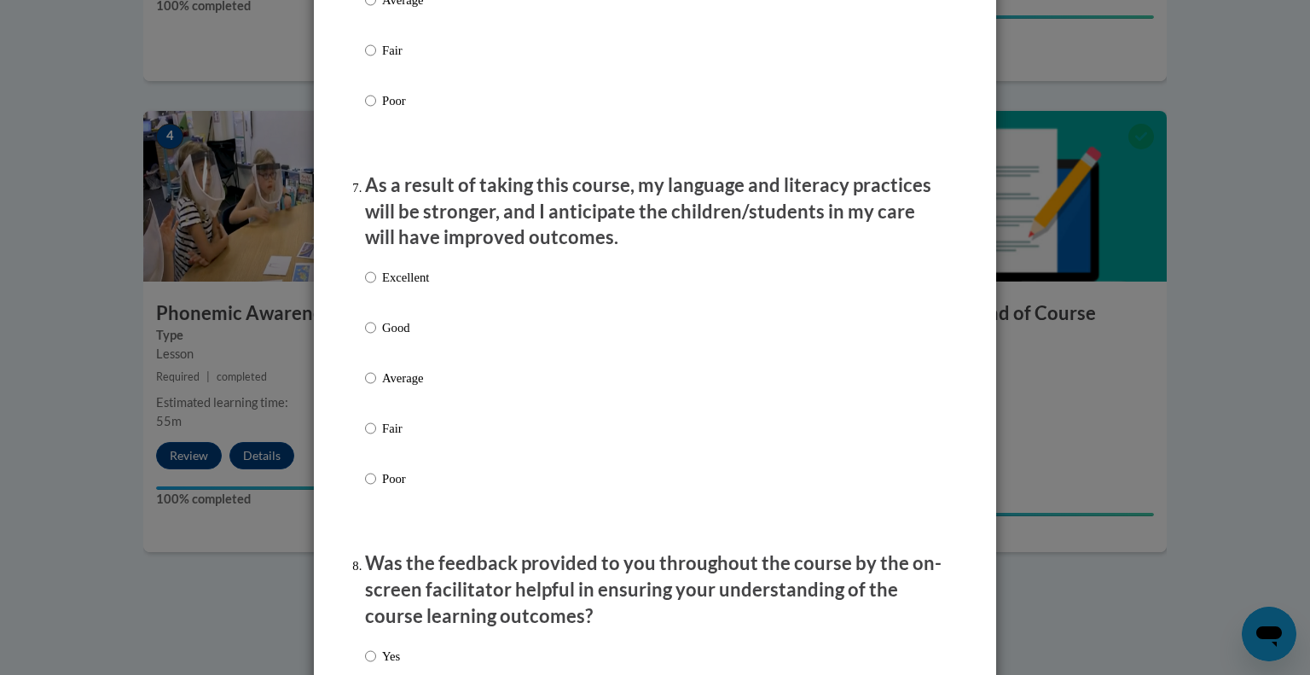
click at [382, 287] on p "Excellent" at bounding box center [405, 277] width 47 height 19
click at [376, 287] on input "Excellent" at bounding box center [370, 277] width 11 height 19
radio input "true"
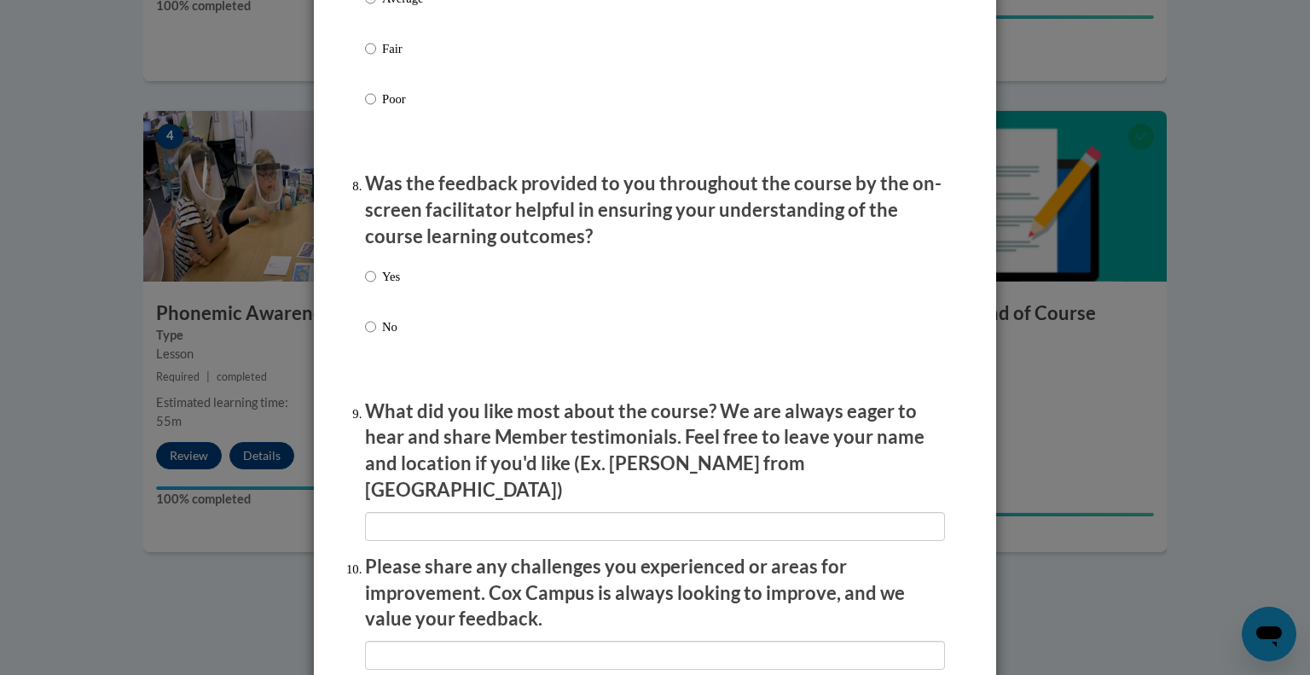
scroll to position [2551, 0]
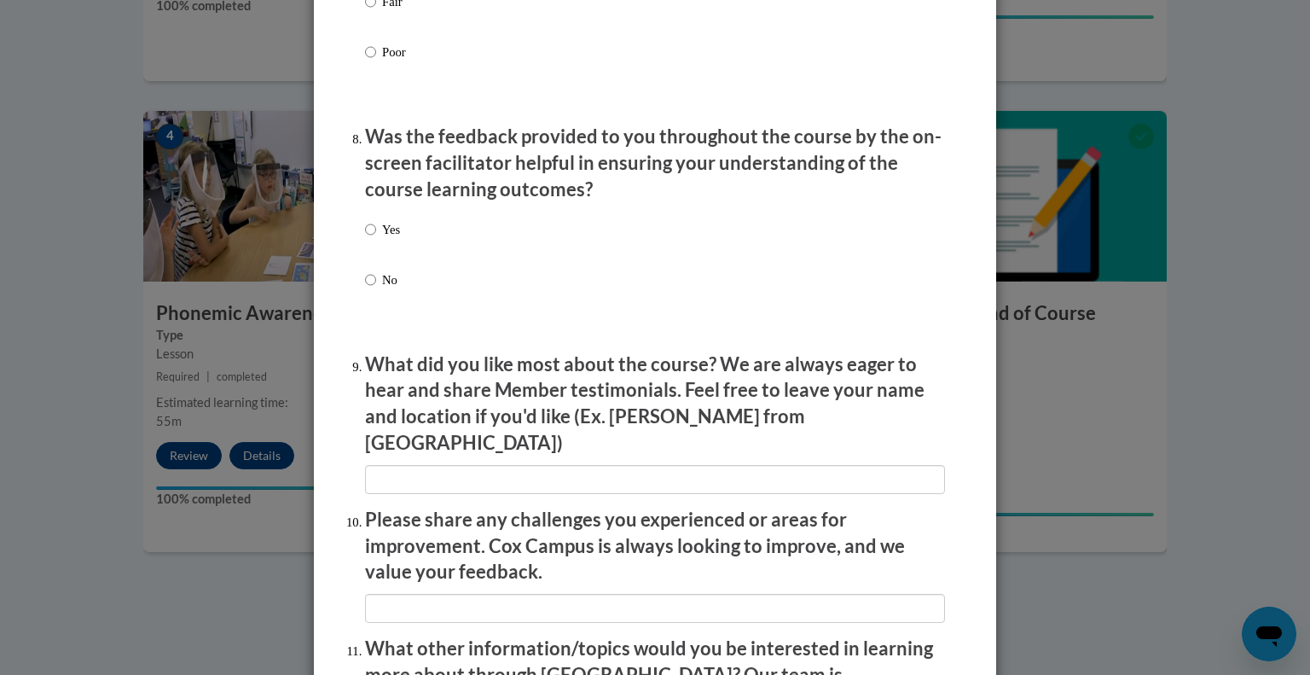
click at [382, 239] on p "Yes" at bounding box center [391, 229] width 18 height 19
click at [376, 239] on input "Yes" at bounding box center [370, 229] width 11 height 19
radio input "true"
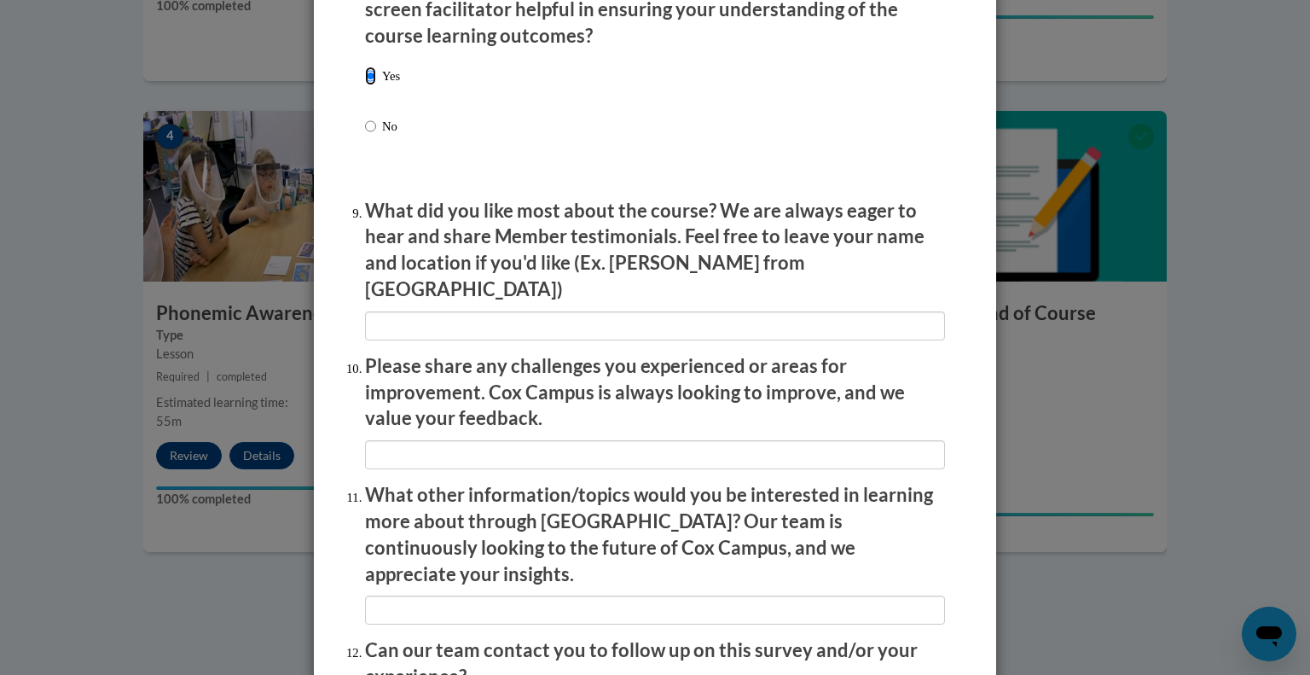
scroll to position [2876, 0]
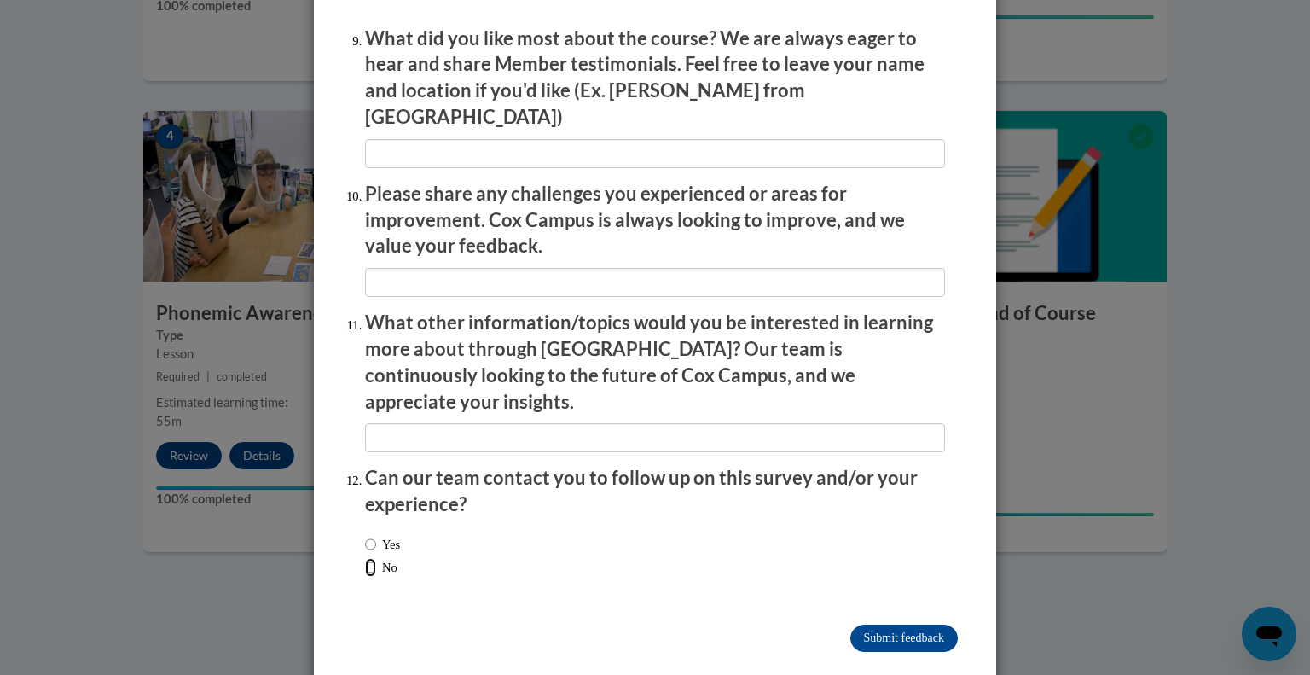
click at [366, 558] on input "No" at bounding box center [370, 567] width 11 height 19
radio input "true"
click at [906, 624] on input "Submit feedback" at bounding box center [903, 637] width 107 height 27
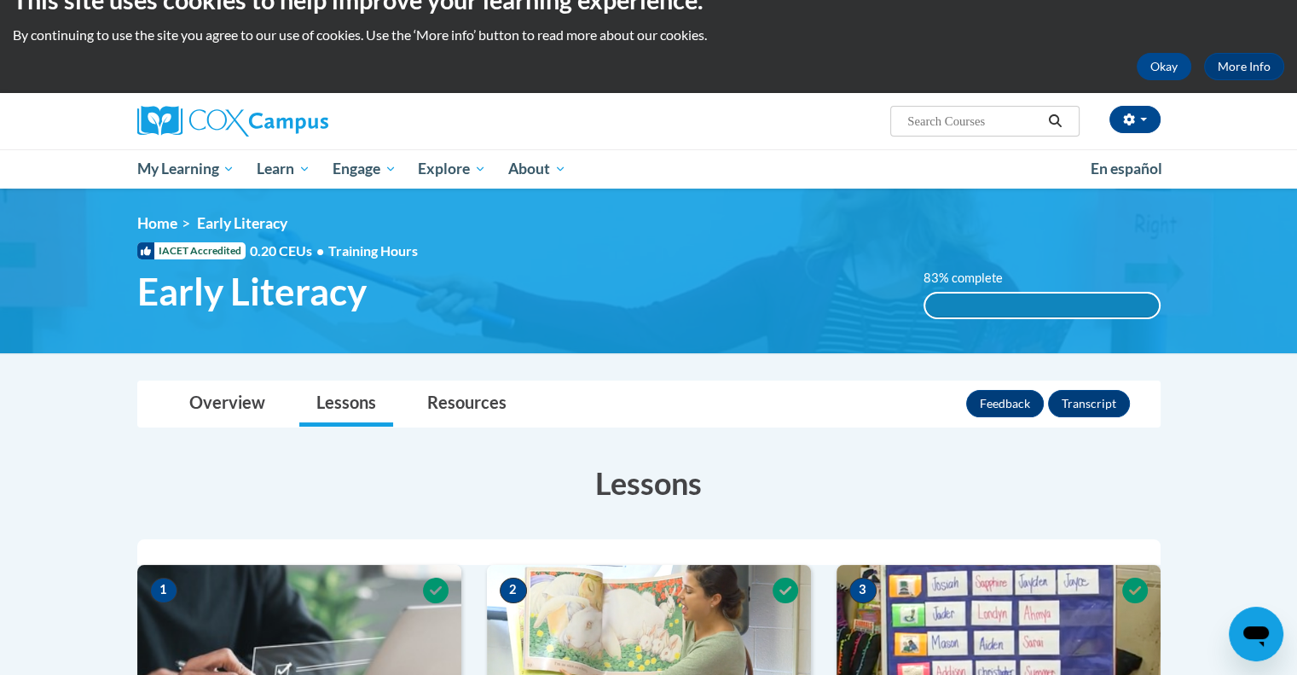
scroll to position [26, 0]
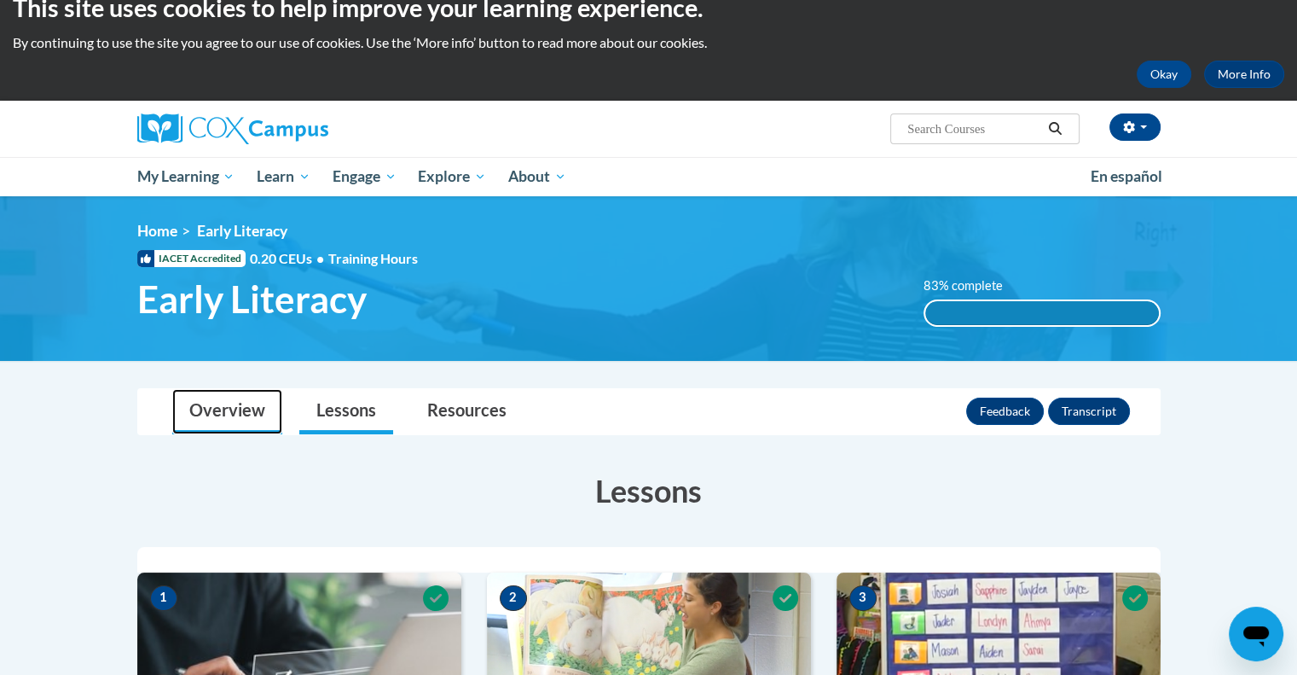
click at [235, 408] on link "Overview" at bounding box center [227, 411] width 110 height 45
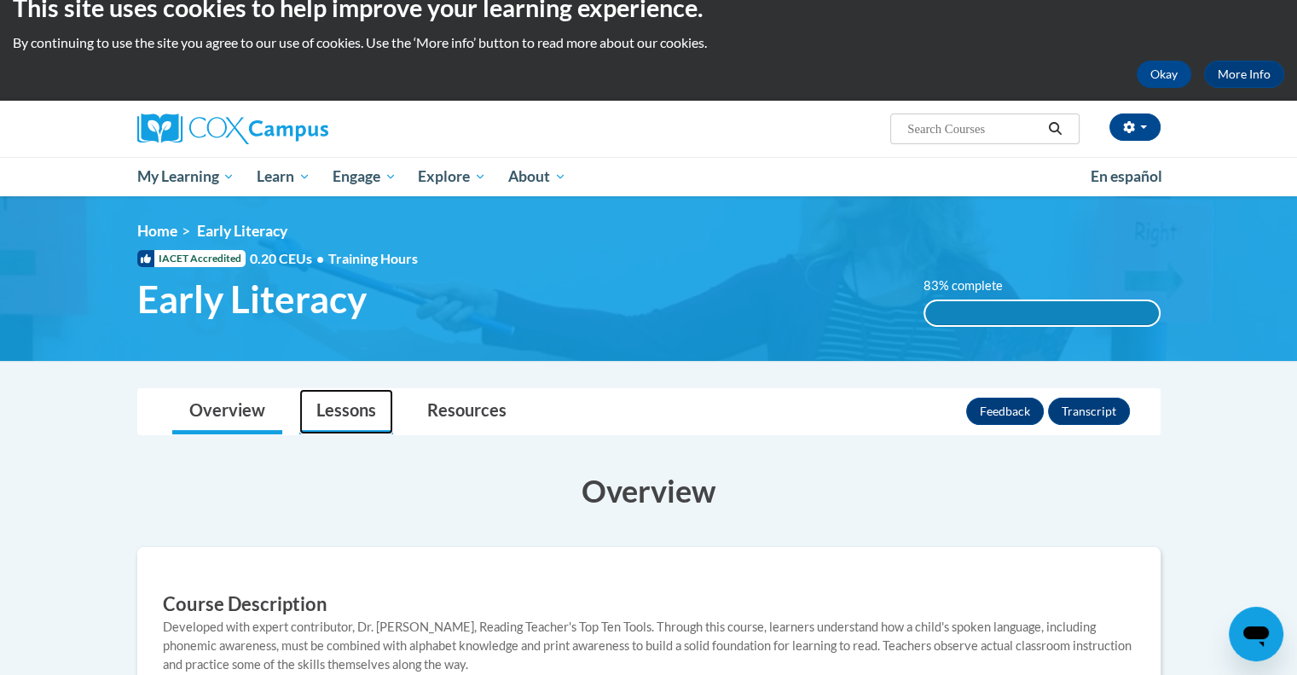
click at [330, 422] on link "Lessons" at bounding box center [346, 411] width 94 height 45
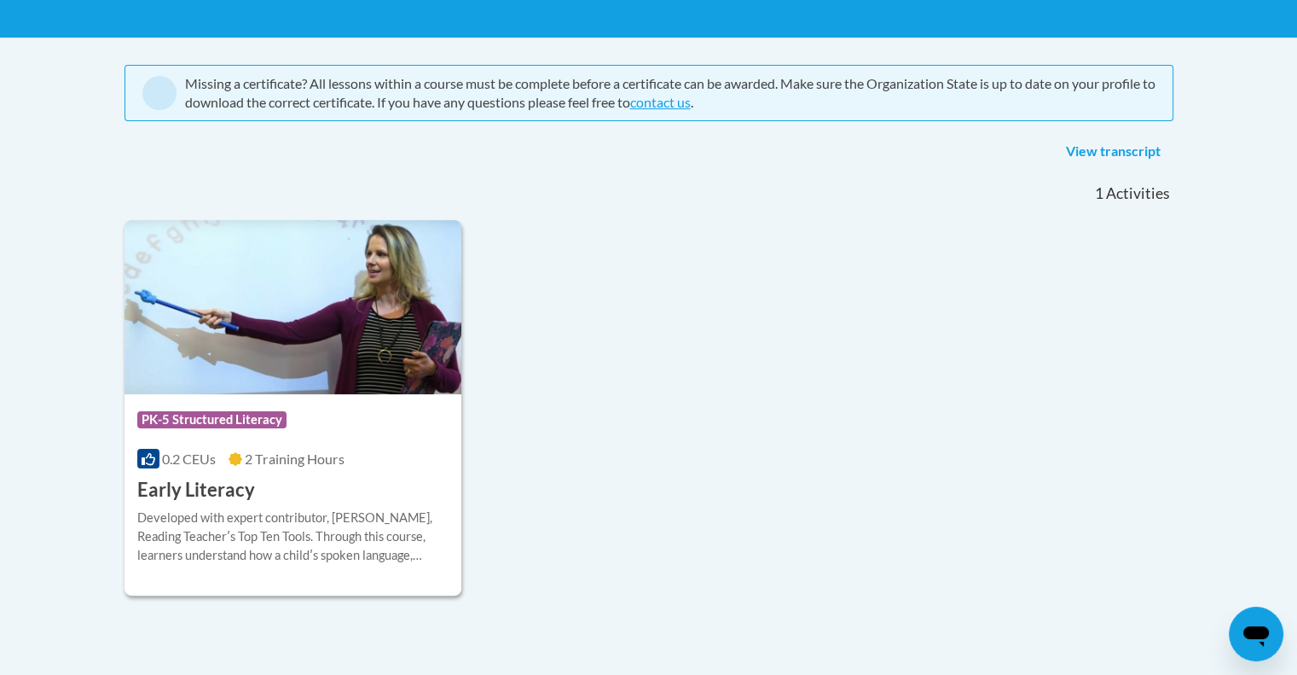
scroll to position [320, 0]
